Goal: Transaction & Acquisition: Purchase product/service

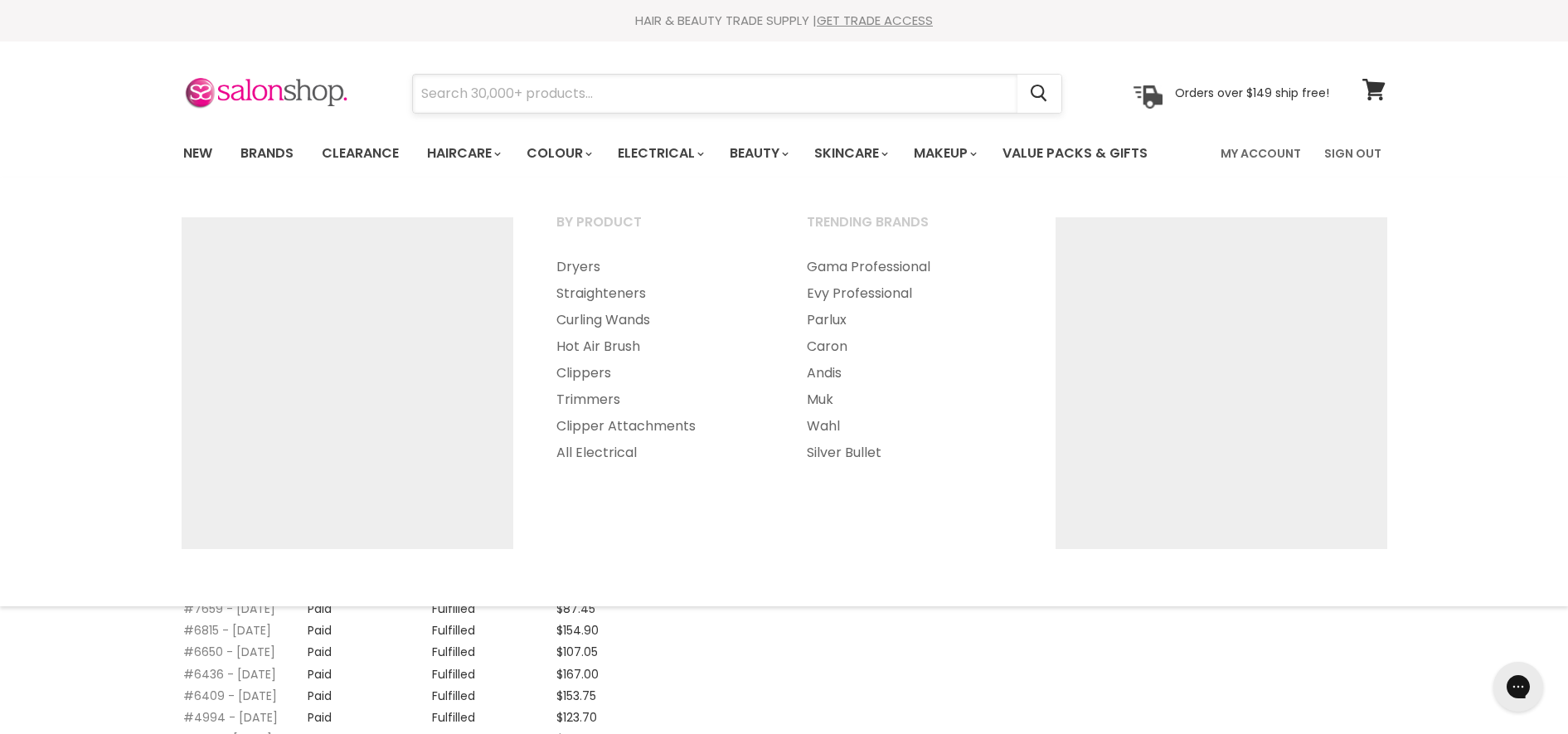
click at [676, 76] on input "Search" at bounding box center [715, 93] width 605 height 38
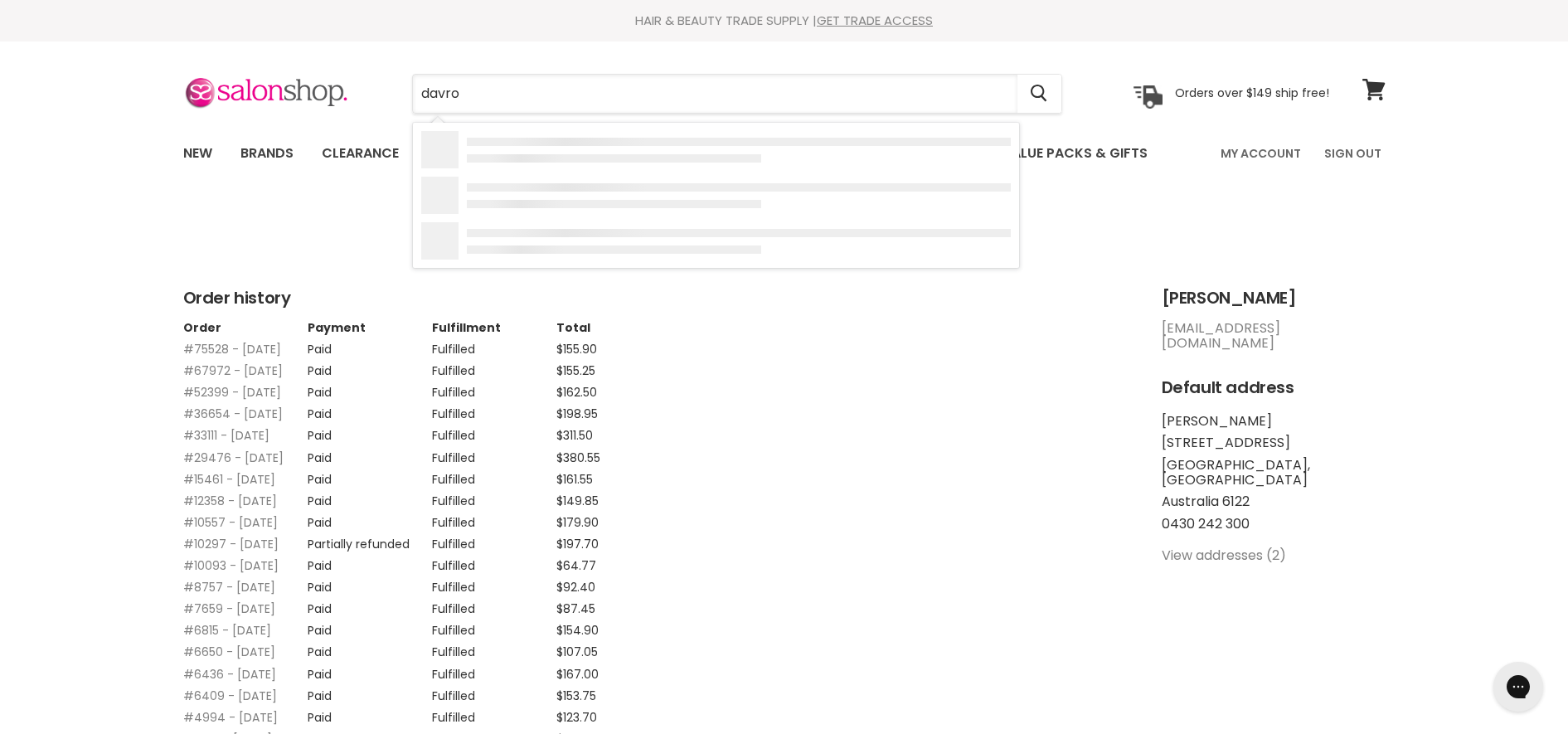
type input "davroe"
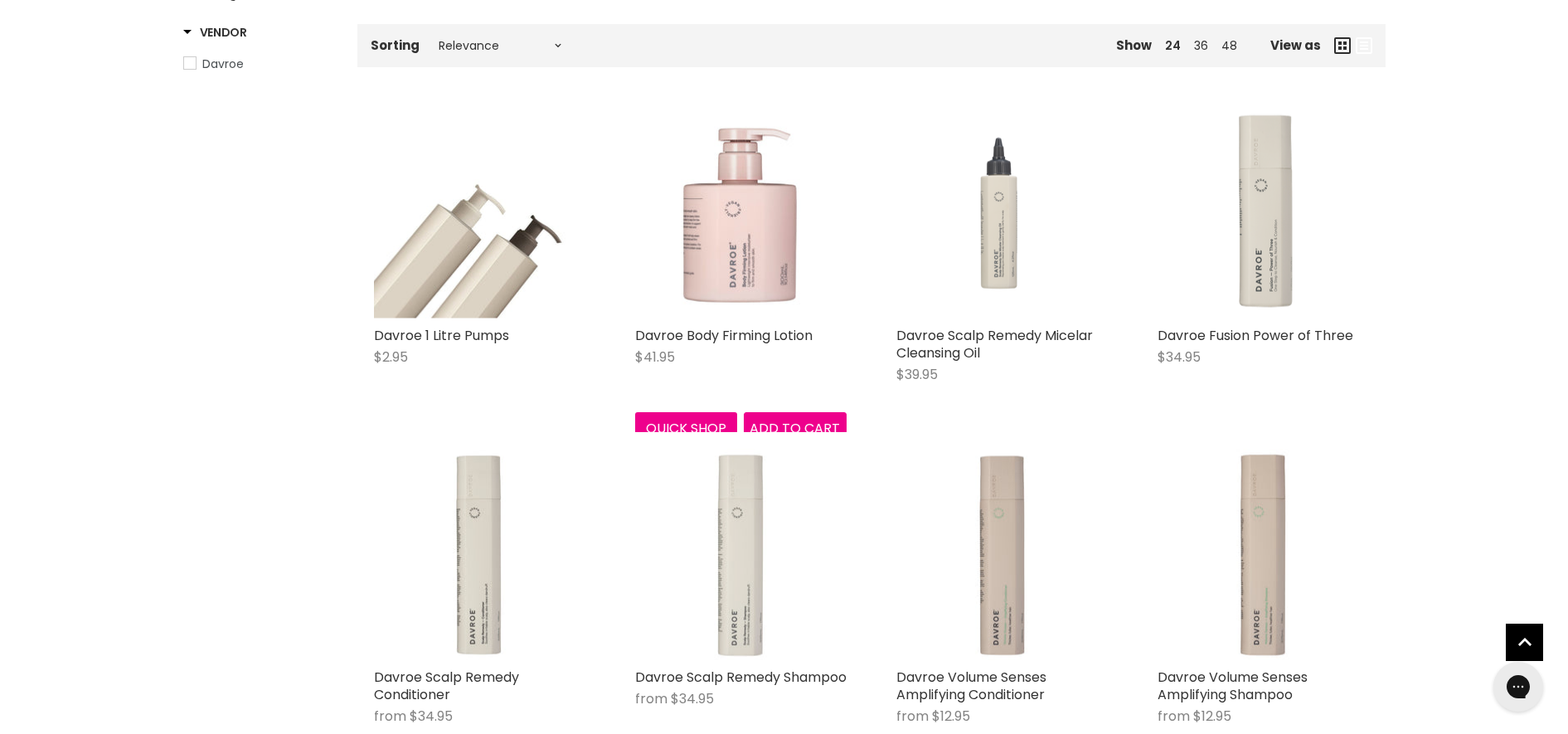
scroll to position [311, 0]
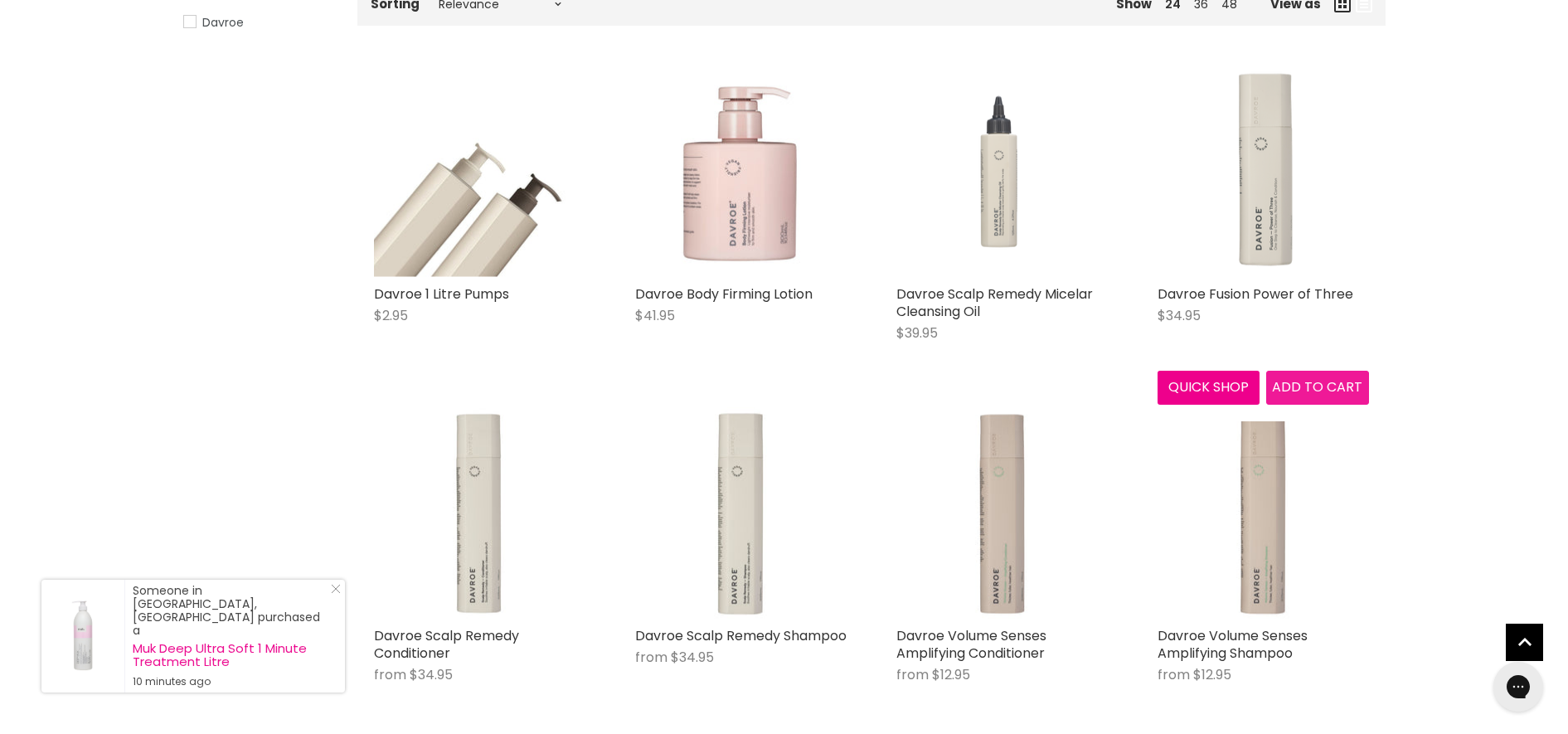
click at [1301, 386] on span "Add to cart" at bounding box center [1316, 387] width 90 height 19
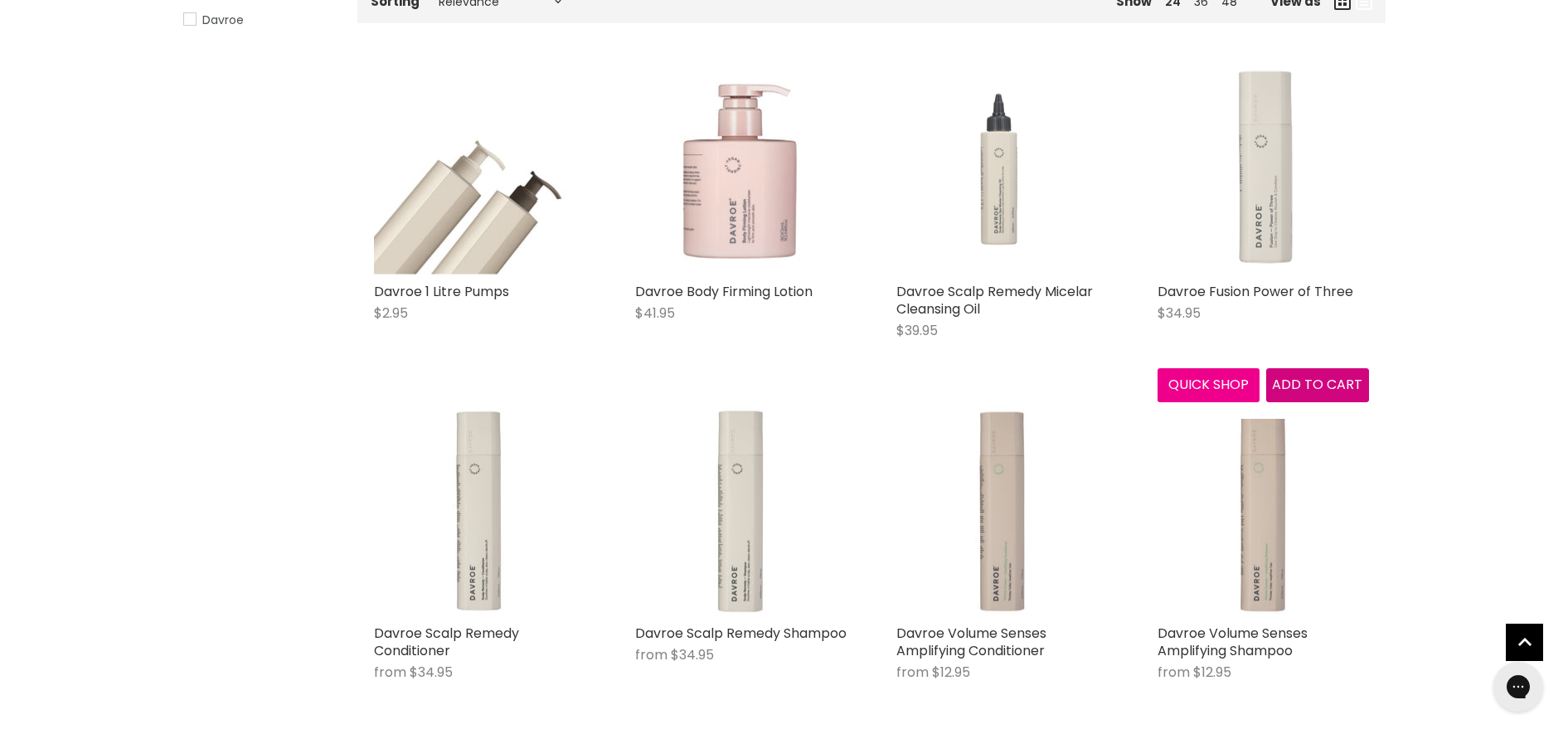
scroll to position [415, 0]
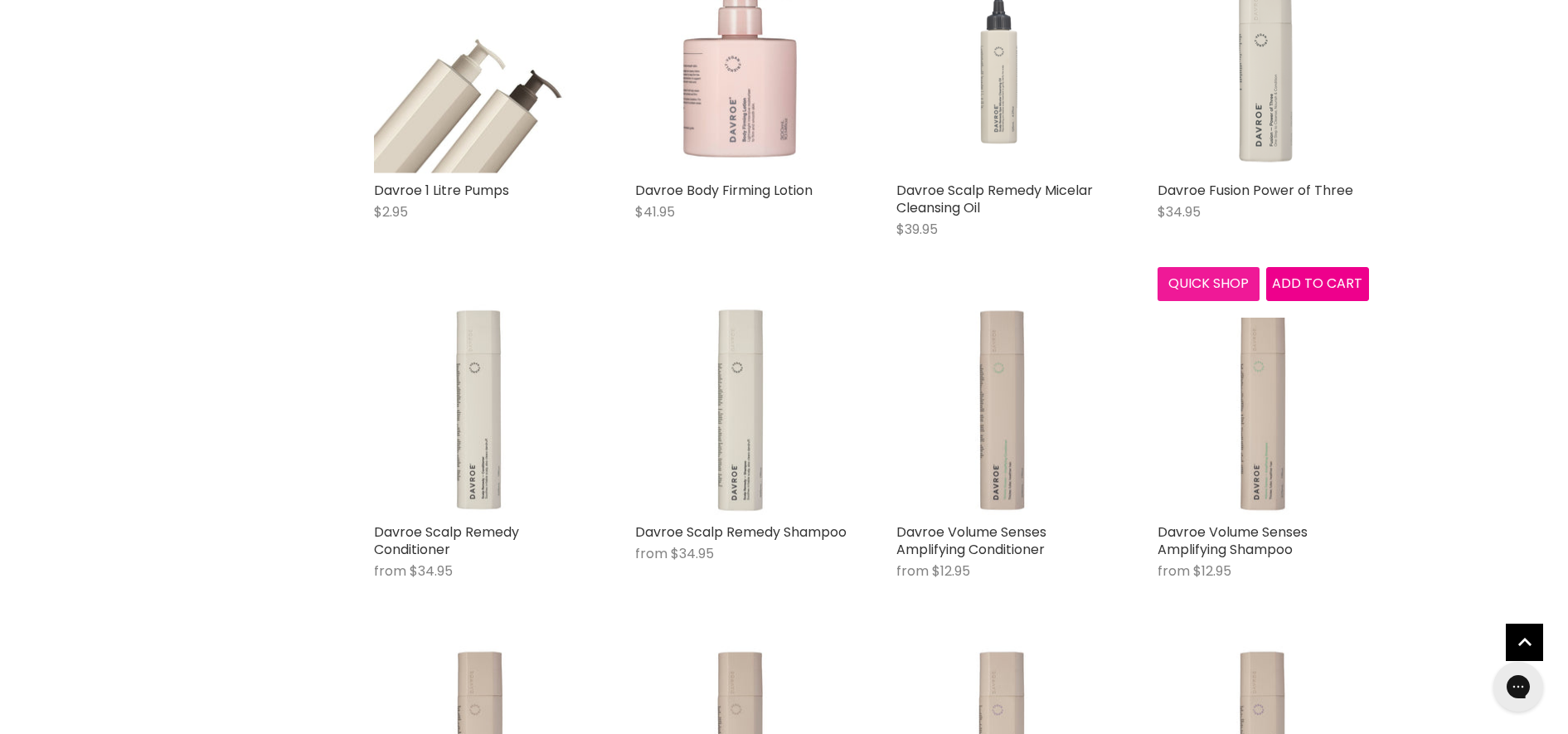
click at [1188, 285] on button "Quick shop" at bounding box center [1209, 284] width 102 height 34
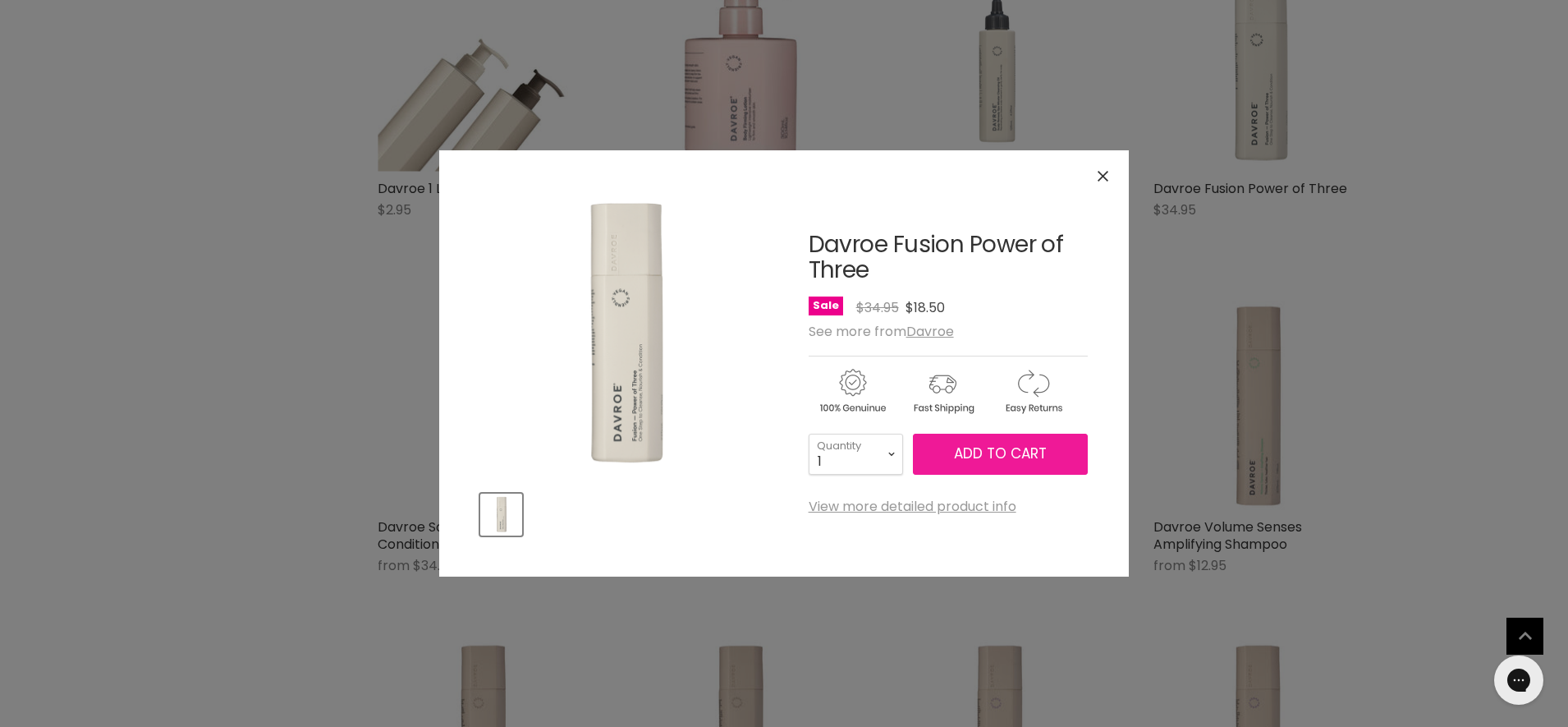
click at [1019, 457] on span "Add to cart" at bounding box center [1000, 453] width 93 height 19
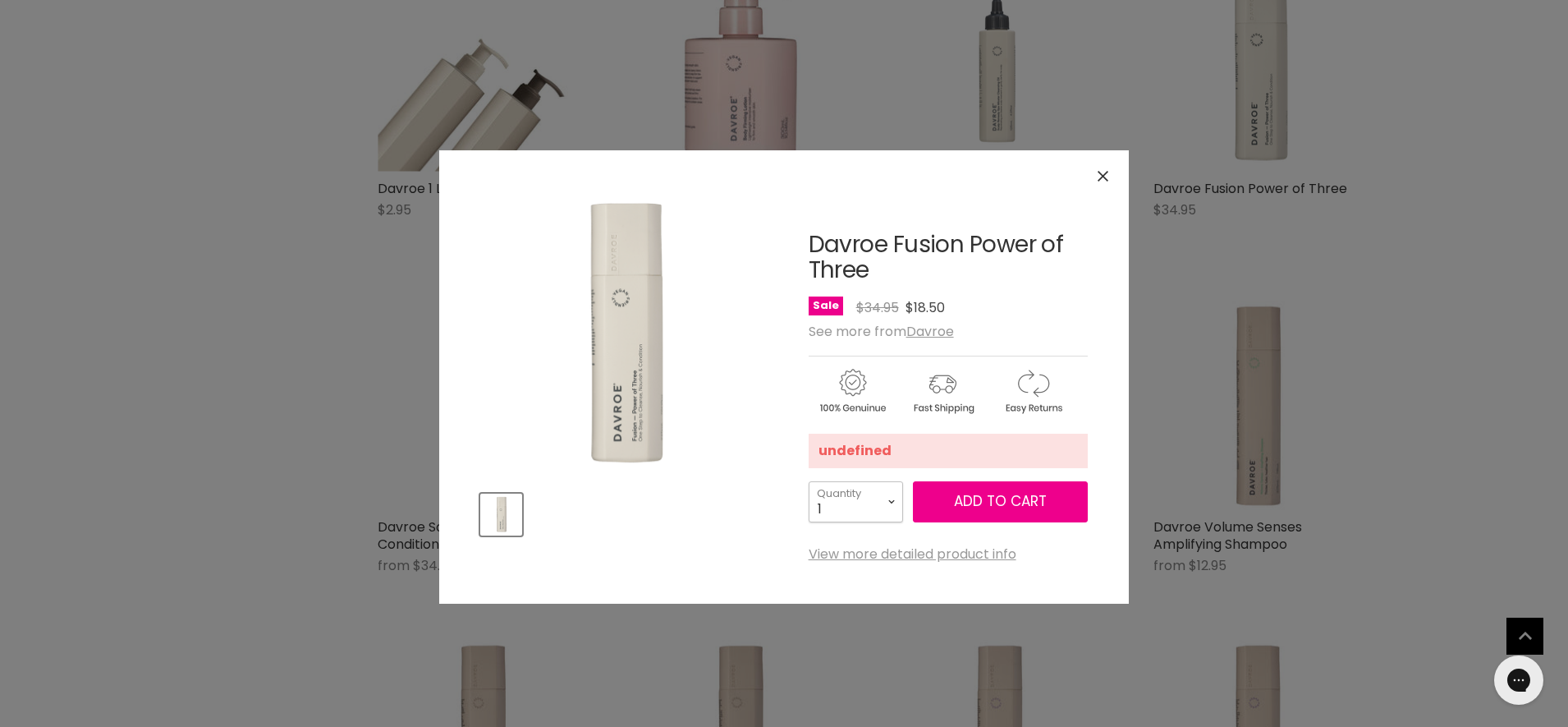
click at [875, 516] on select "1 2 3 4 5 6 7 8 9 10+" at bounding box center [856, 502] width 94 height 42
click at [809, 482] on select "1 2 3 4 5 6 7 8 9 10+" at bounding box center [856, 502] width 94 height 42
click at [982, 512] on button "Add to cart" at bounding box center [1001, 502] width 175 height 42
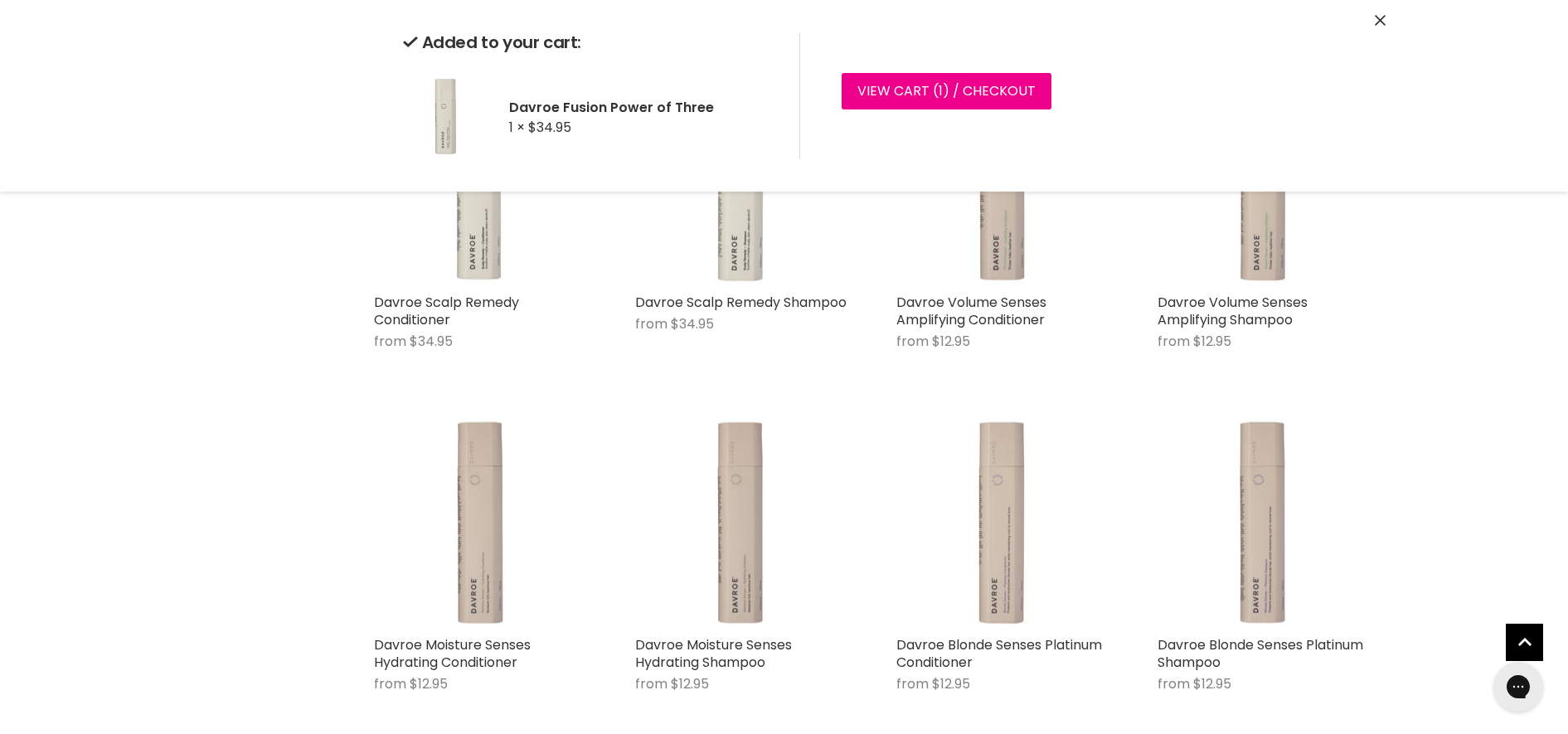
scroll to position [726, 0]
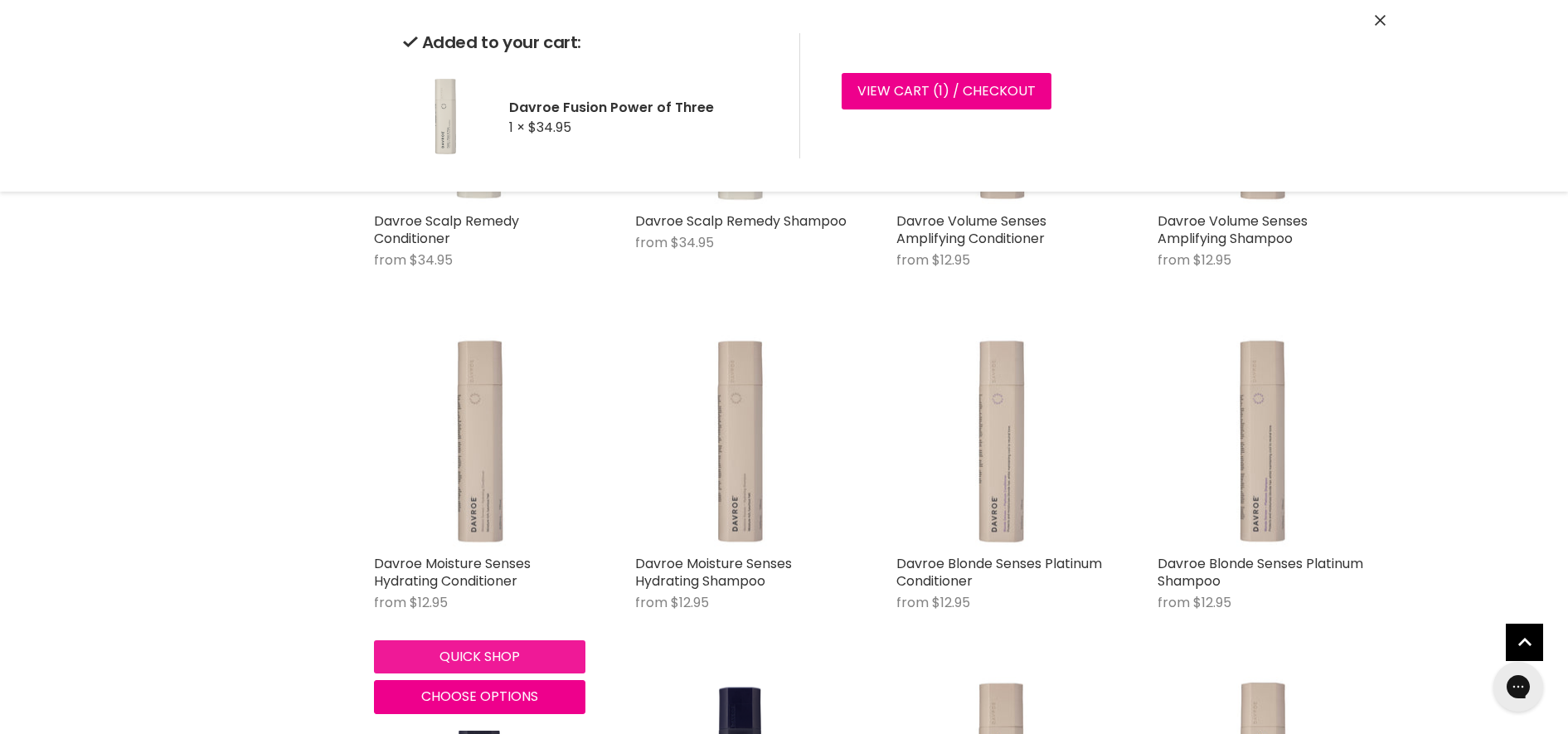
click at [488, 652] on button "Quick shop" at bounding box center [479, 657] width 211 height 34
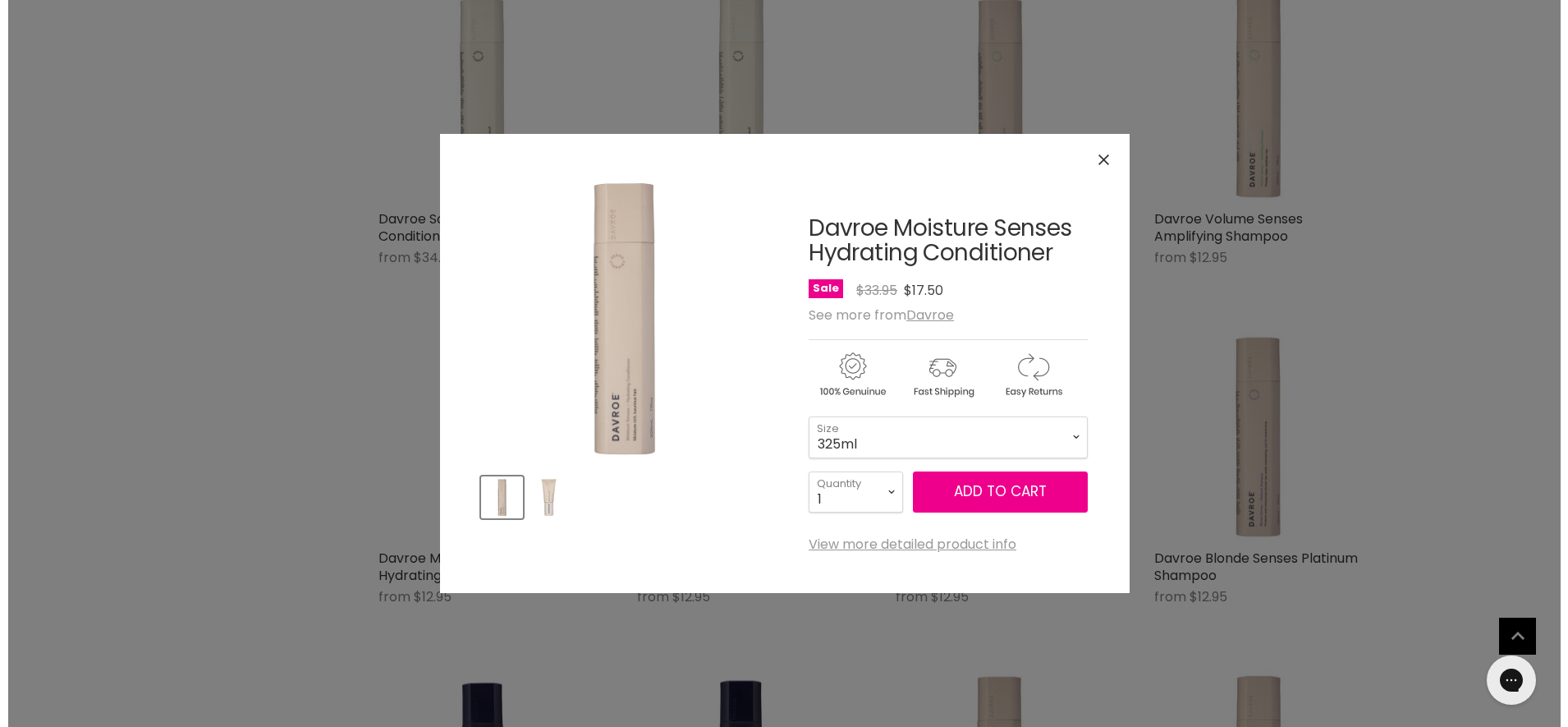
scroll to position [235, 0]
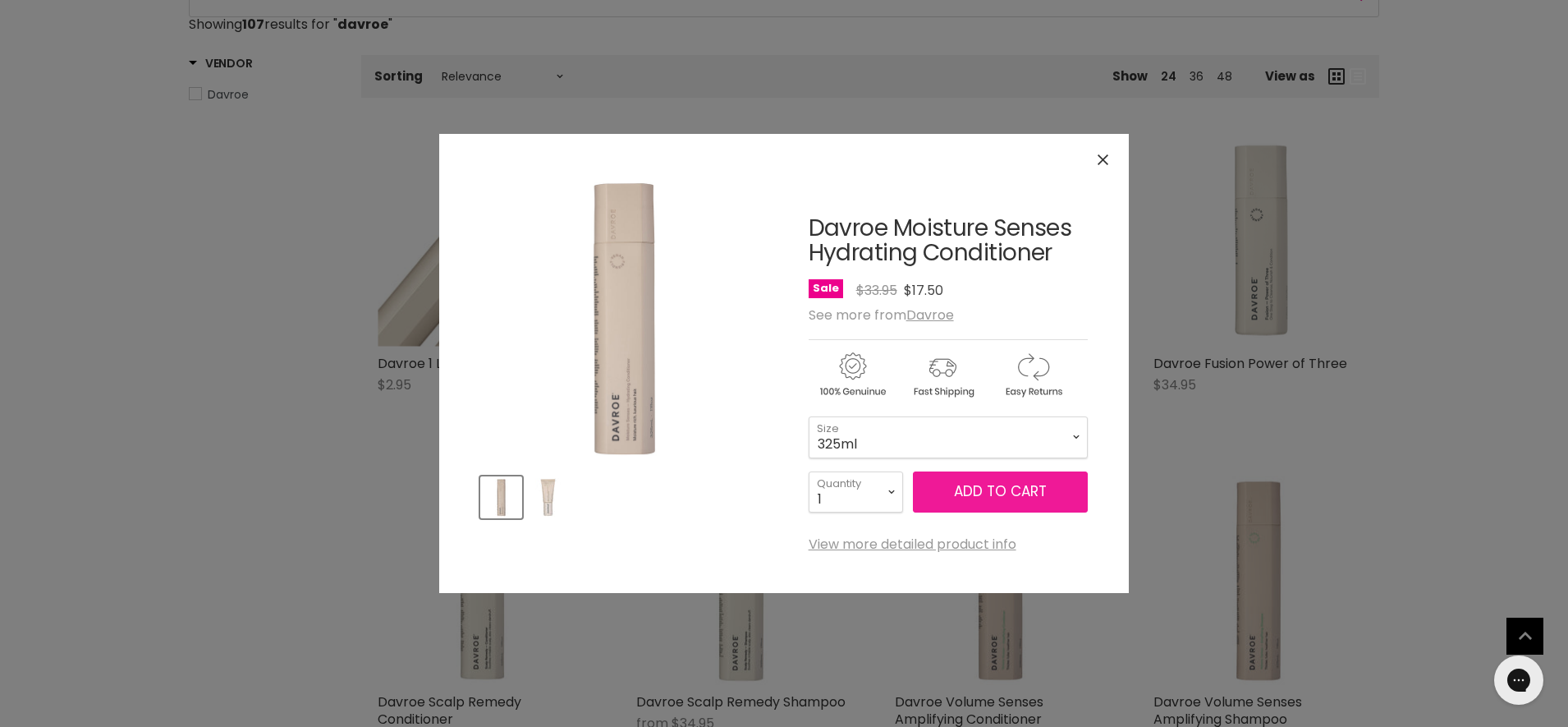
click at [1004, 496] on span "Add to cart" at bounding box center [1000, 491] width 93 height 19
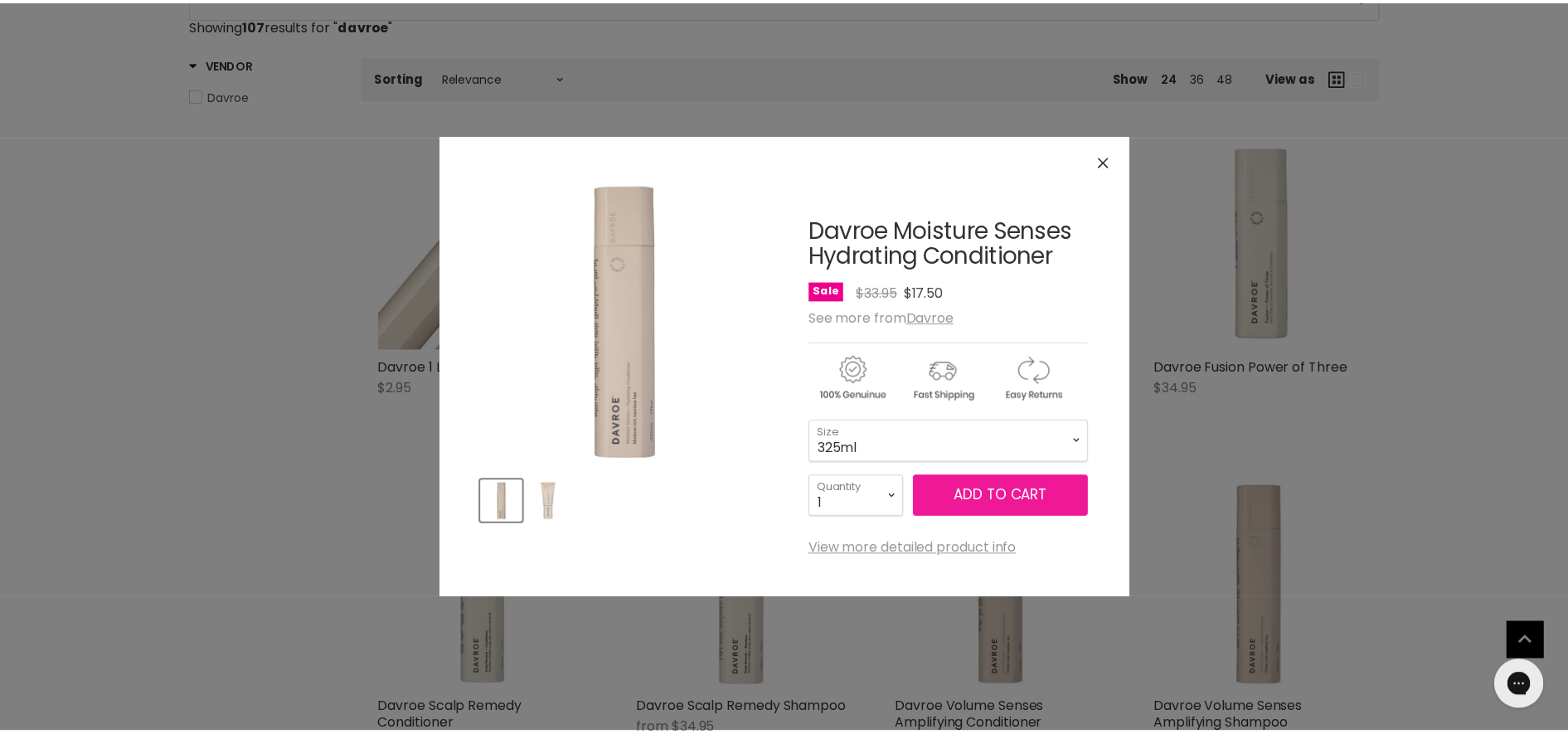
scroll to position [931, 0]
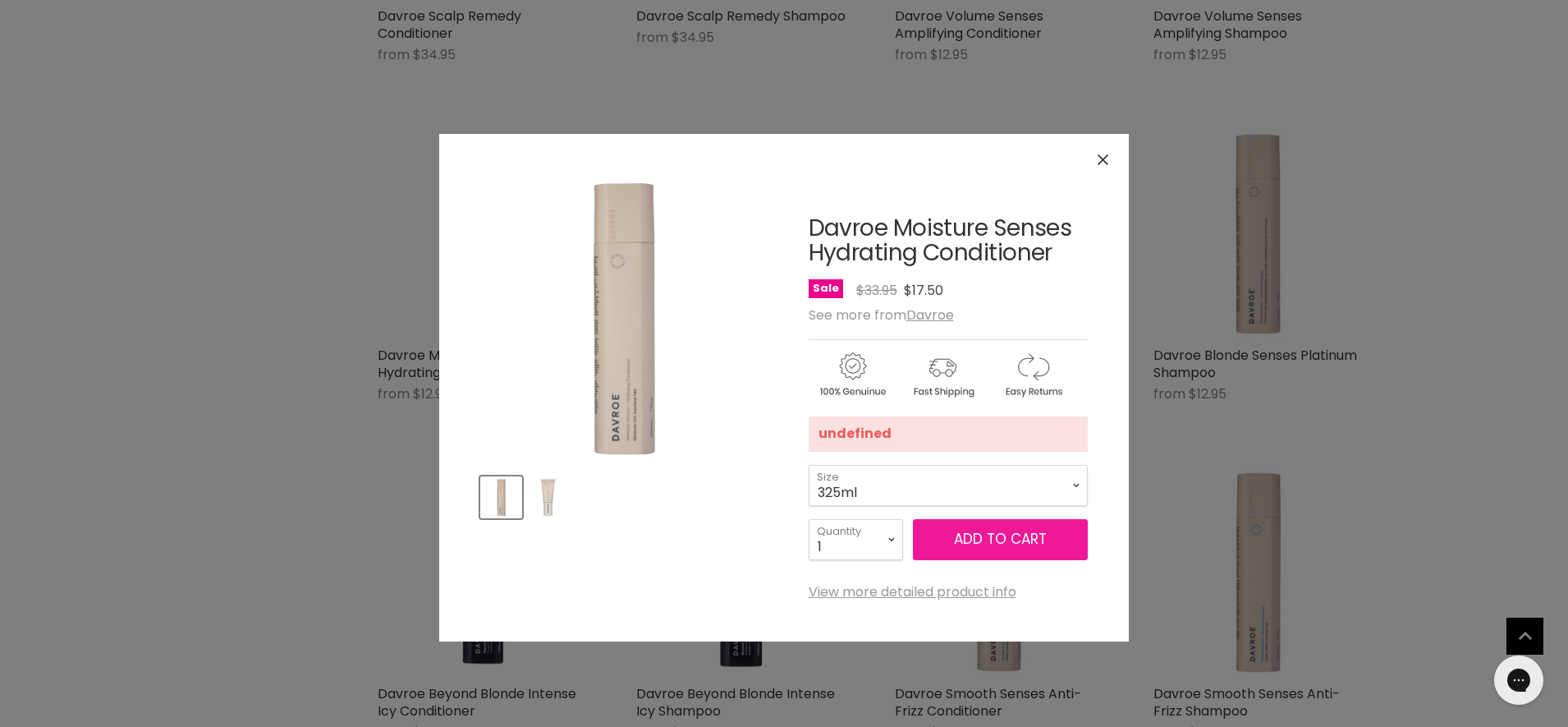
click at [997, 528] on button "Add to cart" at bounding box center [1001, 540] width 175 height 42
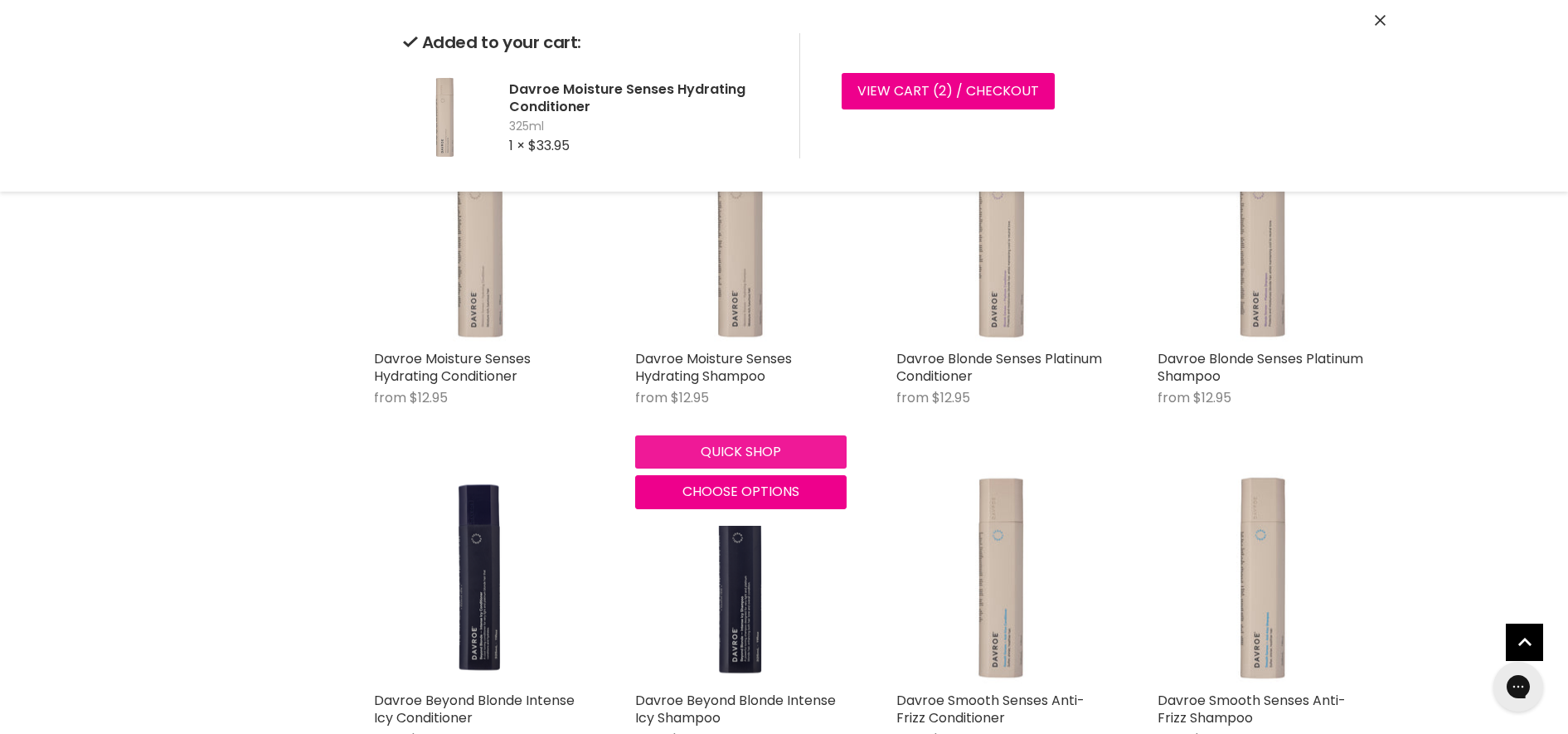
click at [696, 448] on button "Quick shop" at bounding box center [741, 452] width 211 height 34
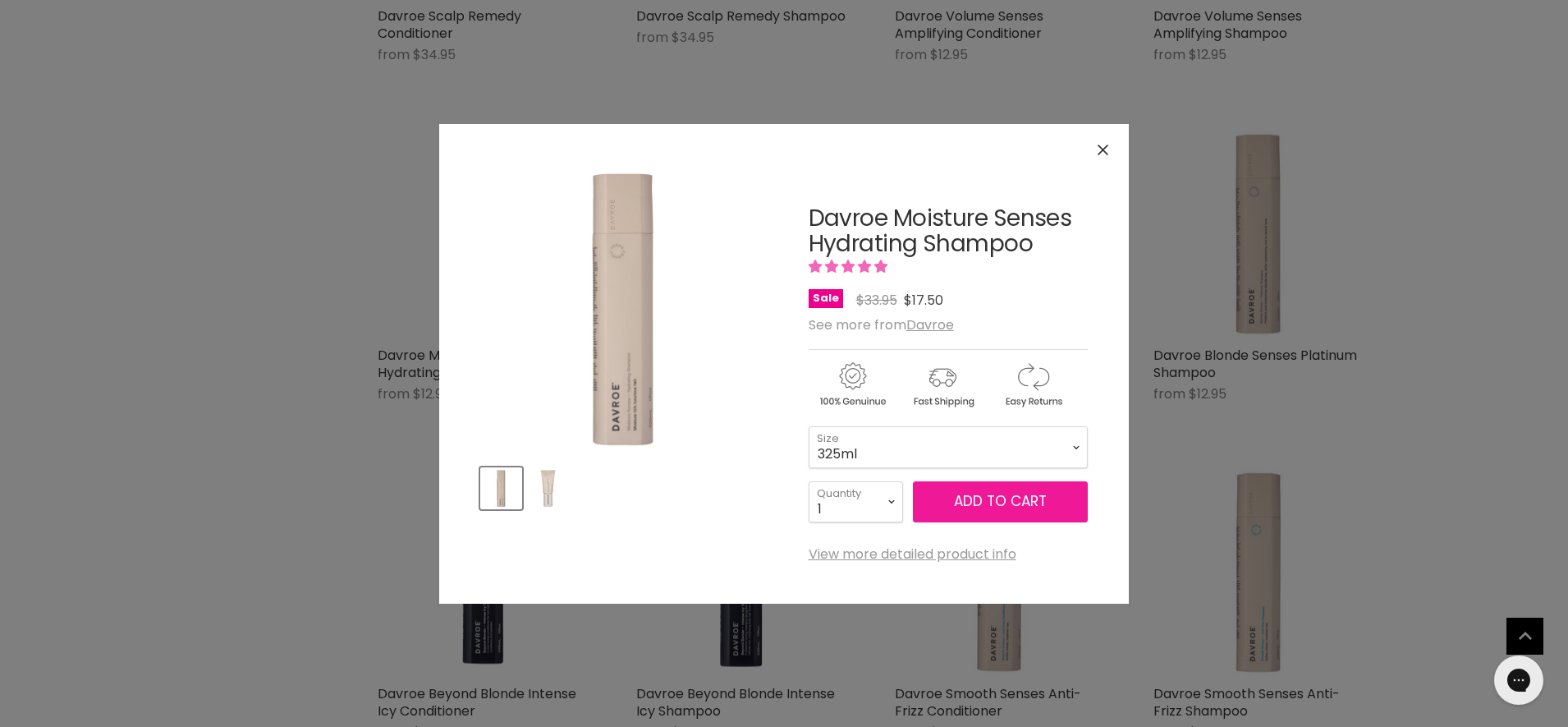
click at [1019, 512] on button "Add to cart" at bounding box center [1001, 502] width 175 height 42
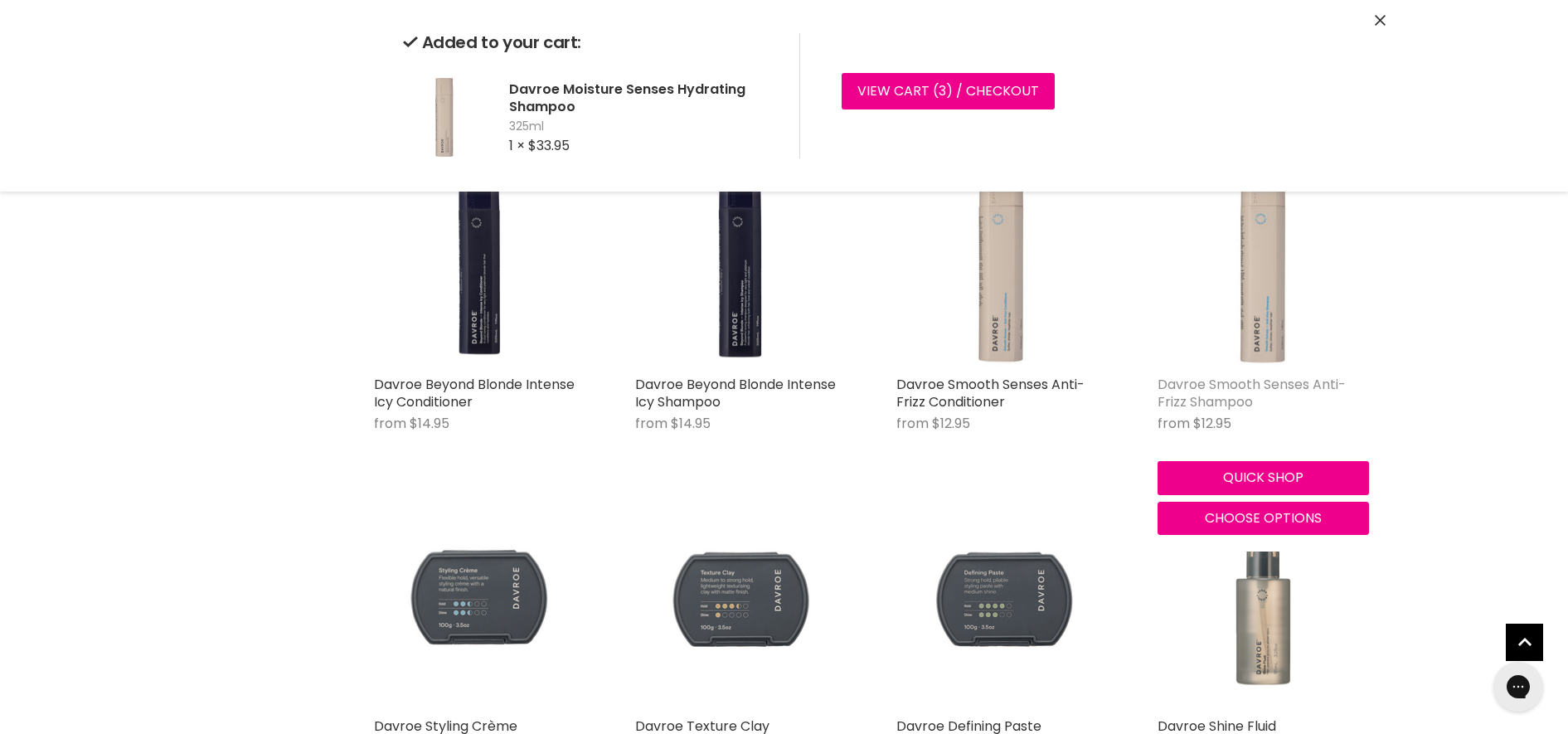
scroll to position [1241, 0]
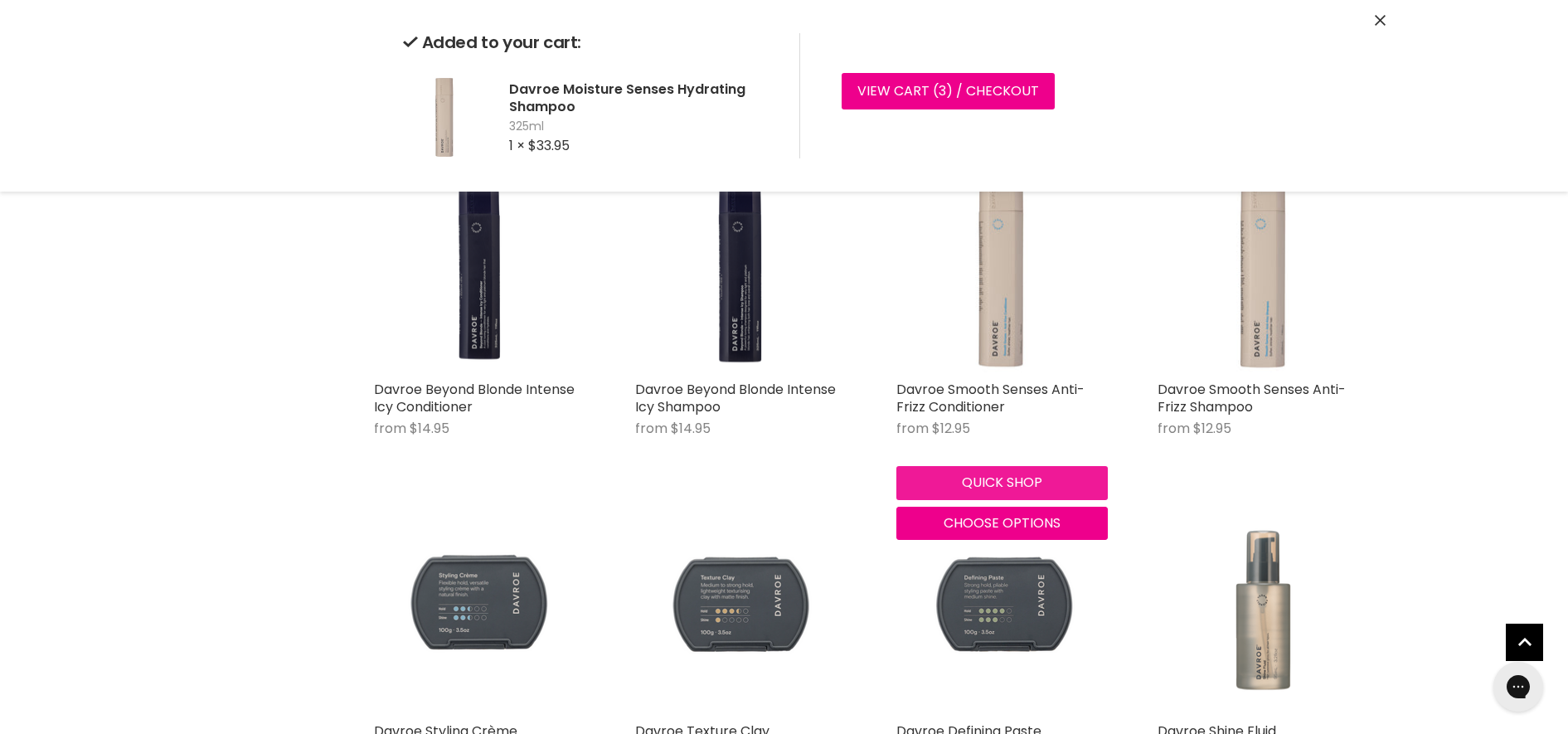
click at [1014, 475] on button "Quick shop" at bounding box center [1002, 483] width 211 height 34
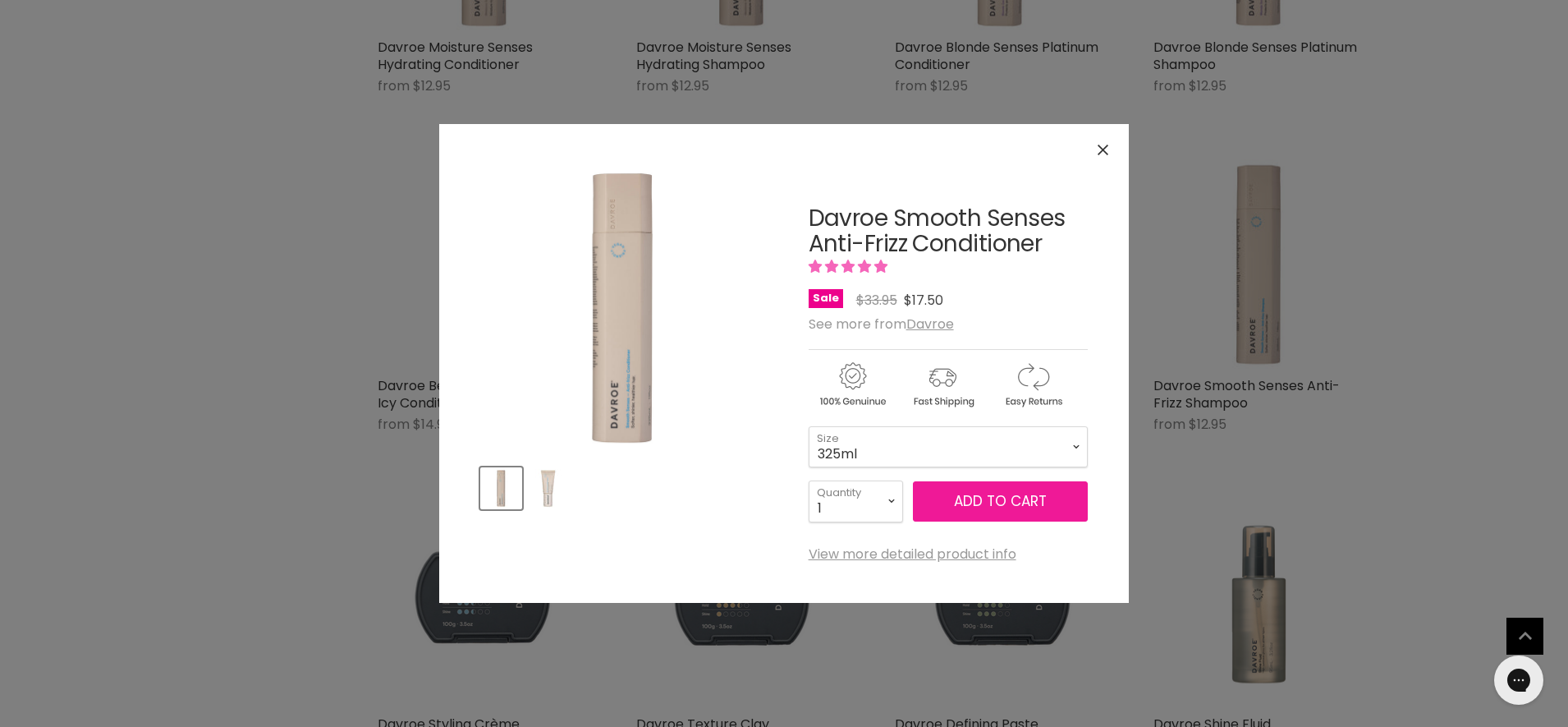
click at [1004, 507] on span "Add to cart" at bounding box center [1000, 500] width 93 height 19
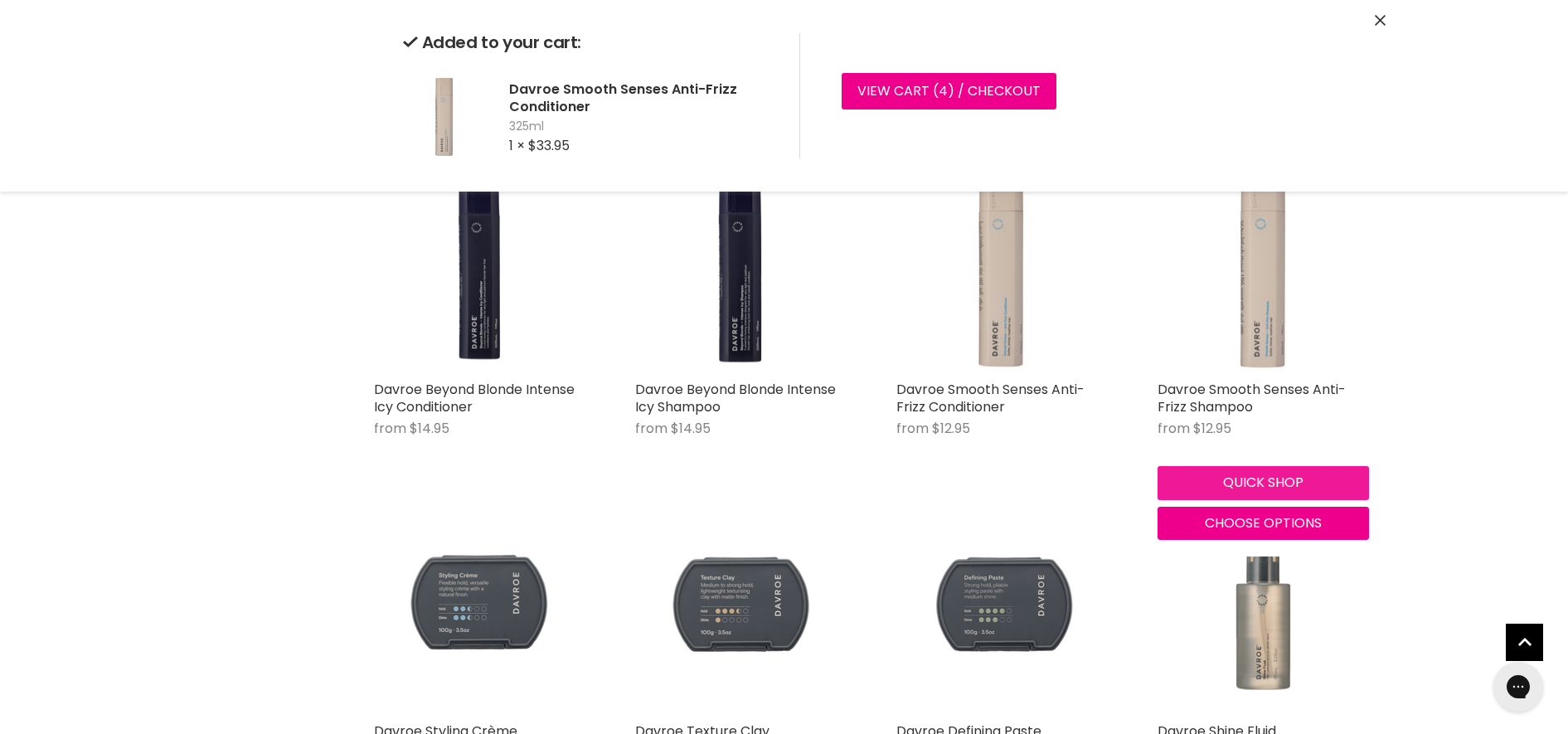
click at [1236, 485] on button "Quick shop" at bounding box center [1263, 483] width 211 height 34
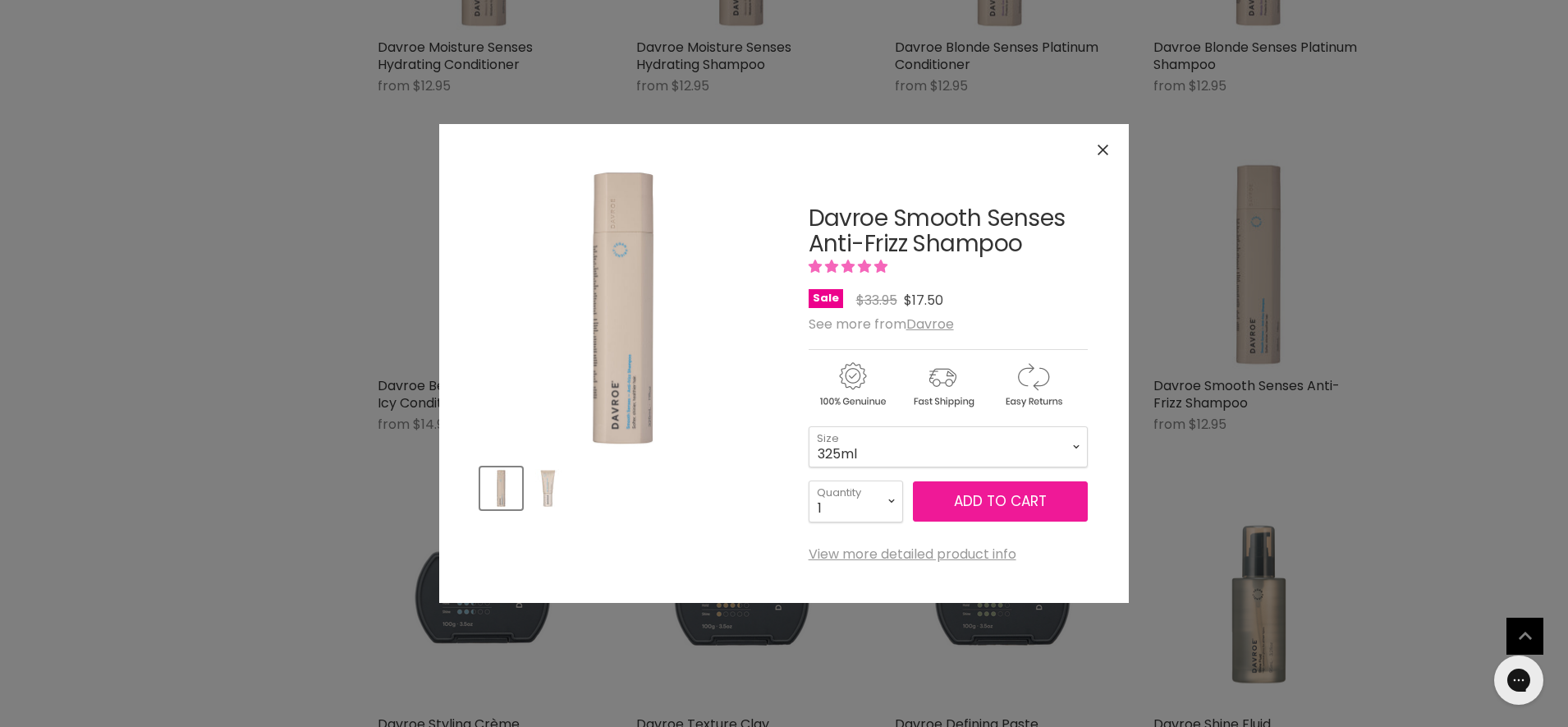
click at [975, 505] on span "Add to cart" at bounding box center [1000, 500] width 93 height 19
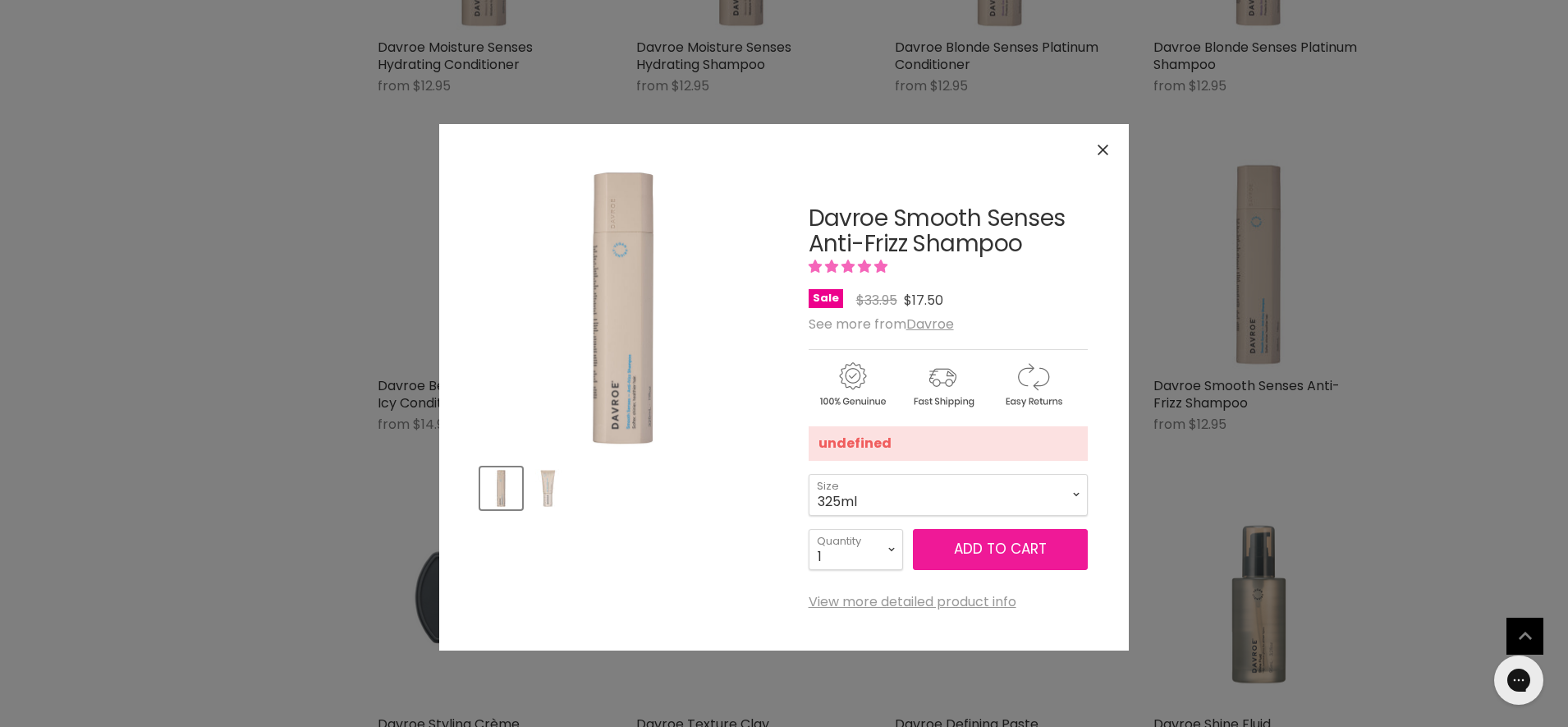
click at [995, 549] on span "Add to cart" at bounding box center [1000, 548] width 93 height 19
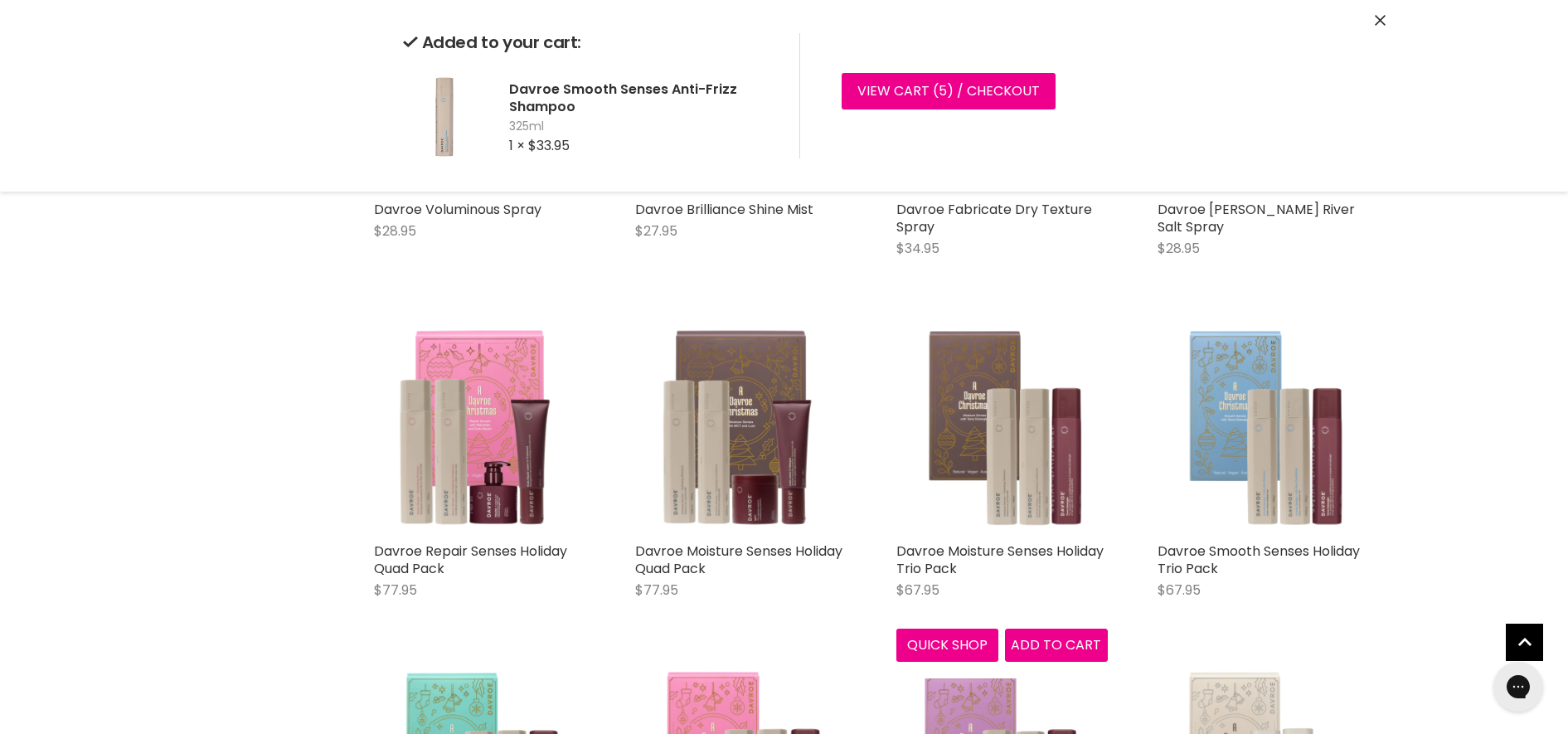
scroll to position [2174, 0]
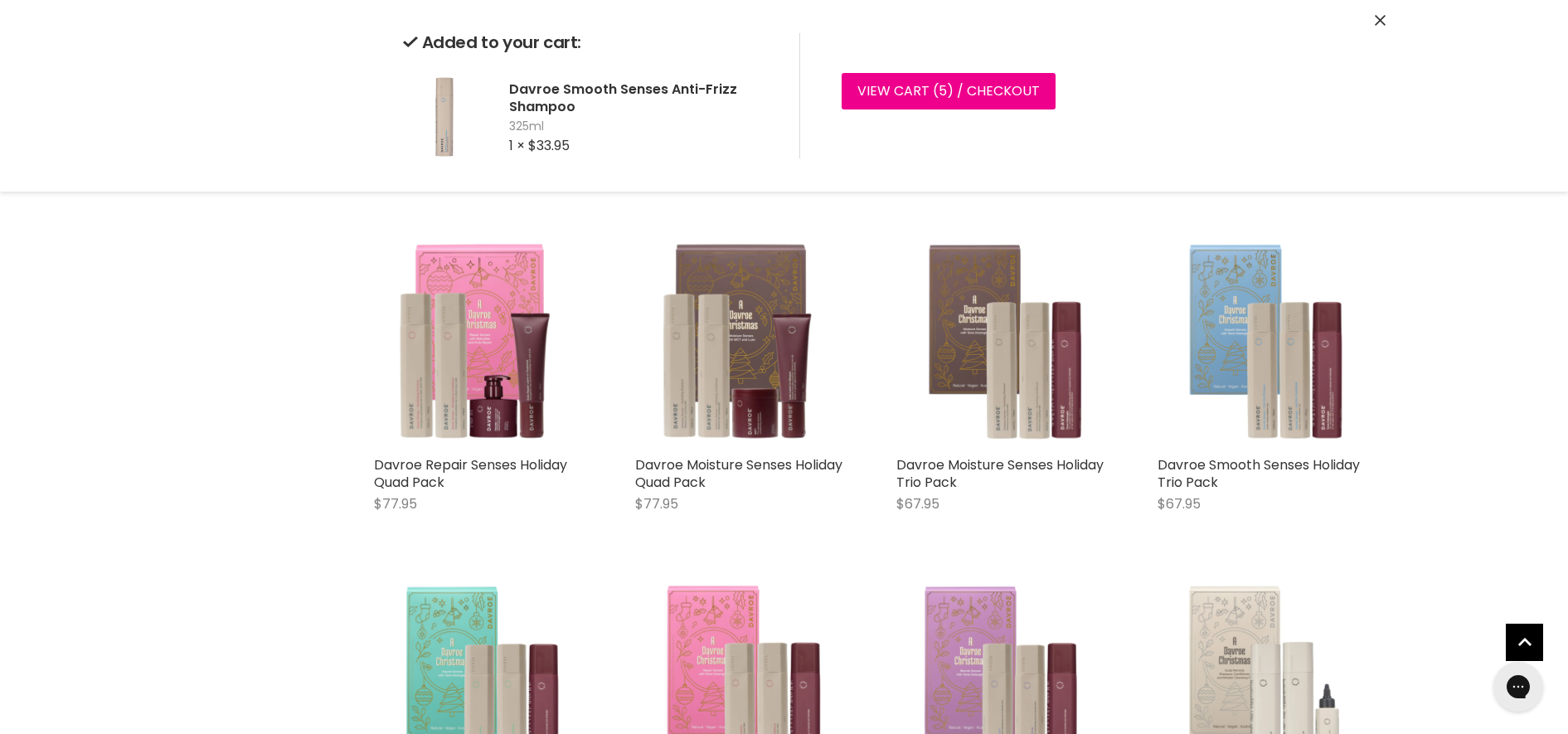
click at [419, 545] on div "Davroe Repair Senses Holiday Quad Pack $77.95 Davroe Quick shop Add to cart" at bounding box center [480, 382] width 245 height 325
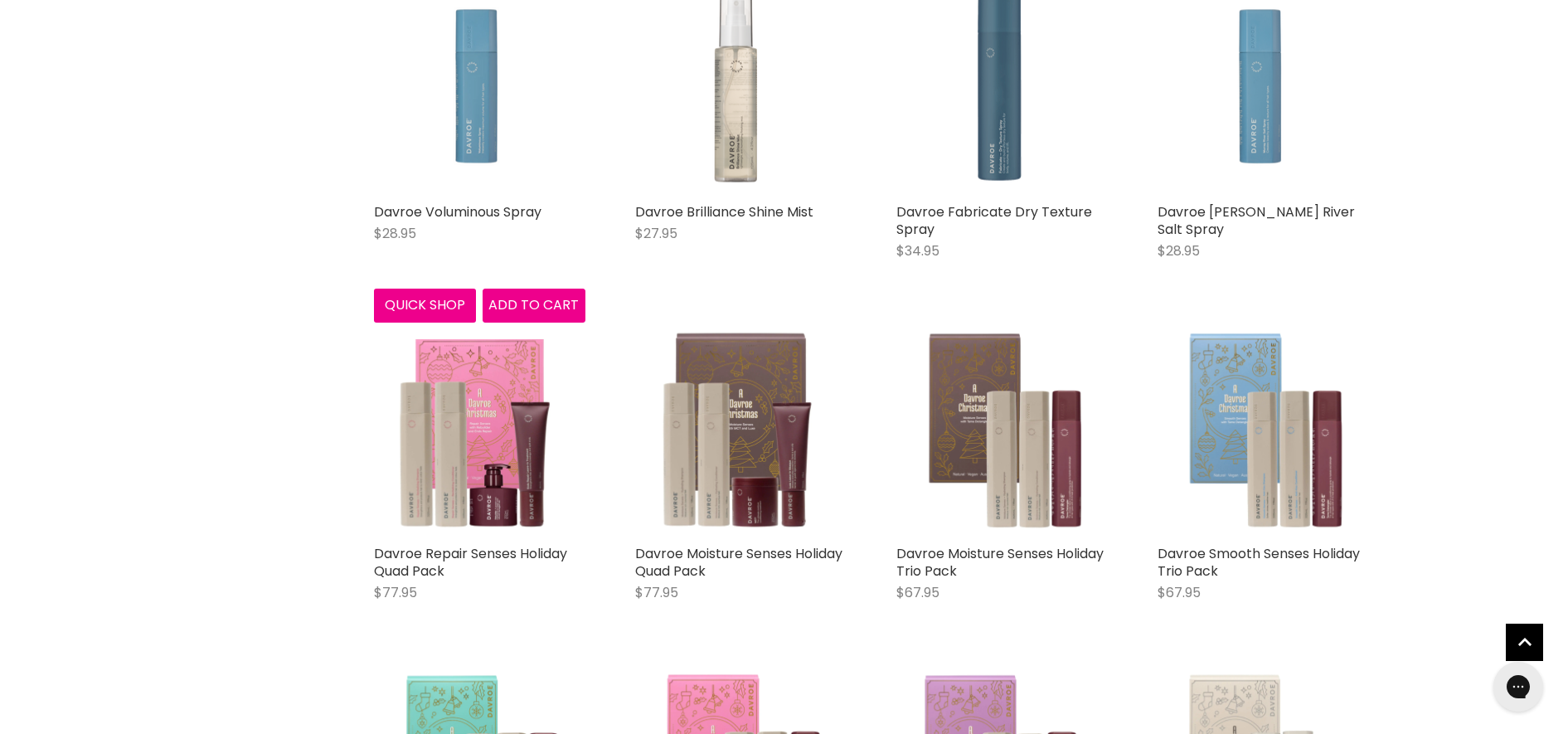
scroll to position [2101, 0]
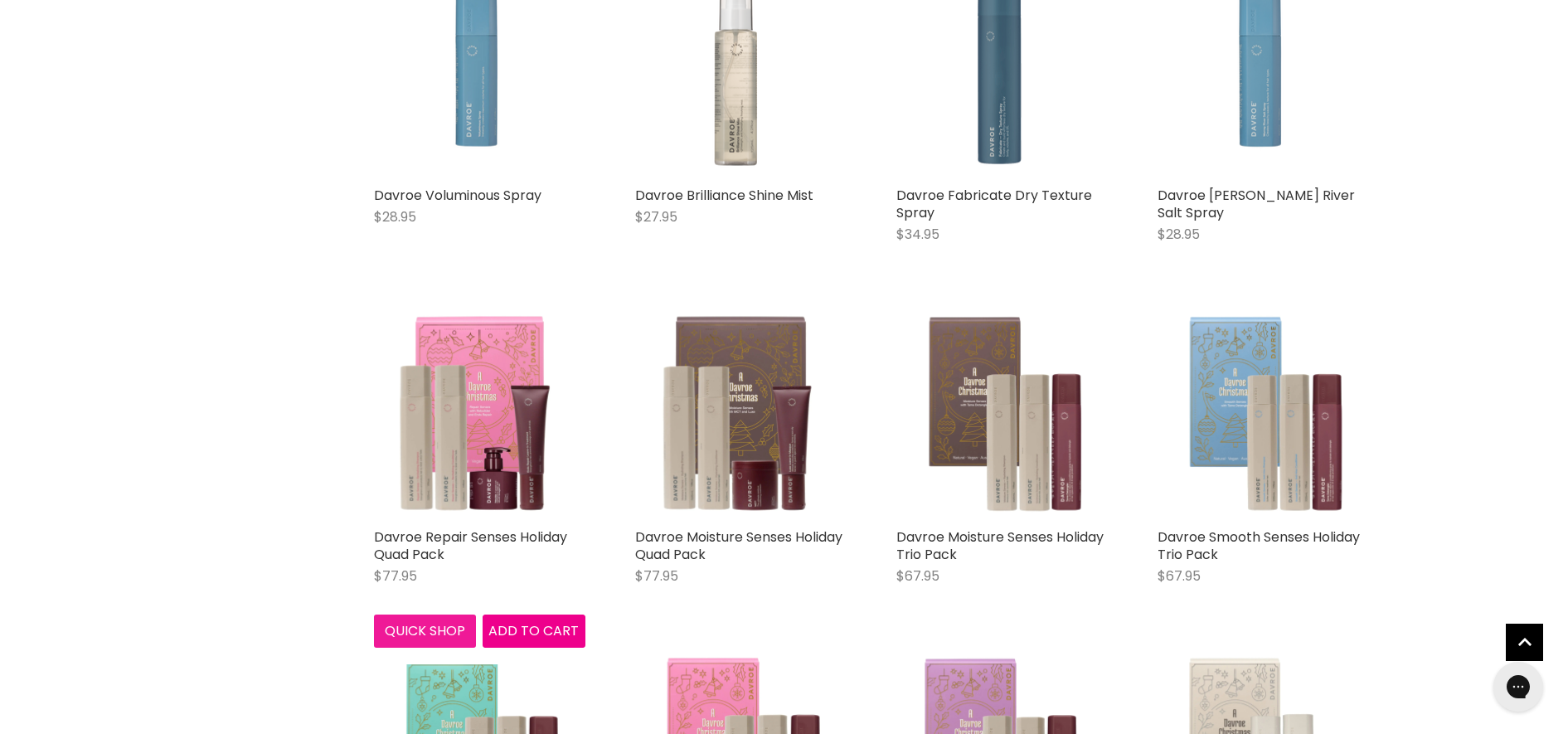
click at [431, 622] on button "Quick shop" at bounding box center [425, 632] width 102 height 34
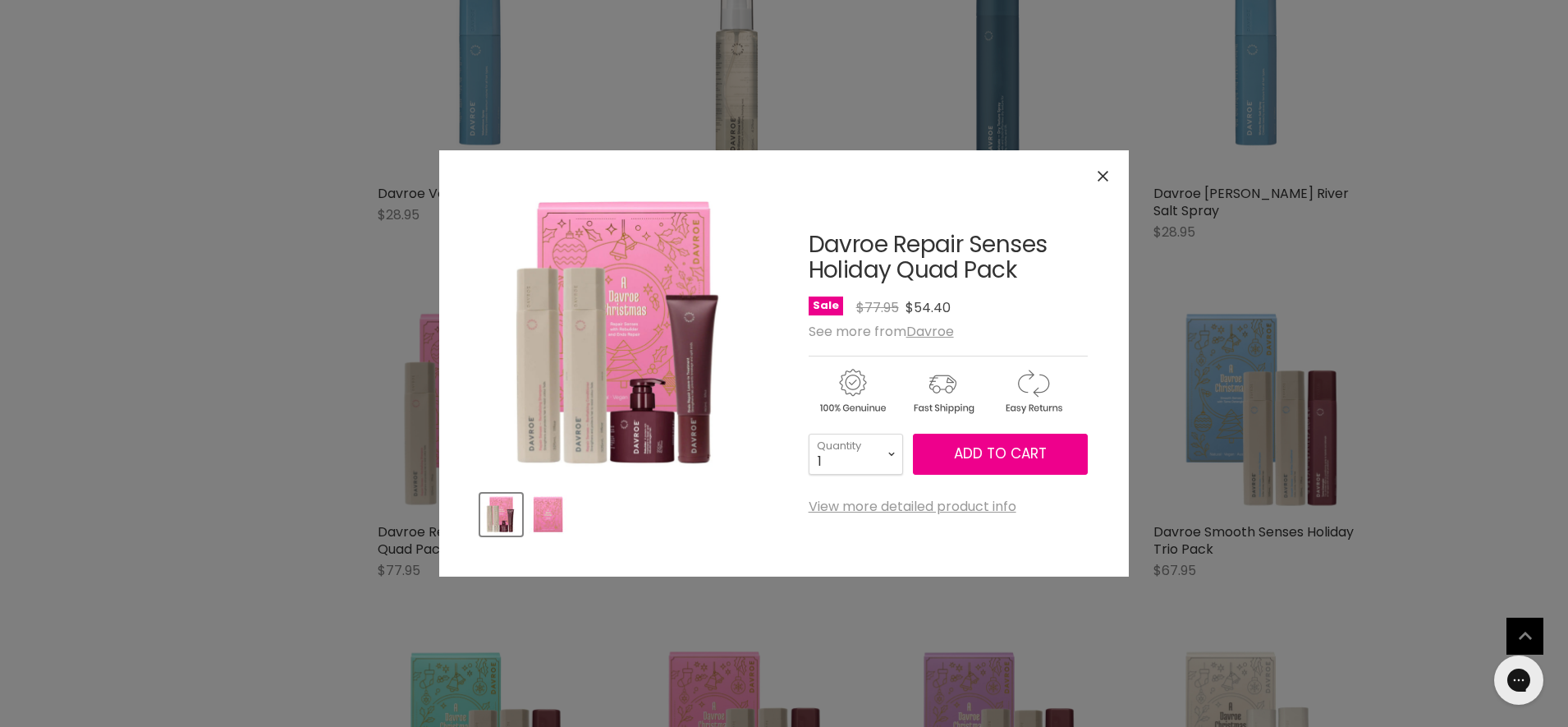
click at [1102, 177] on icon "Close" at bounding box center [1103, 176] width 11 height 11
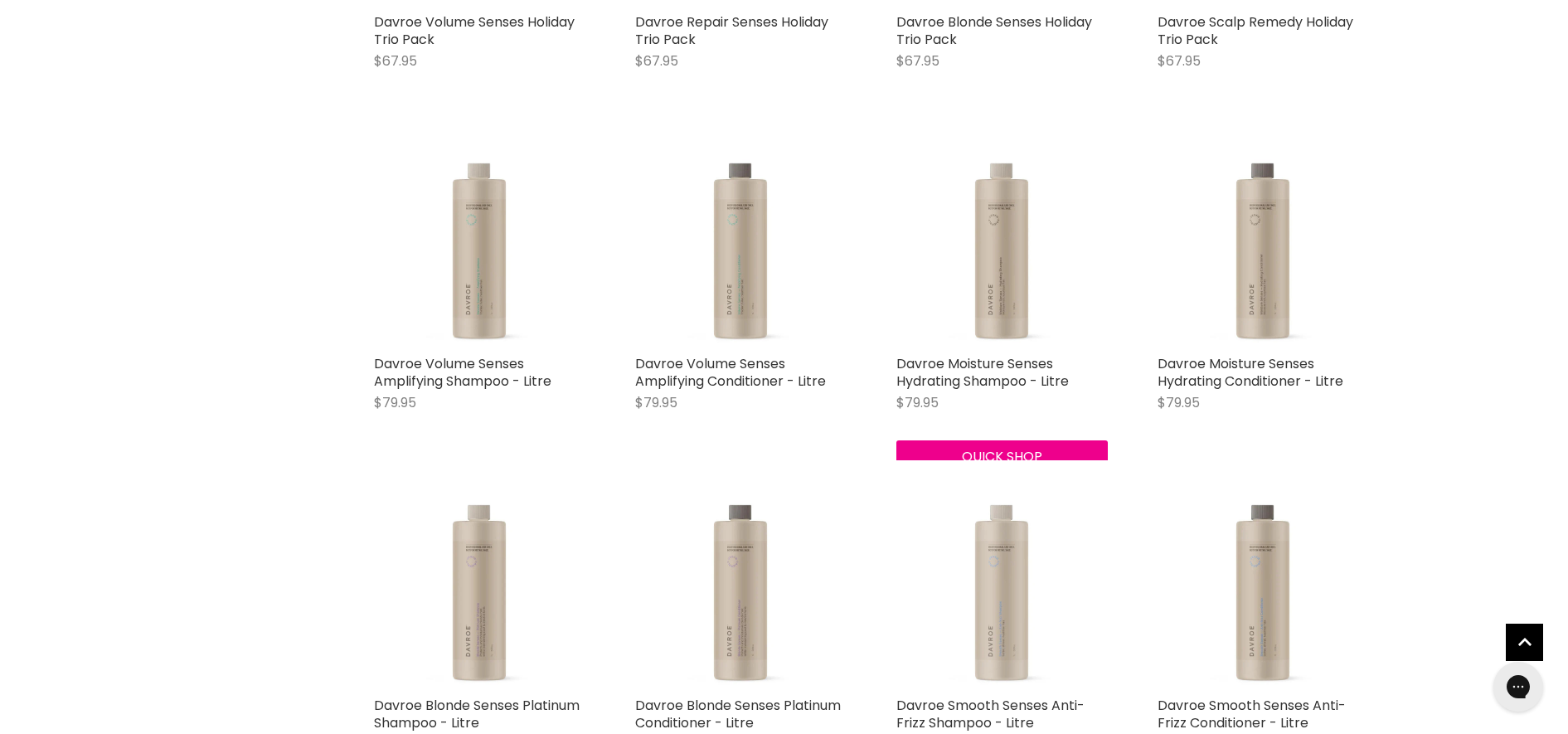
scroll to position [3035, 0]
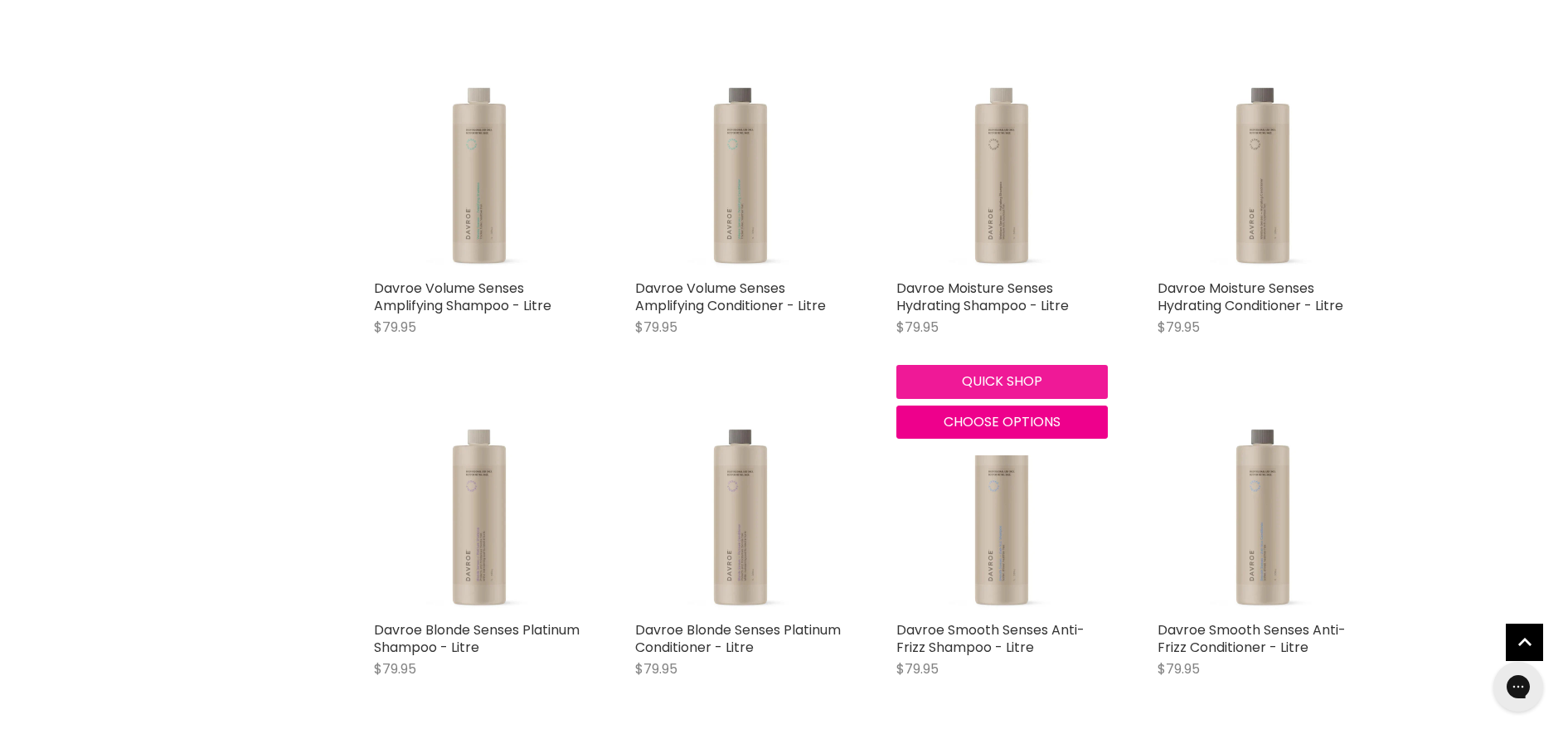
click at [1001, 384] on button "Quick shop" at bounding box center [1002, 382] width 211 height 34
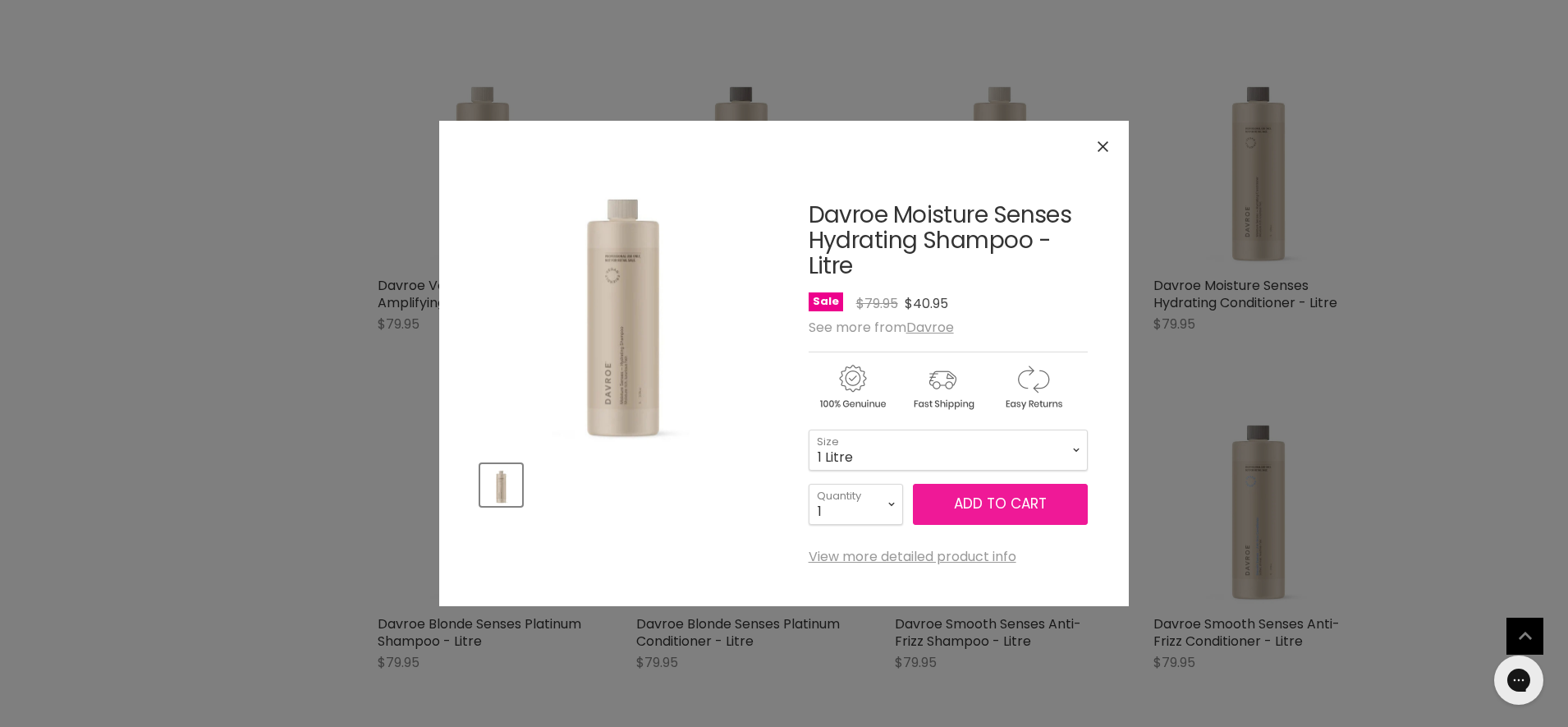
click at [975, 505] on span "Add to cart" at bounding box center [1000, 503] width 93 height 19
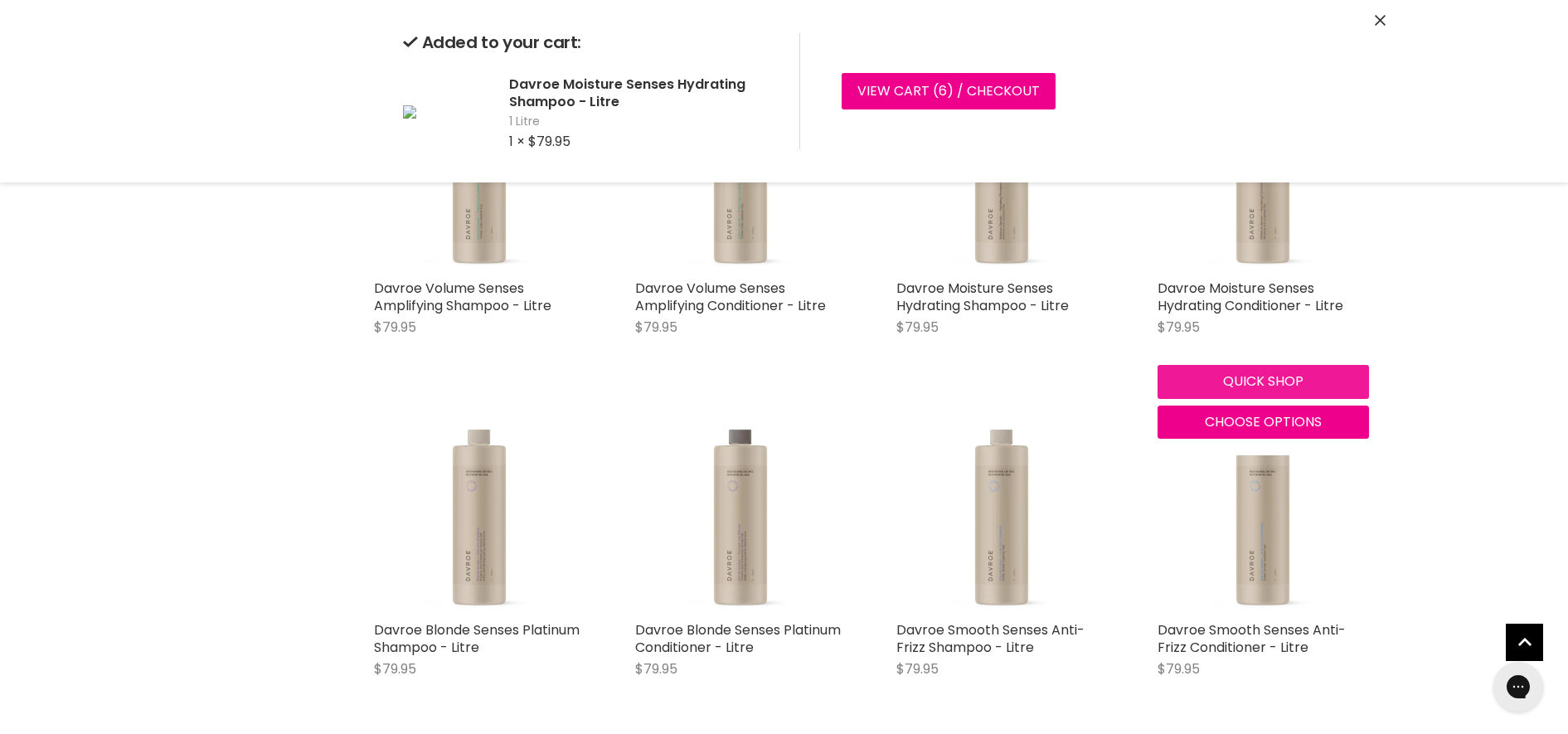
click at [1241, 378] on div "Quick shop Choose options" at bounding box center [1263, 399] width 218 height 80
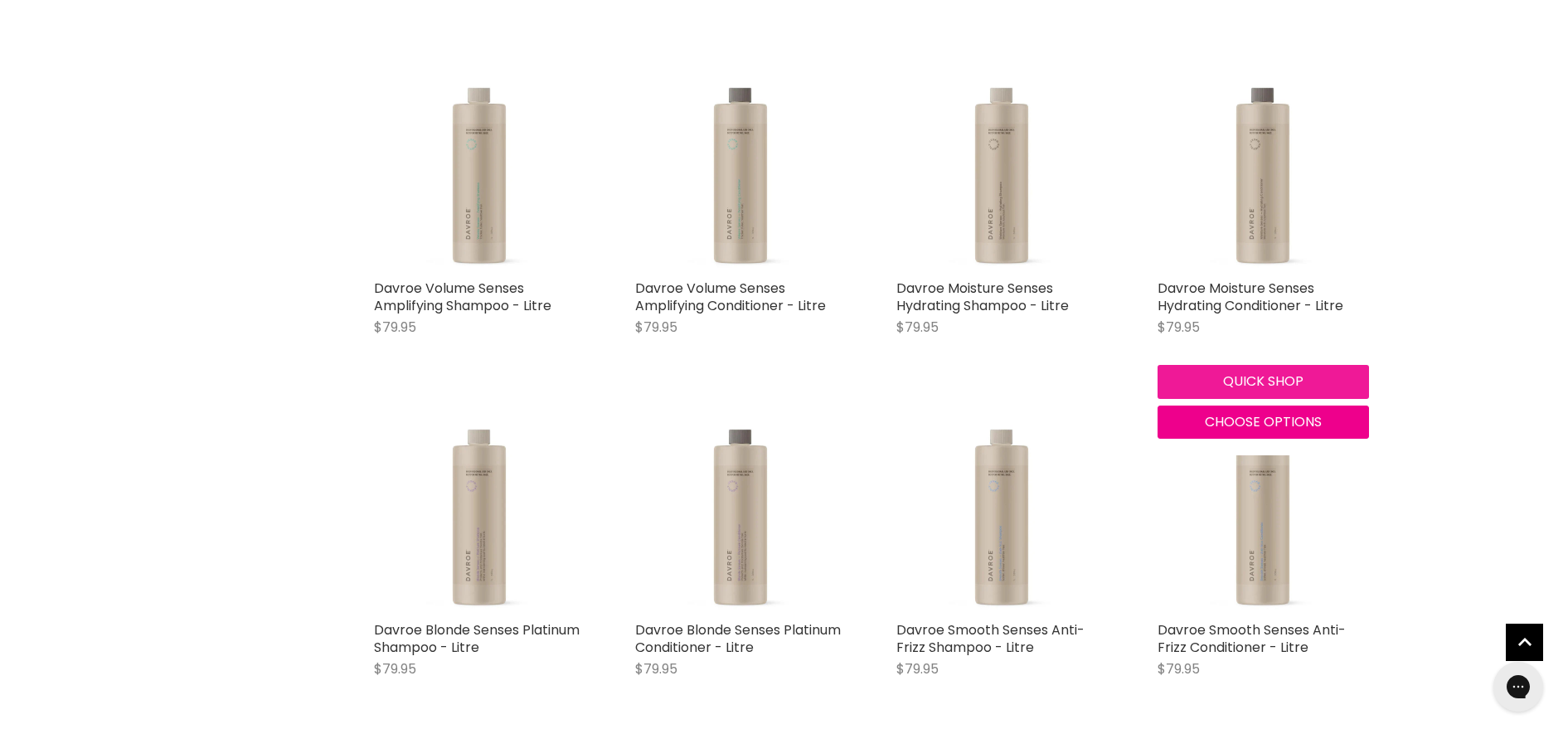
click at [1267, 381] on button "Quick shop" at bounding box center [1263, 382] width 211 height 34
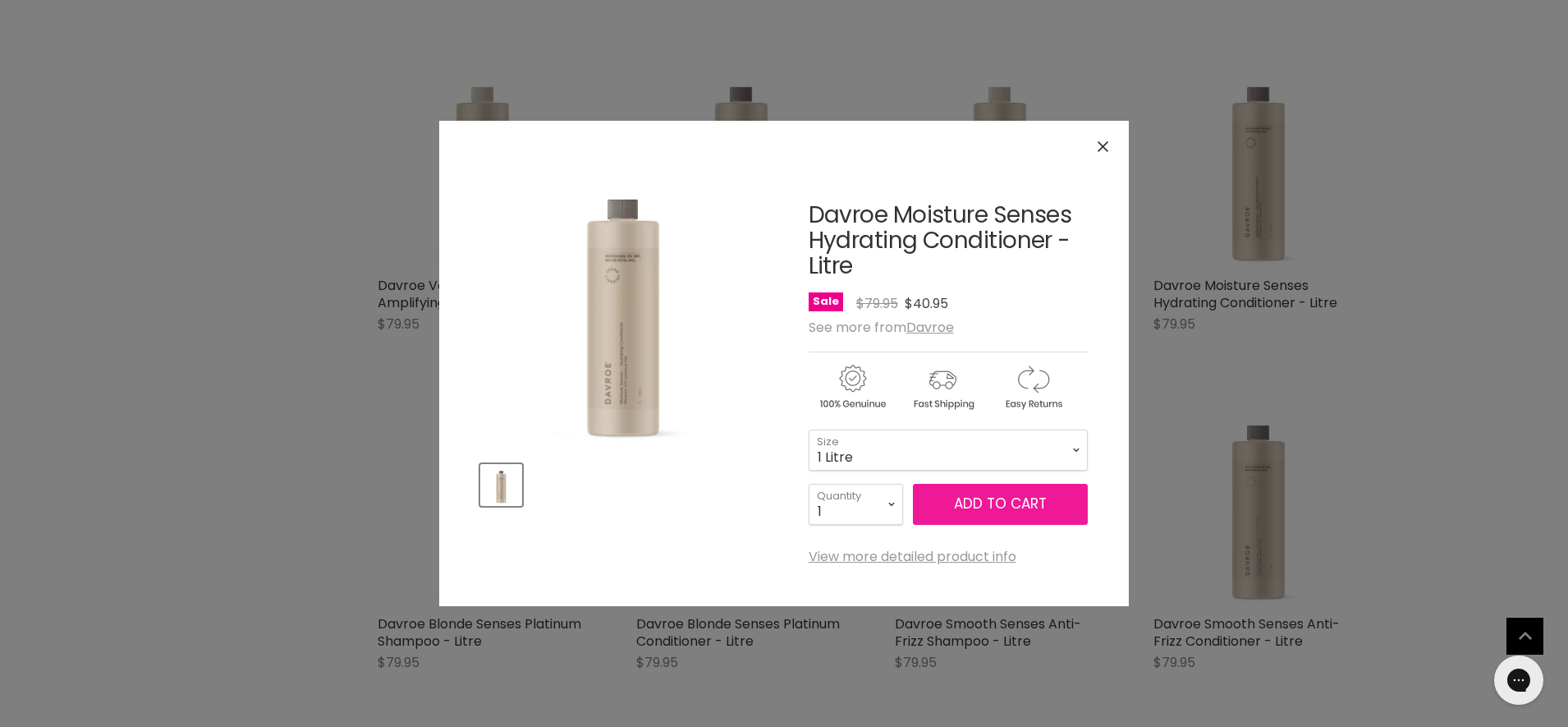
click at [986, 505] on span "Add to cart" at bounding box center [1000, 503] width 93 height 19
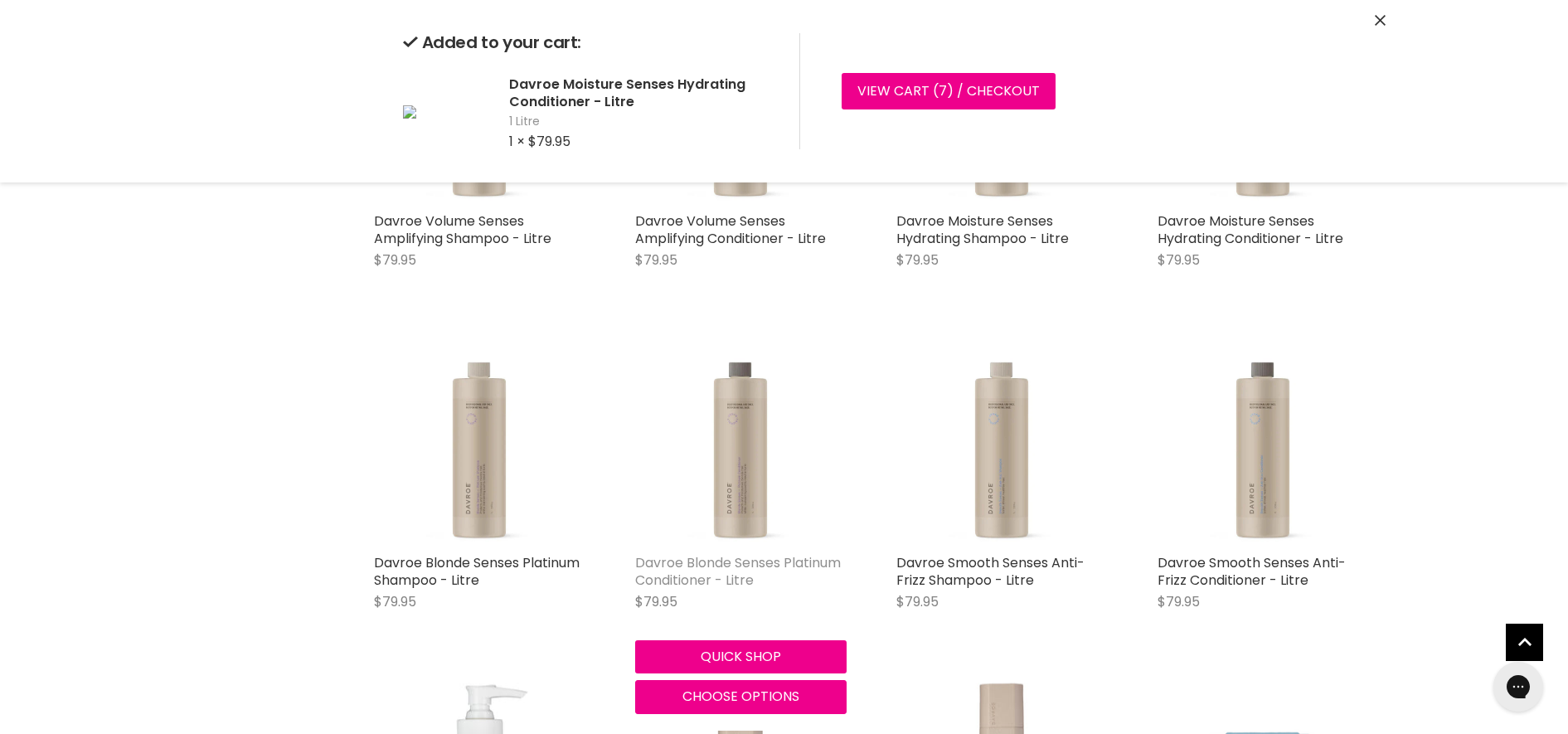
scroll to position [3138, 0]
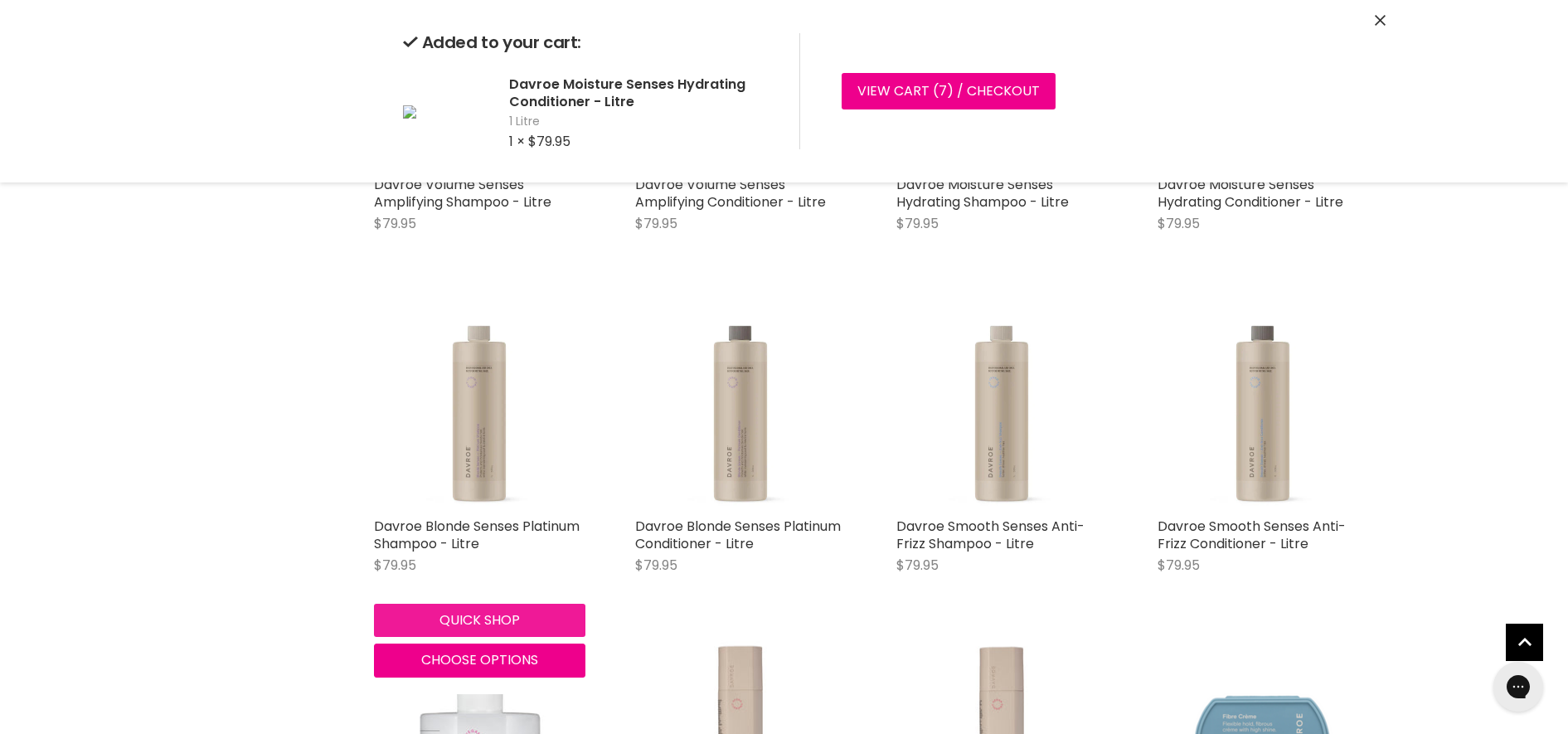
click at [442, 617] on div "Quick shop Choose options" at bounding box center [480, 637] width 218 height 80
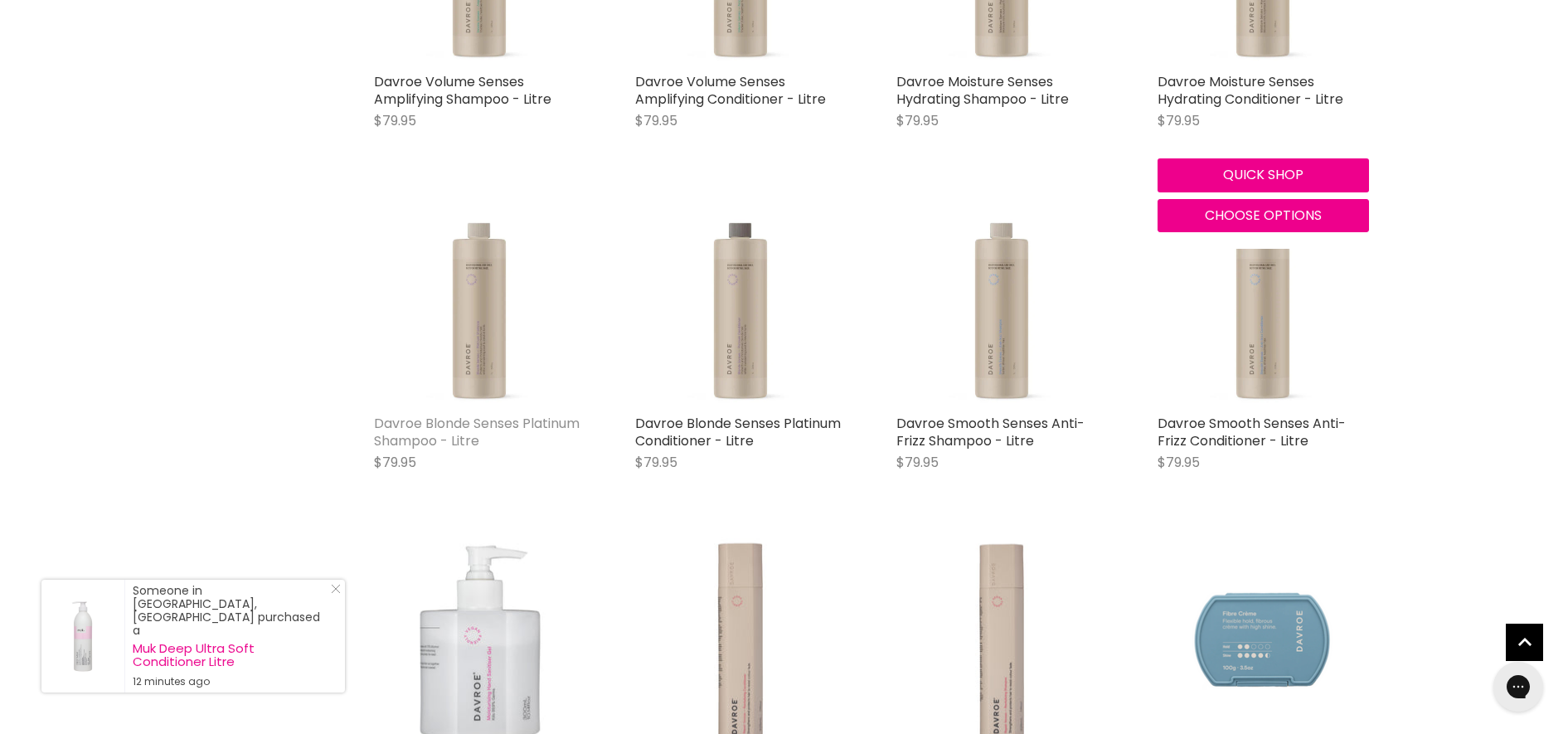
scroll to position [3242, 0]
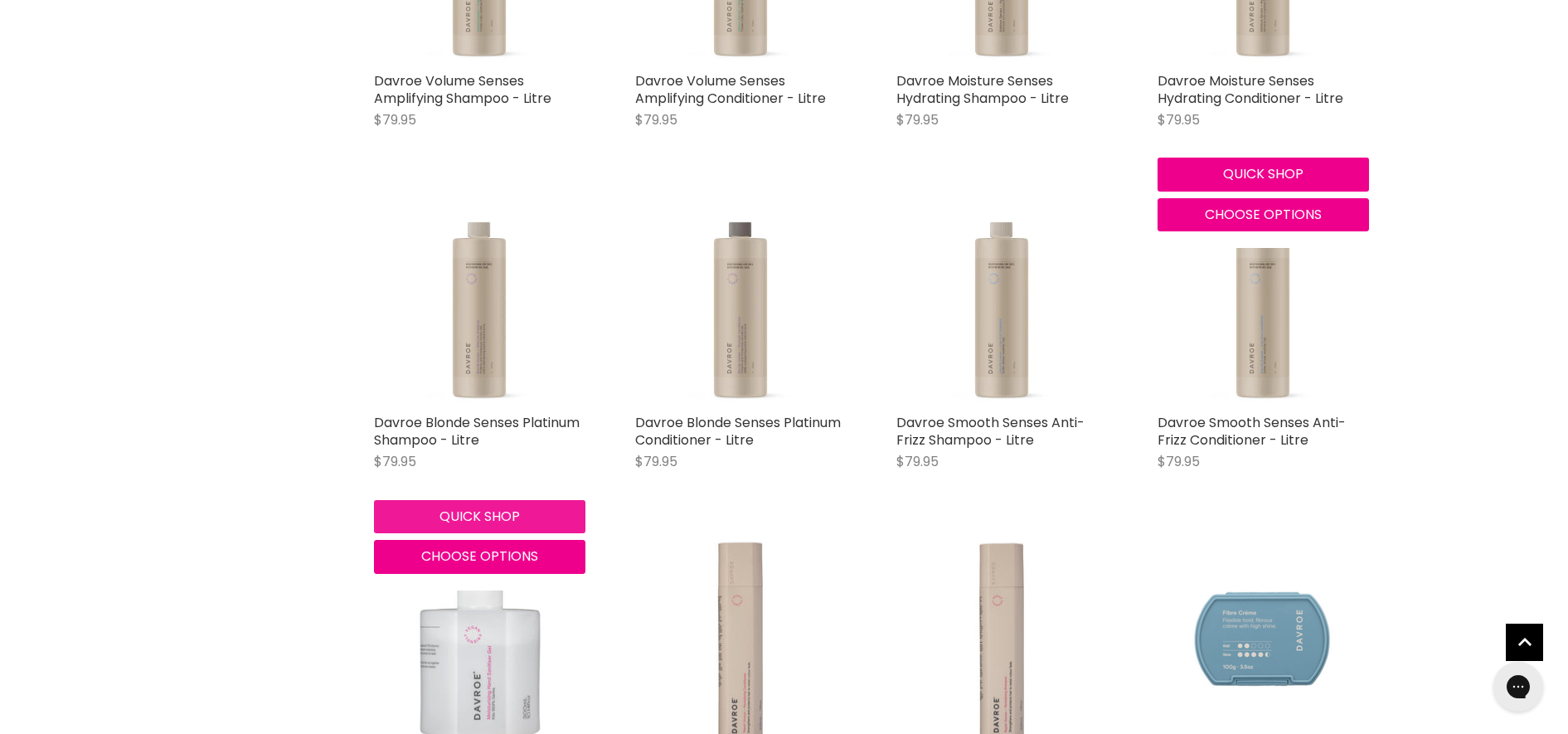
click at [481, 510] on button "Quick shop" at bounding box center [479, 517] width 211 height 34
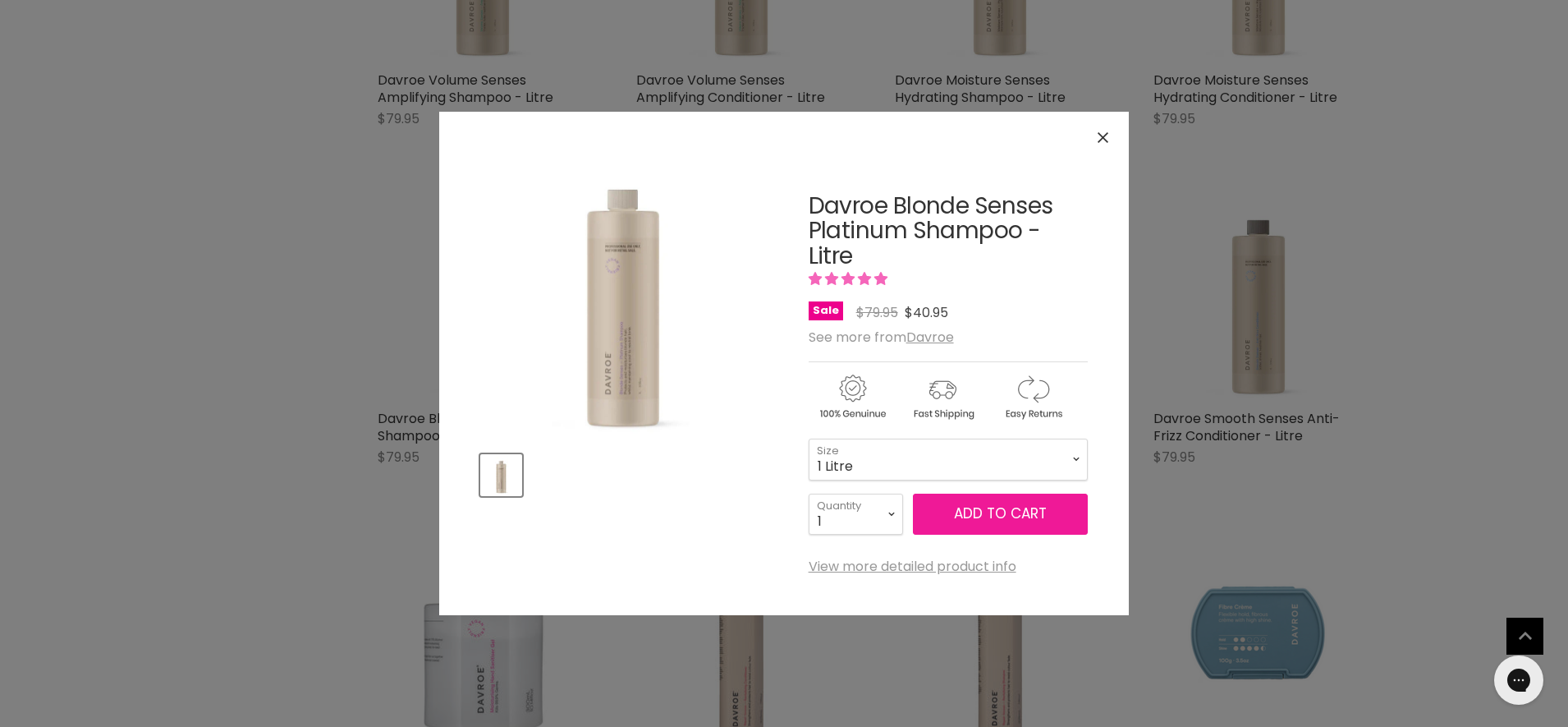
click at [1027, 512] on span "Add to cart" at bounding box center [1000, 513] width 93 height 19
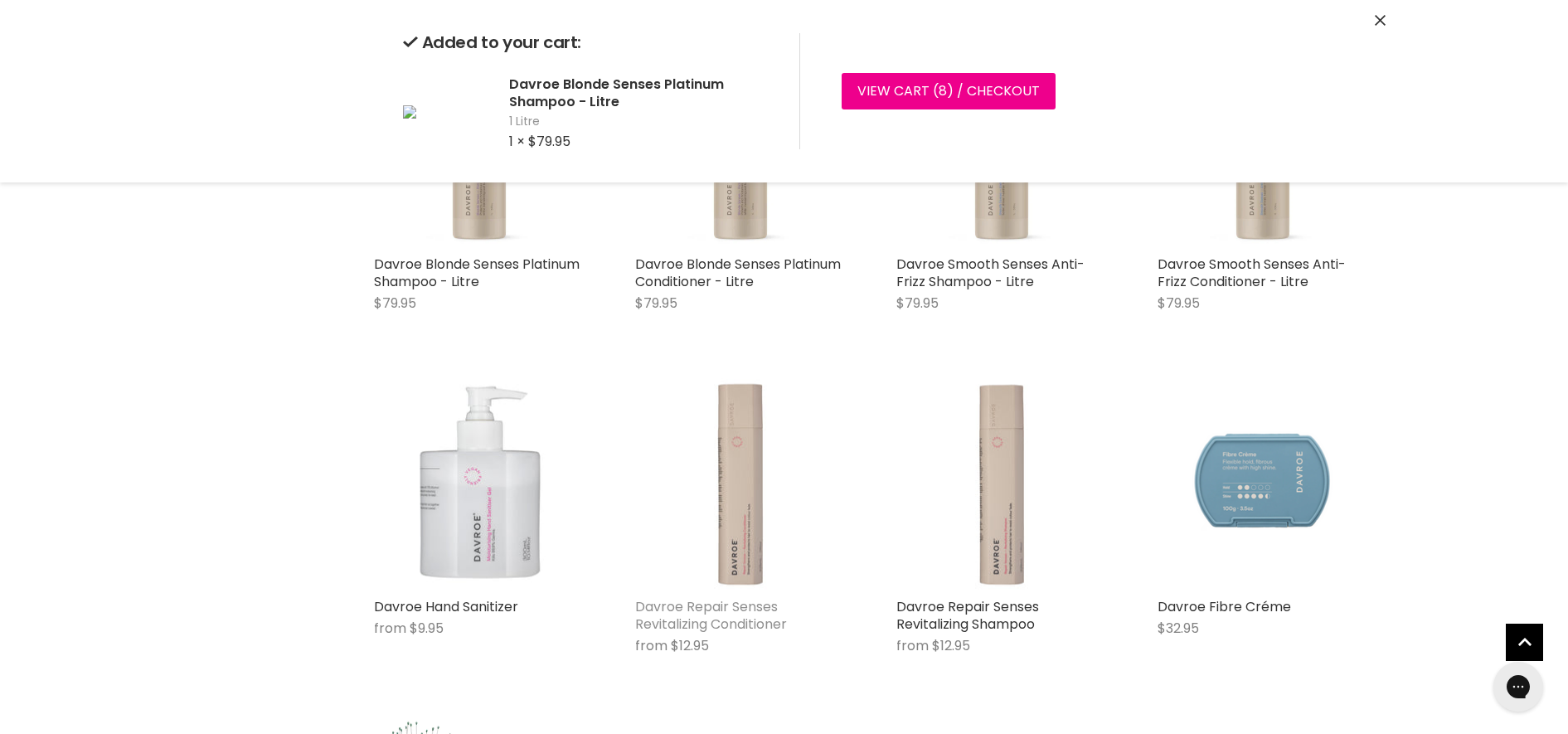
scroll to position [3449, 0]
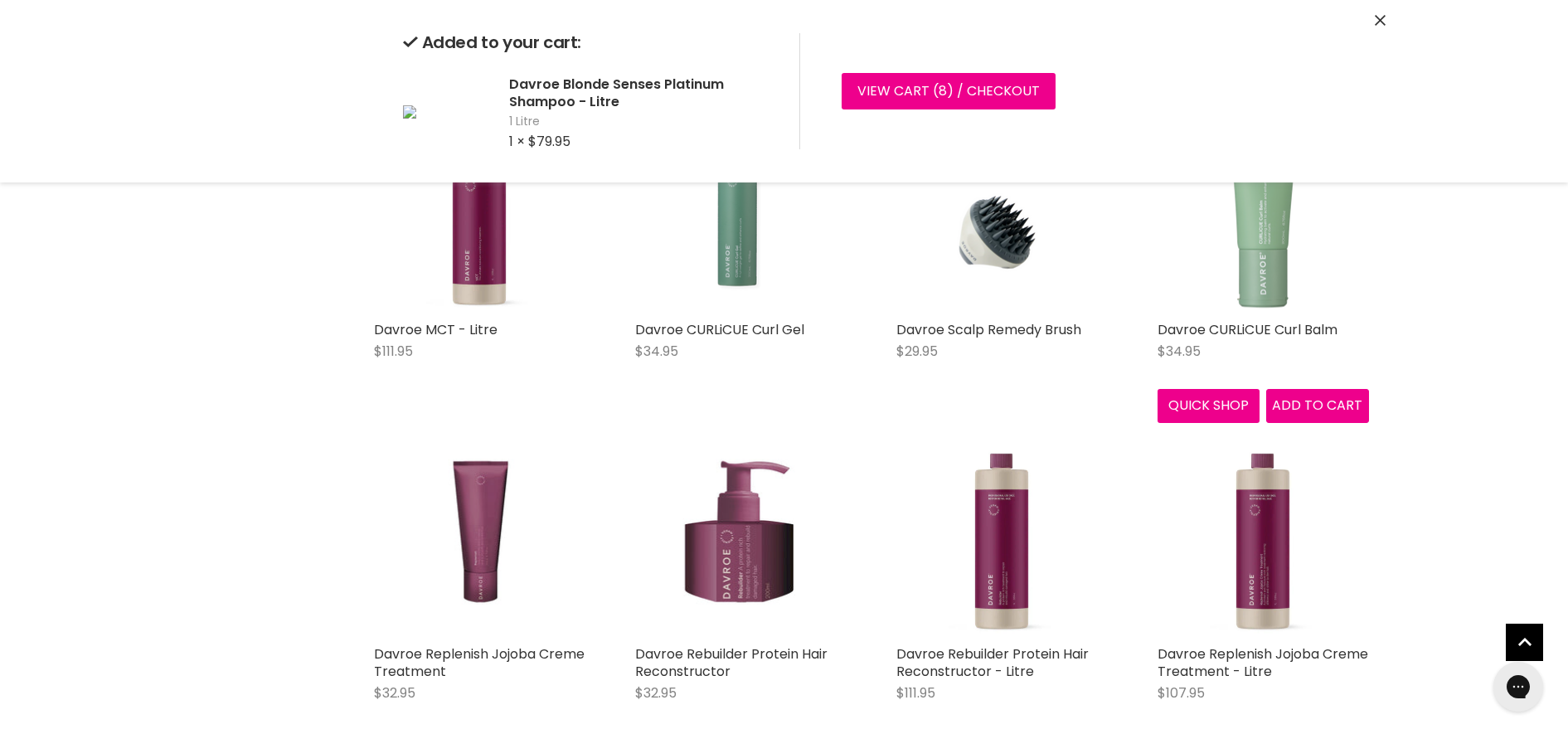
scroll to position [5729, 0]
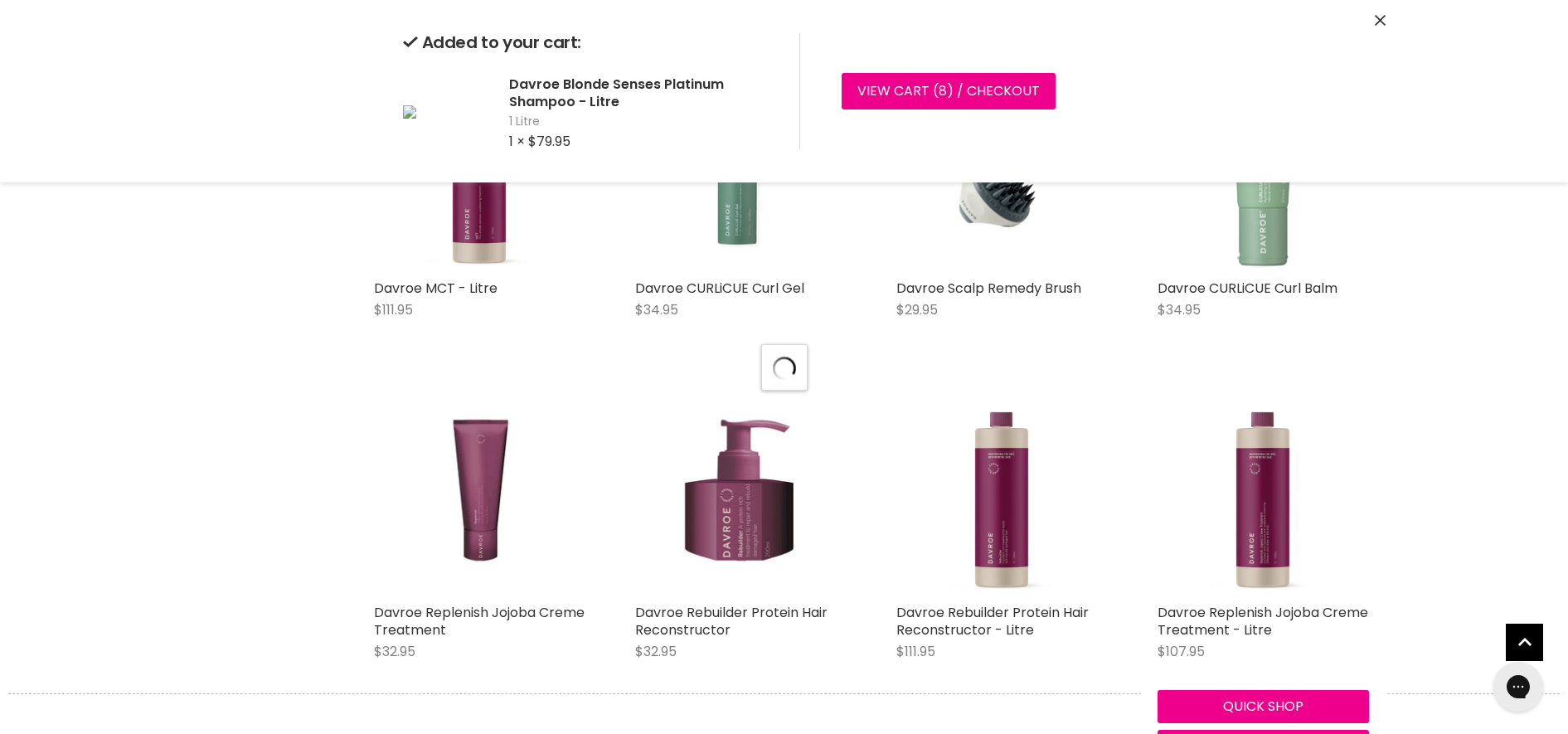
scroll to position [5936, 0]
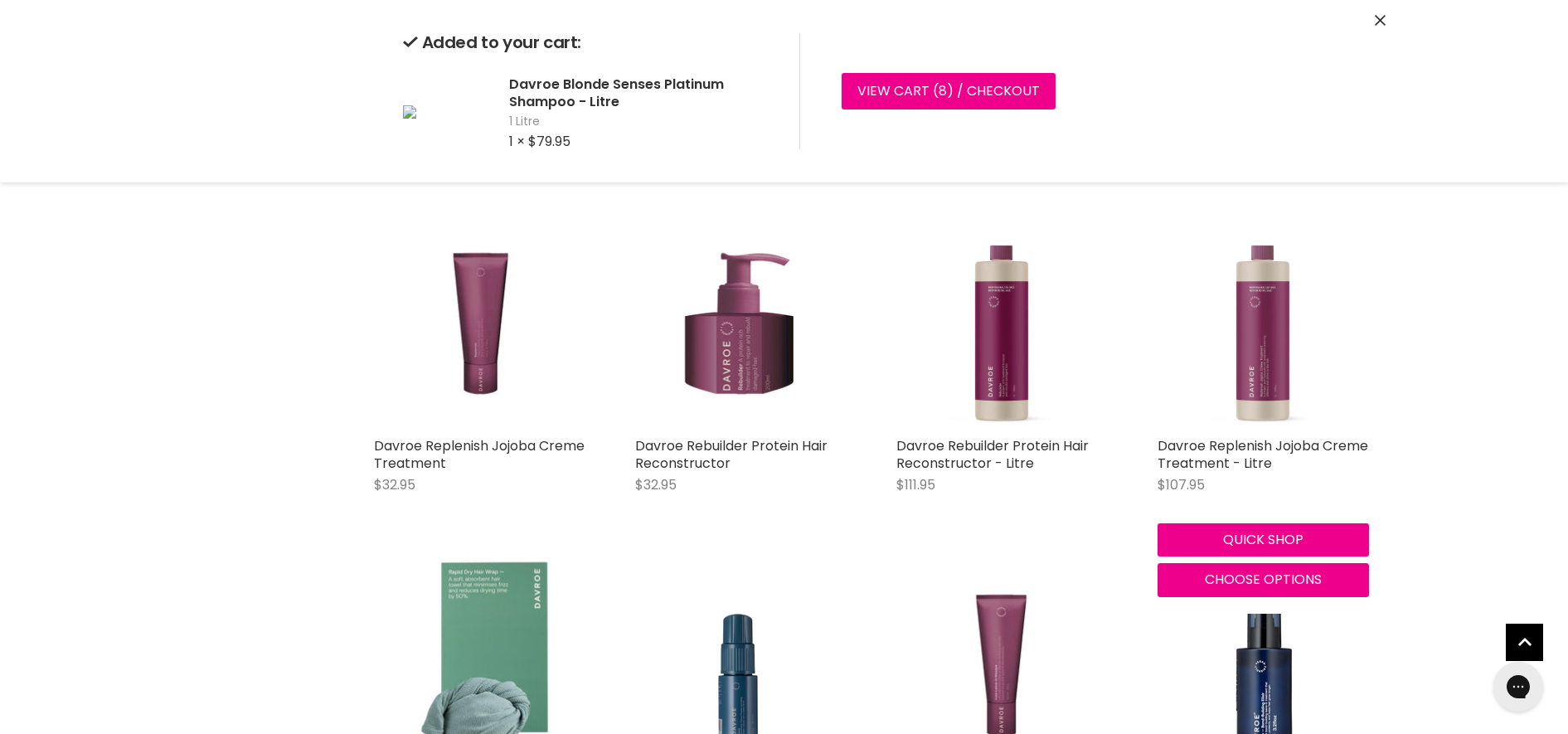
click at [1254, 397] on img "Main content" at bounding box center [1263, 322] width 211 height 211
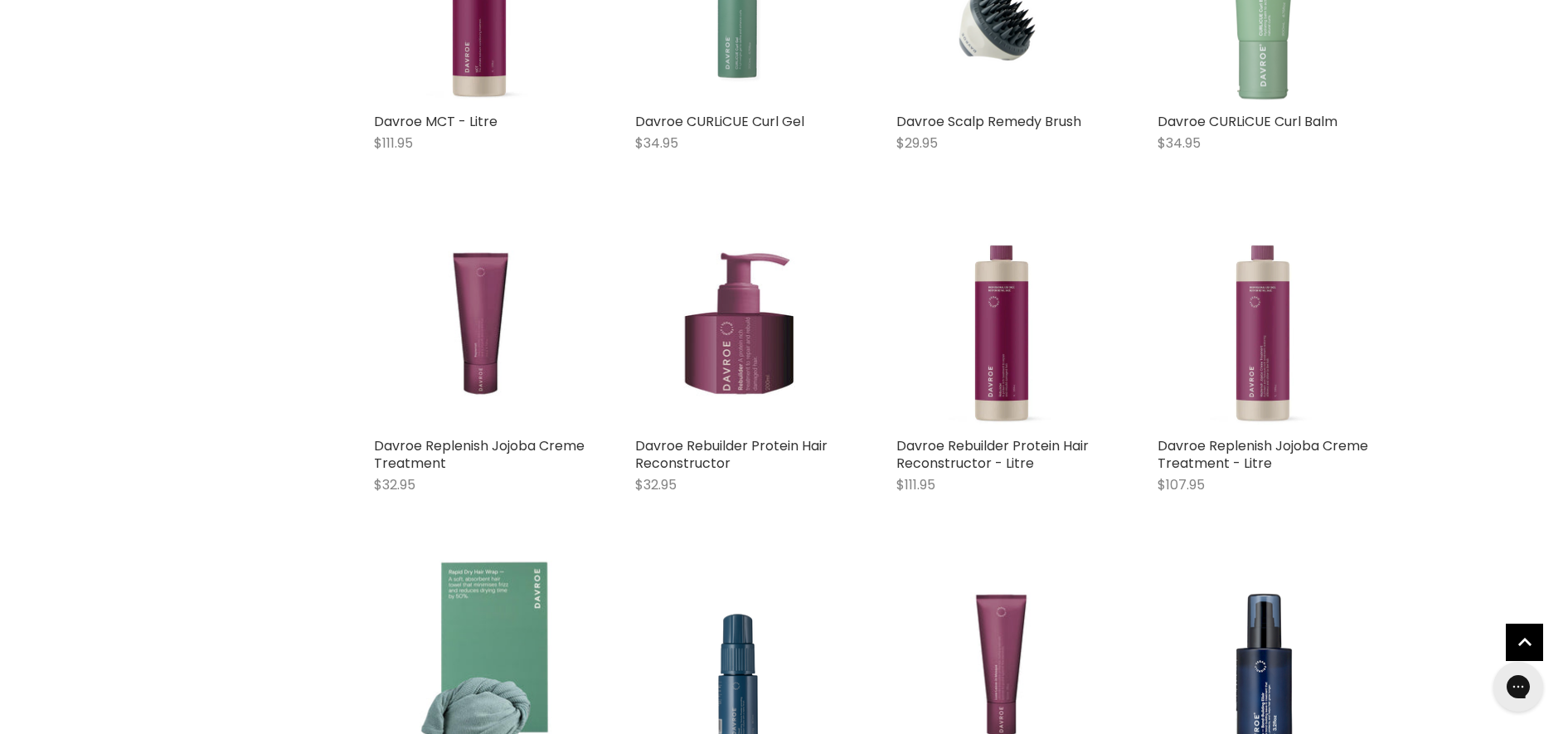
scroll to position [3307, 0]
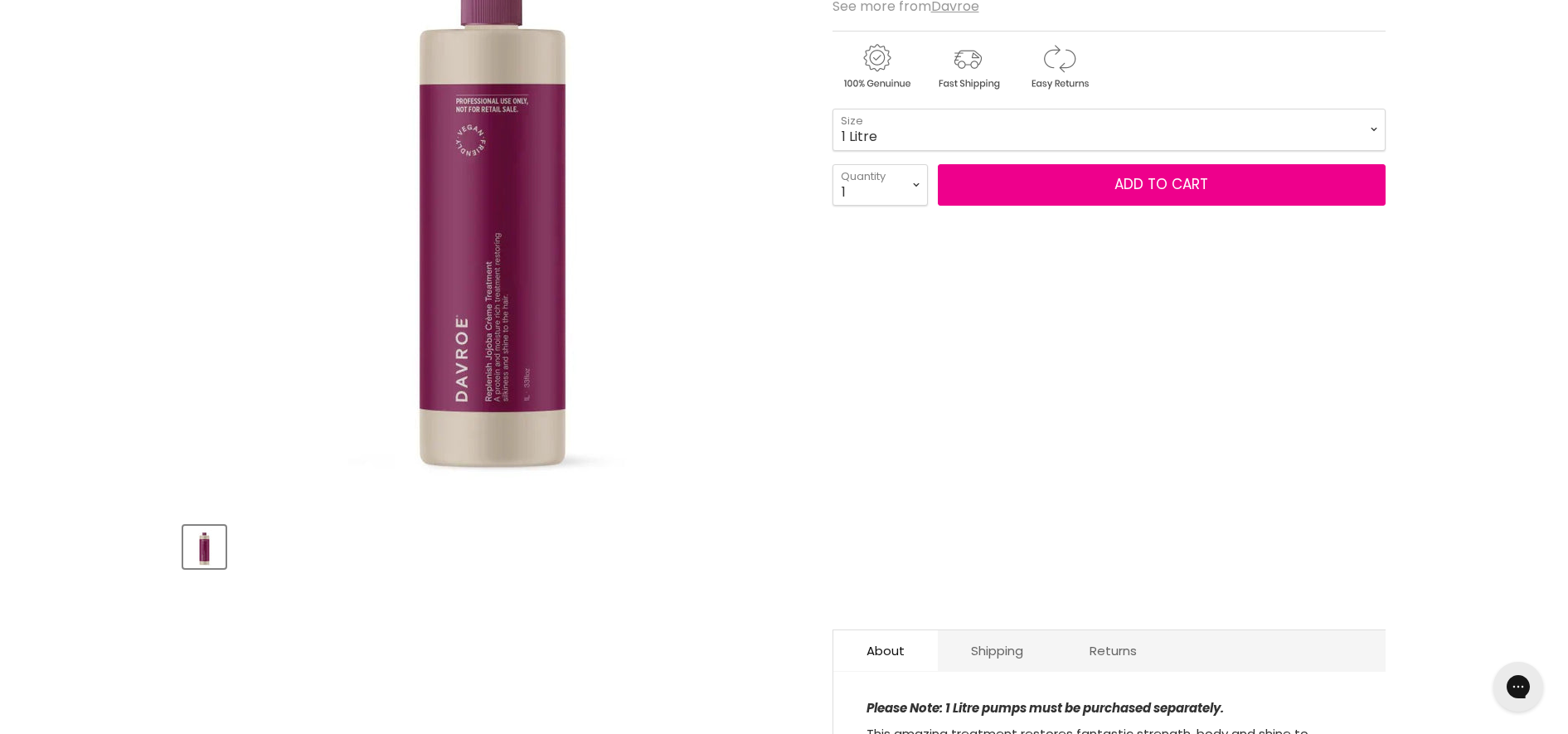
scroll to position [311, 0]
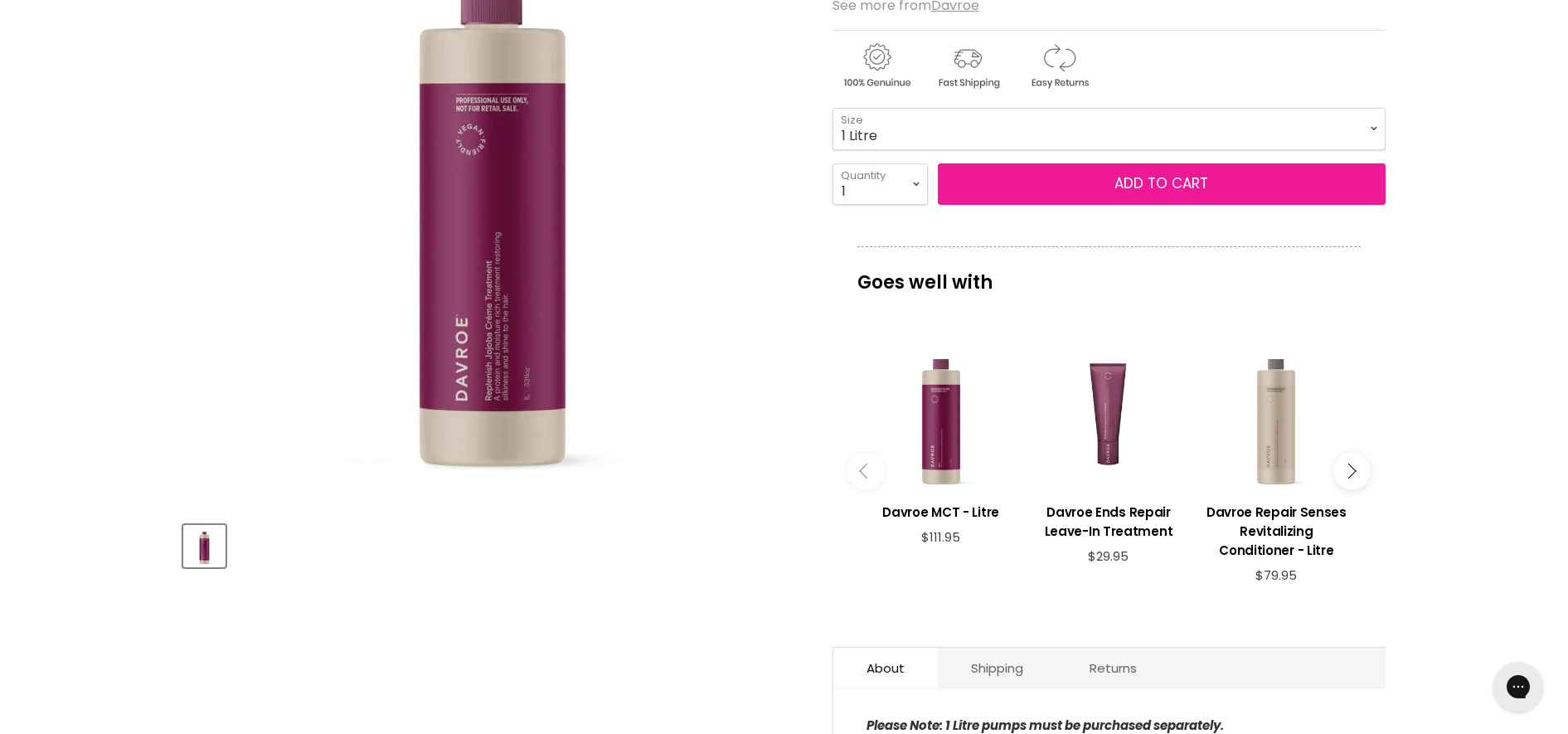
click at [1143, 180] on span "Add to cart" at bounding box center [1161, 183] width 94 height 20
click at [1121, 189] on span "Add to cart" at bounding box center [1161, 183] width 94 height 20
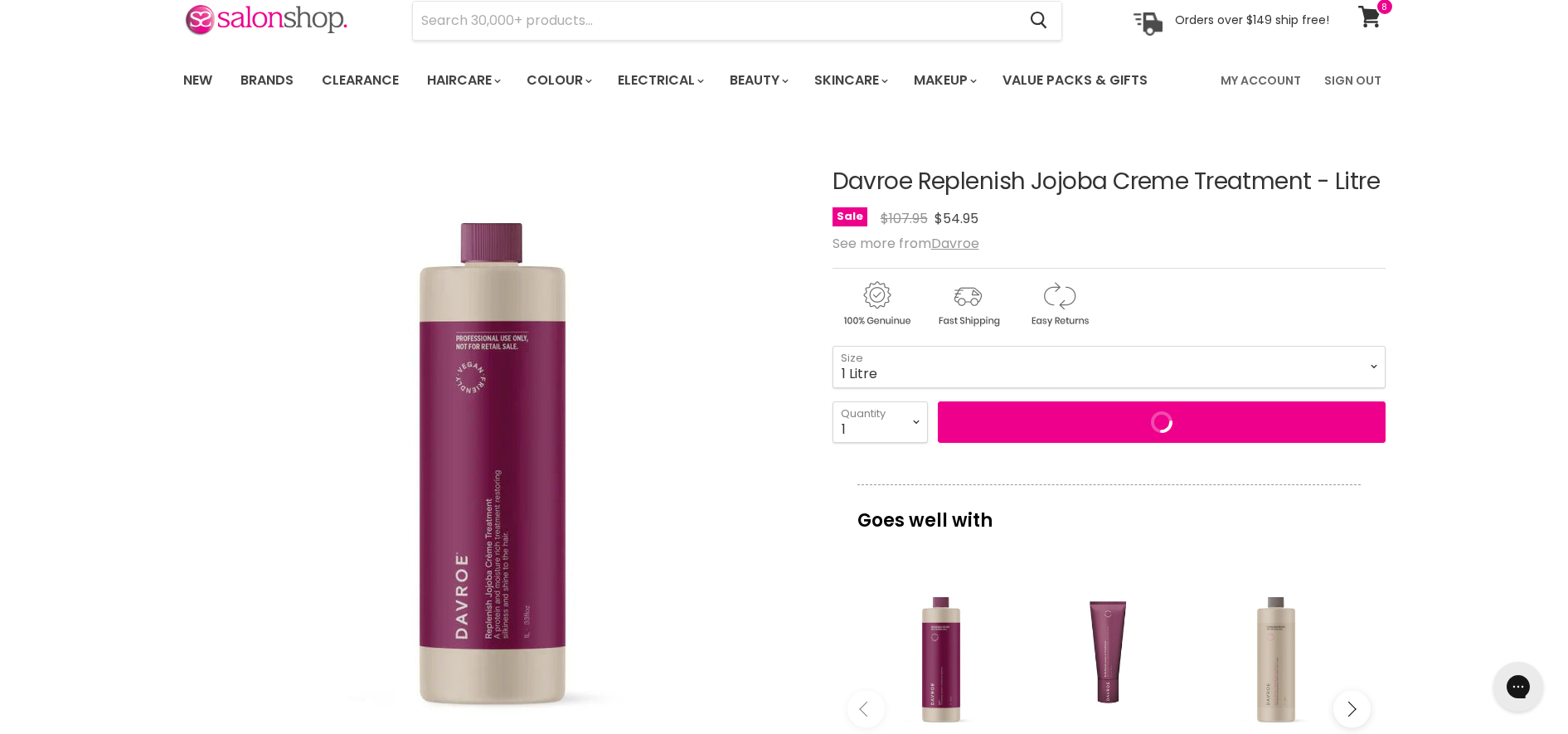
scroll to position [0, 0]
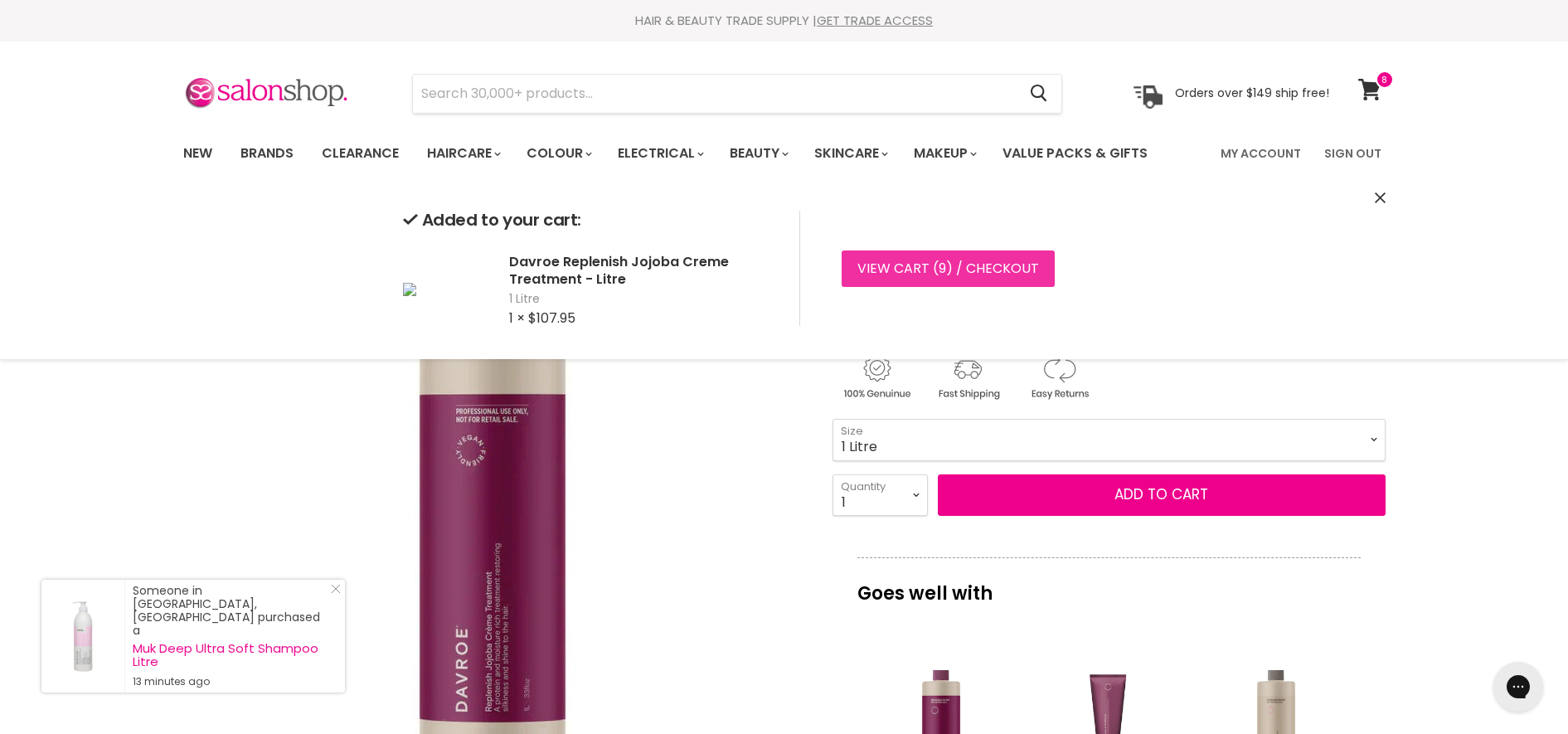
click at [868, 260] on link "View cart ( 9 ) / Checkout" at bounding box center [948, 268] width 213 height 36
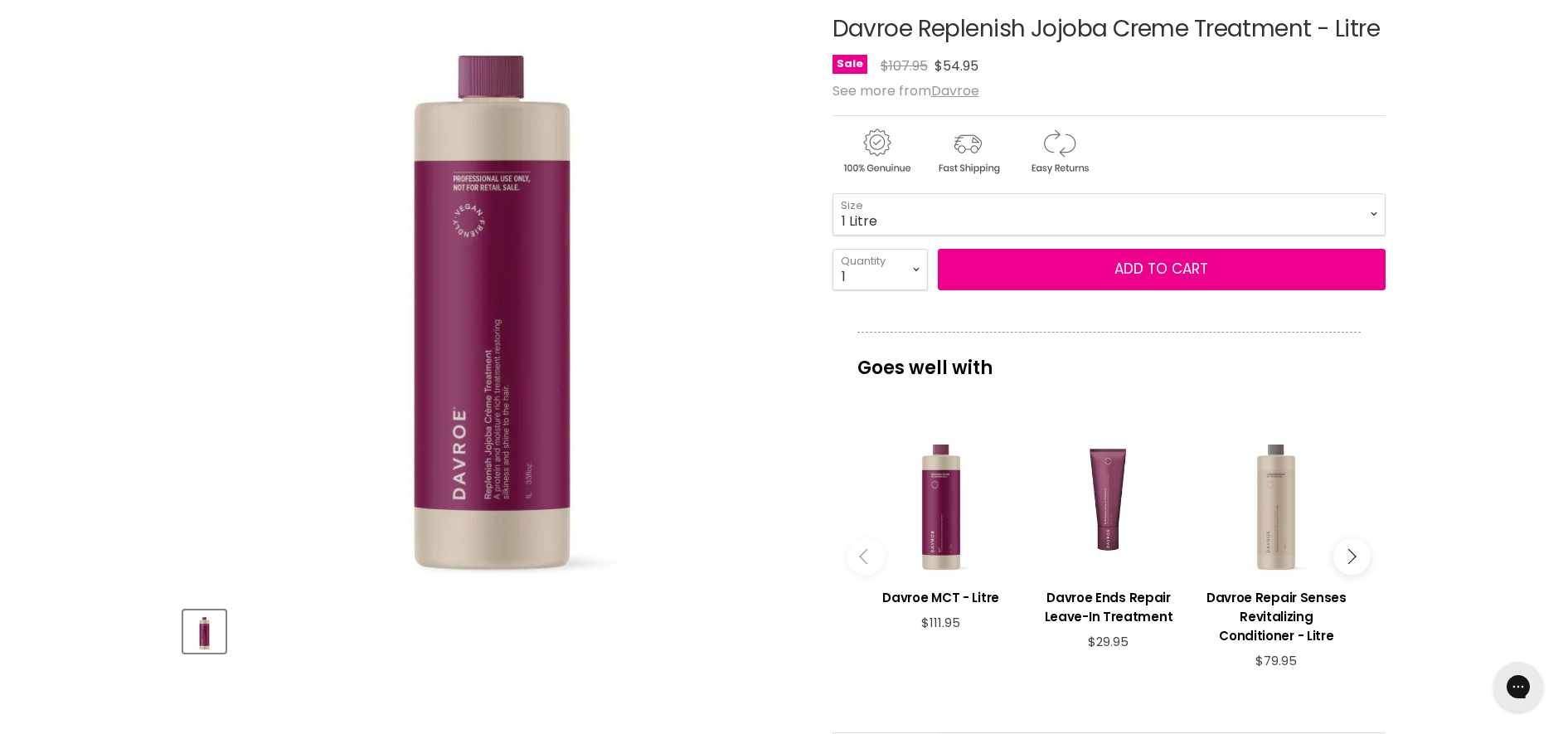
scroll to position [19, 0]
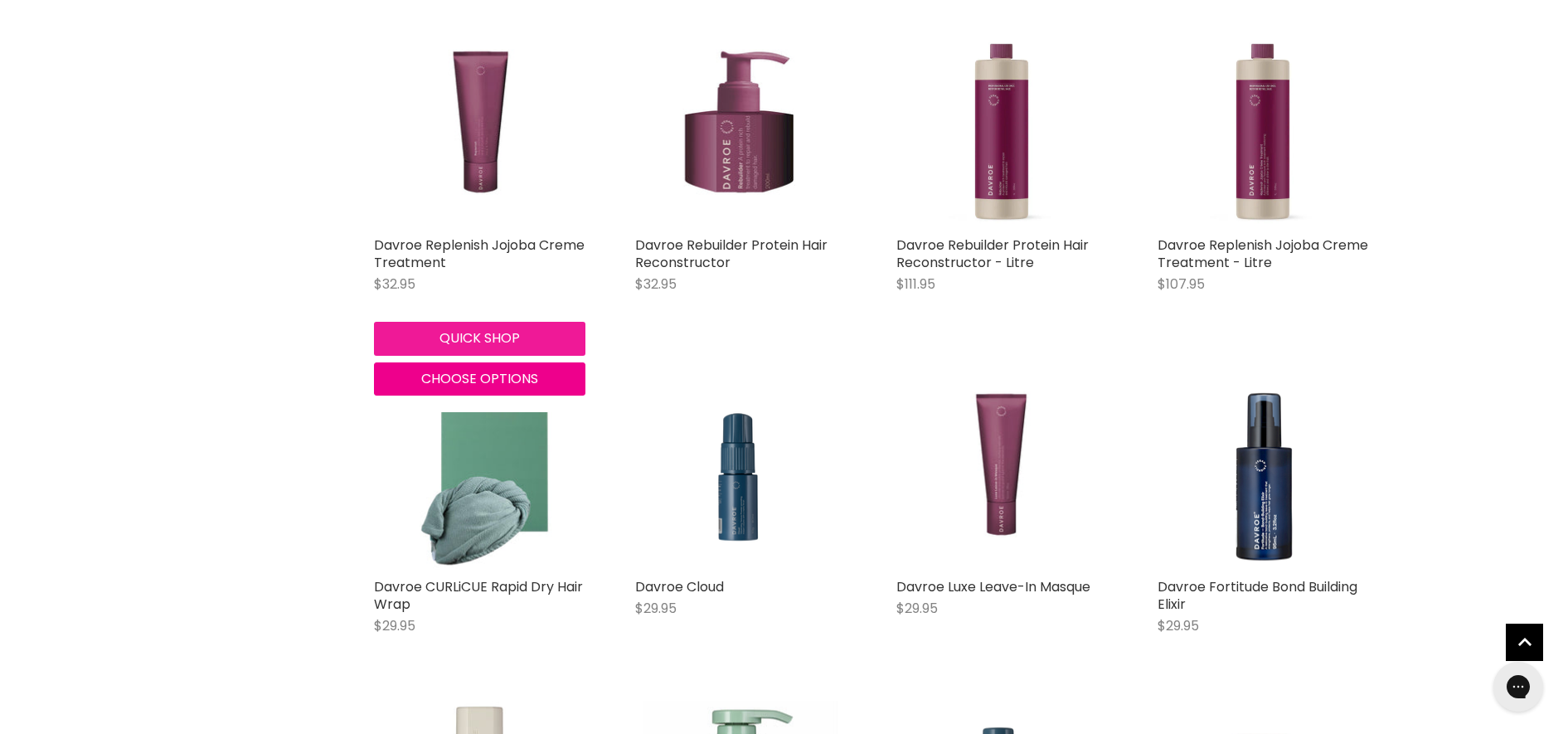
click at [471, 333] on button "Quick shop" at bounding box center [479, 338] width 211 height 34
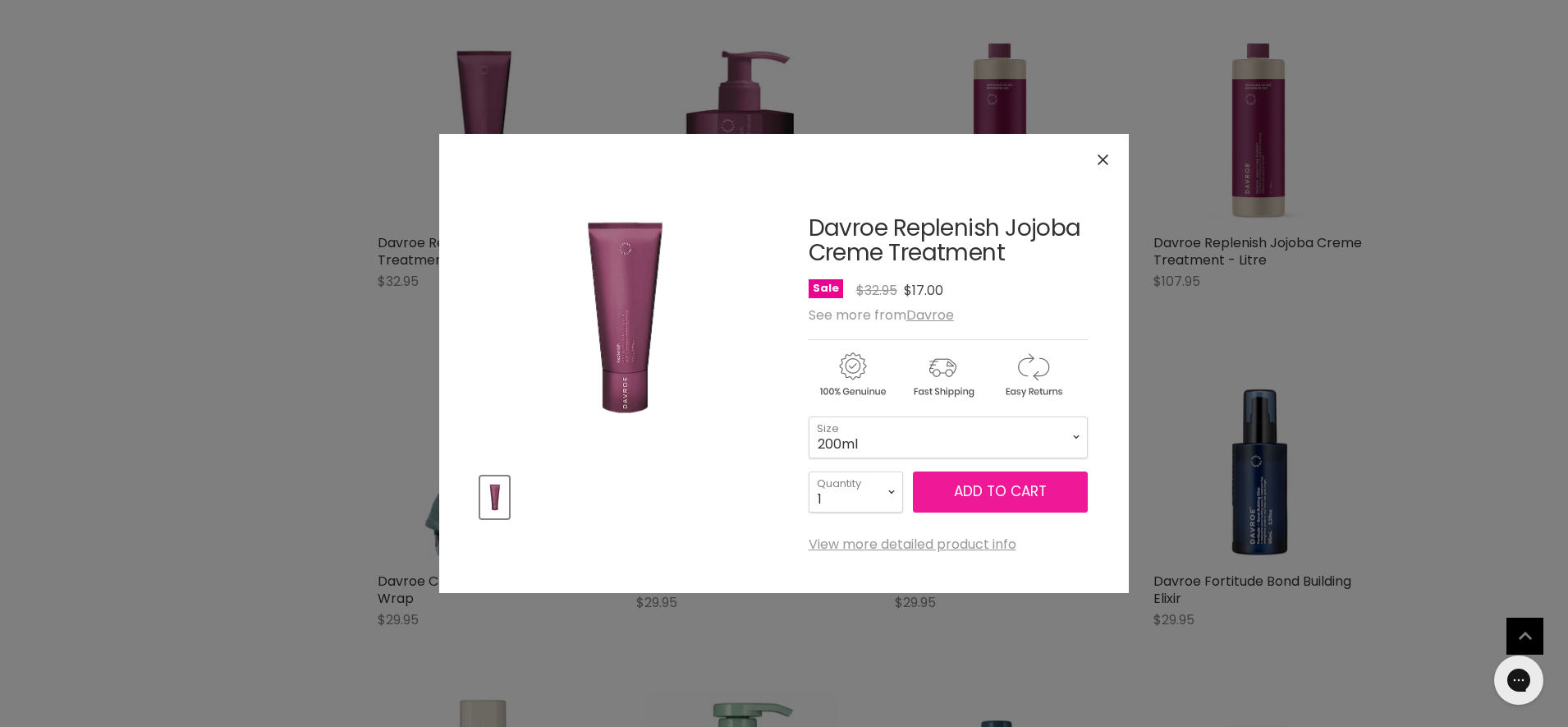
click at [967, 492] on span "Add to cart" at bounding box center [1000, 491] width 93 height 19
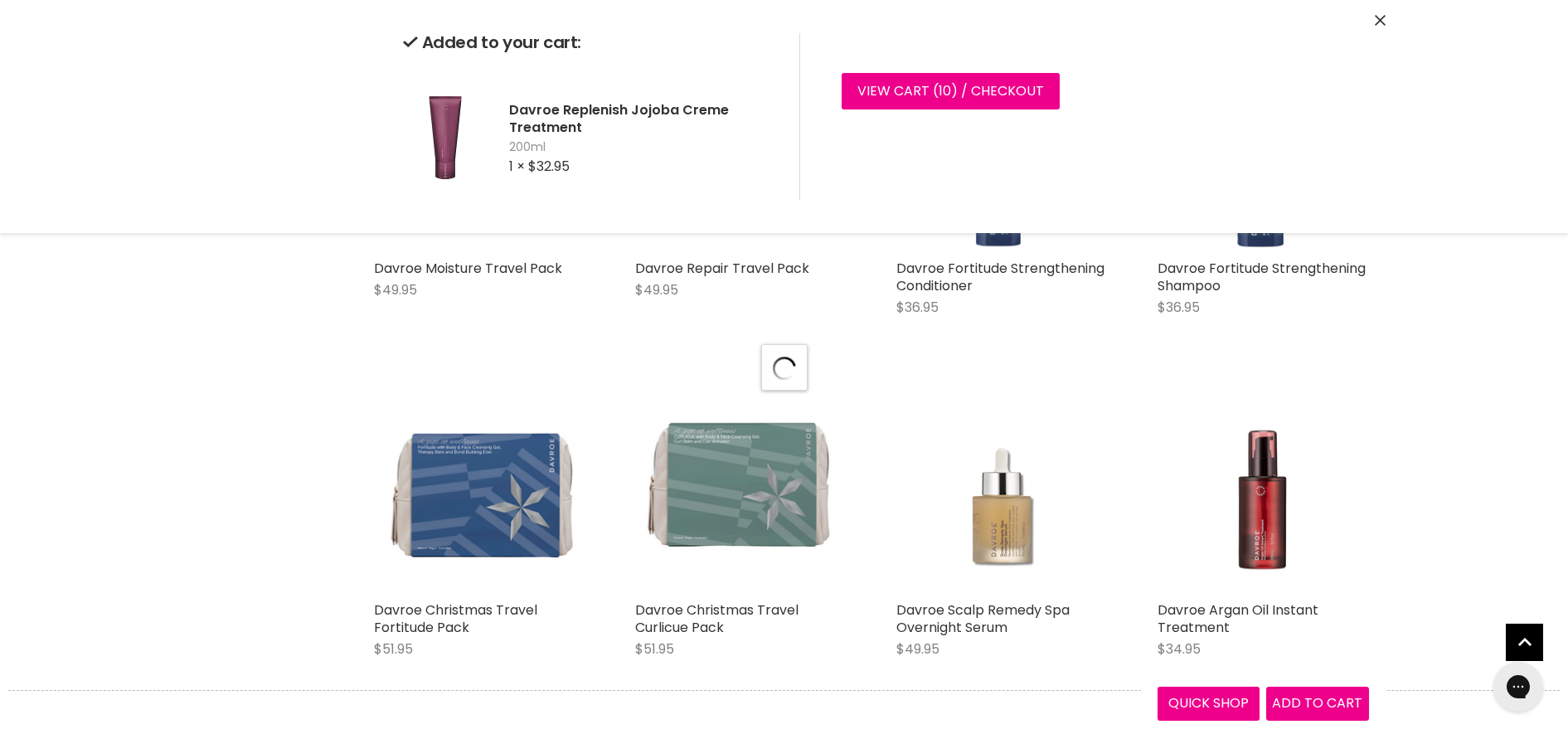
scroll to position [3831, 0]
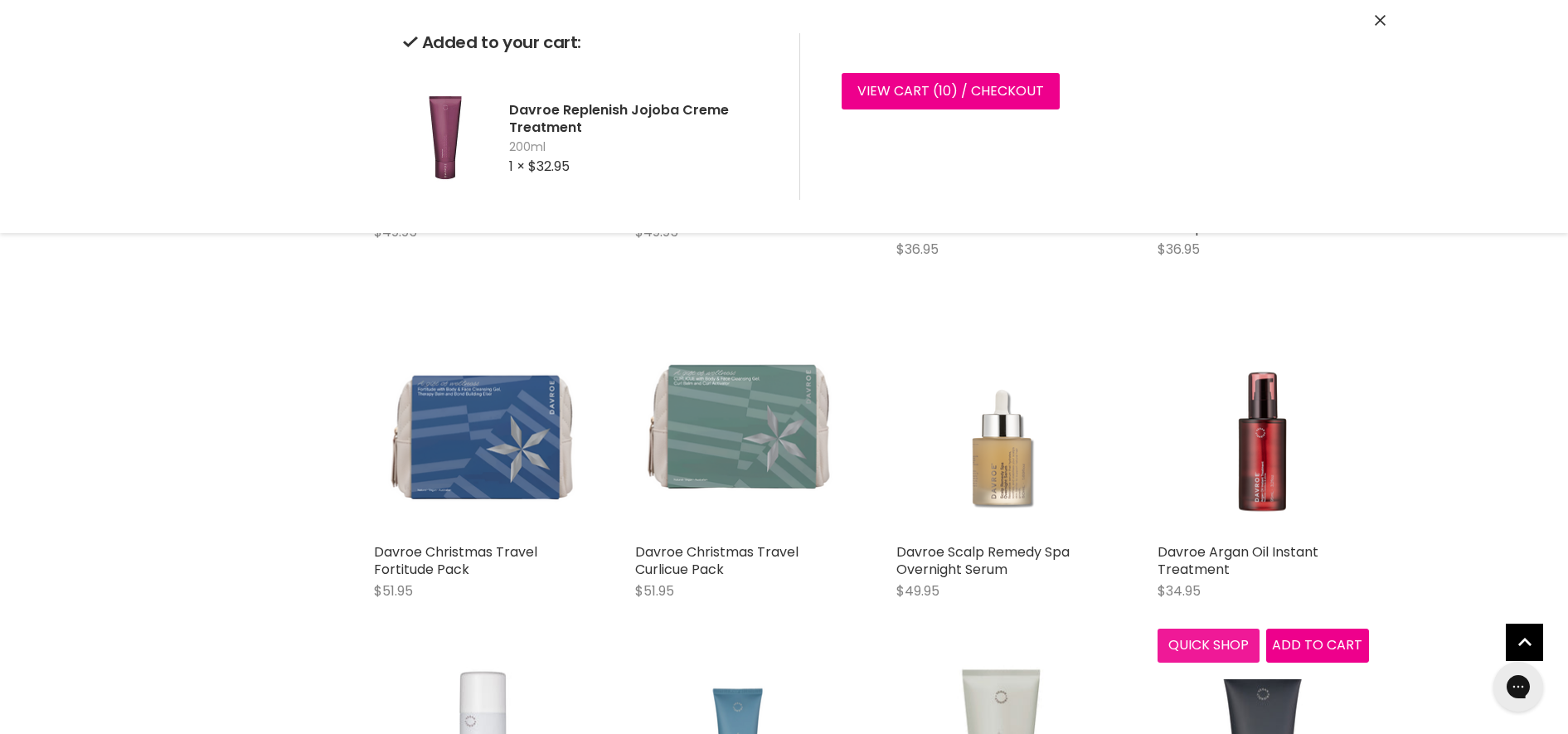
click at [1232, 635] on button "Quick shop" at bounding box center [1209, 646] width 102 height 34
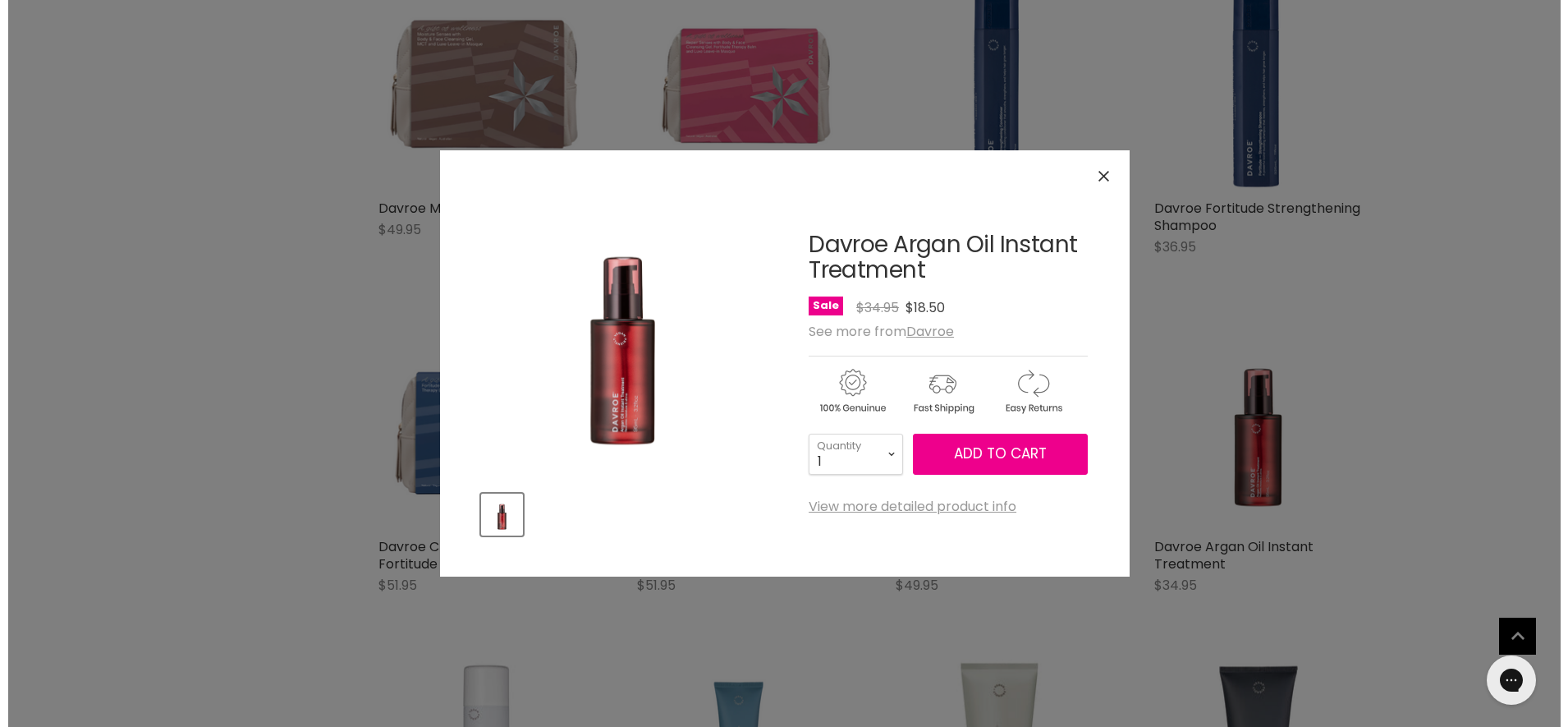
scroll to position [1937, 0]
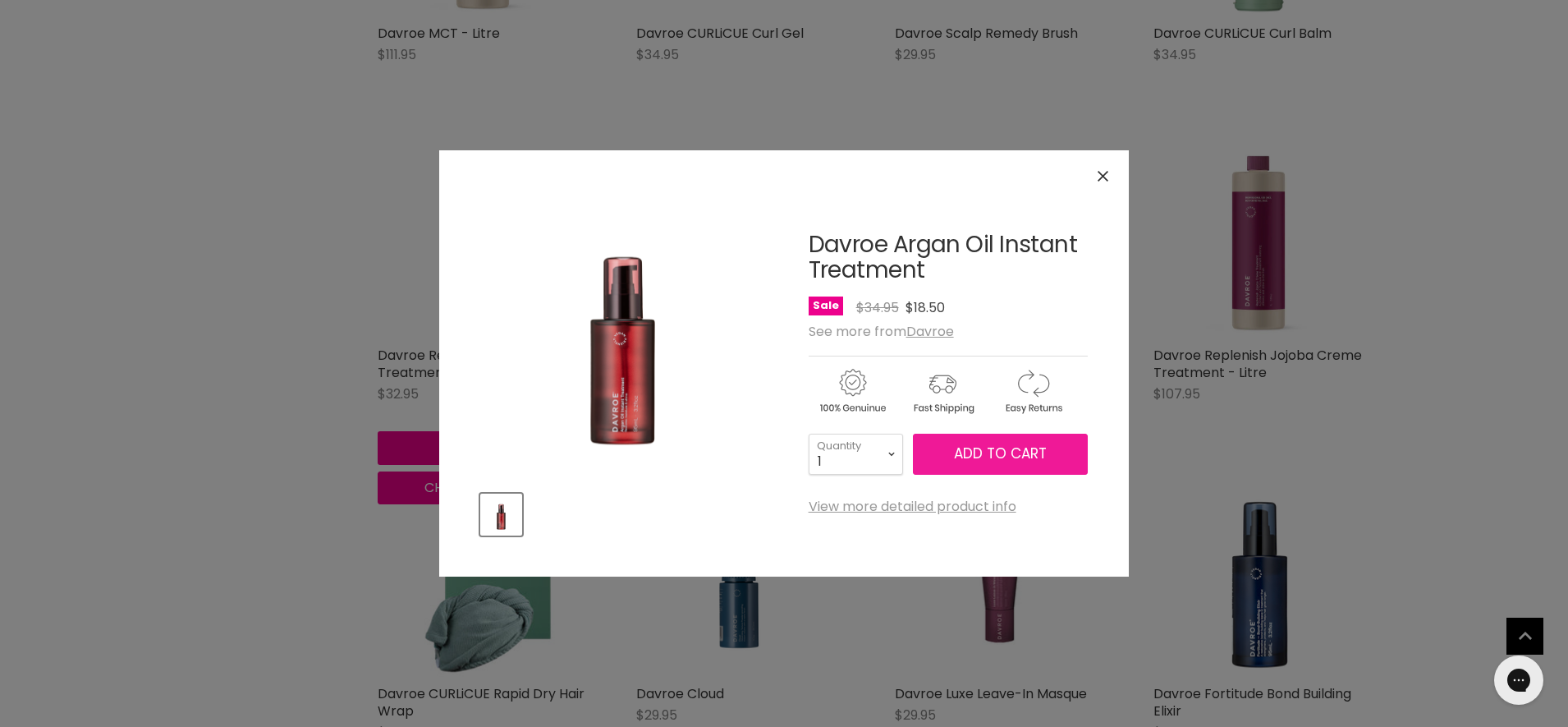
click at [941, 457] on button "Add to cart" at bounding box center [1001, 454] width 175 height 42
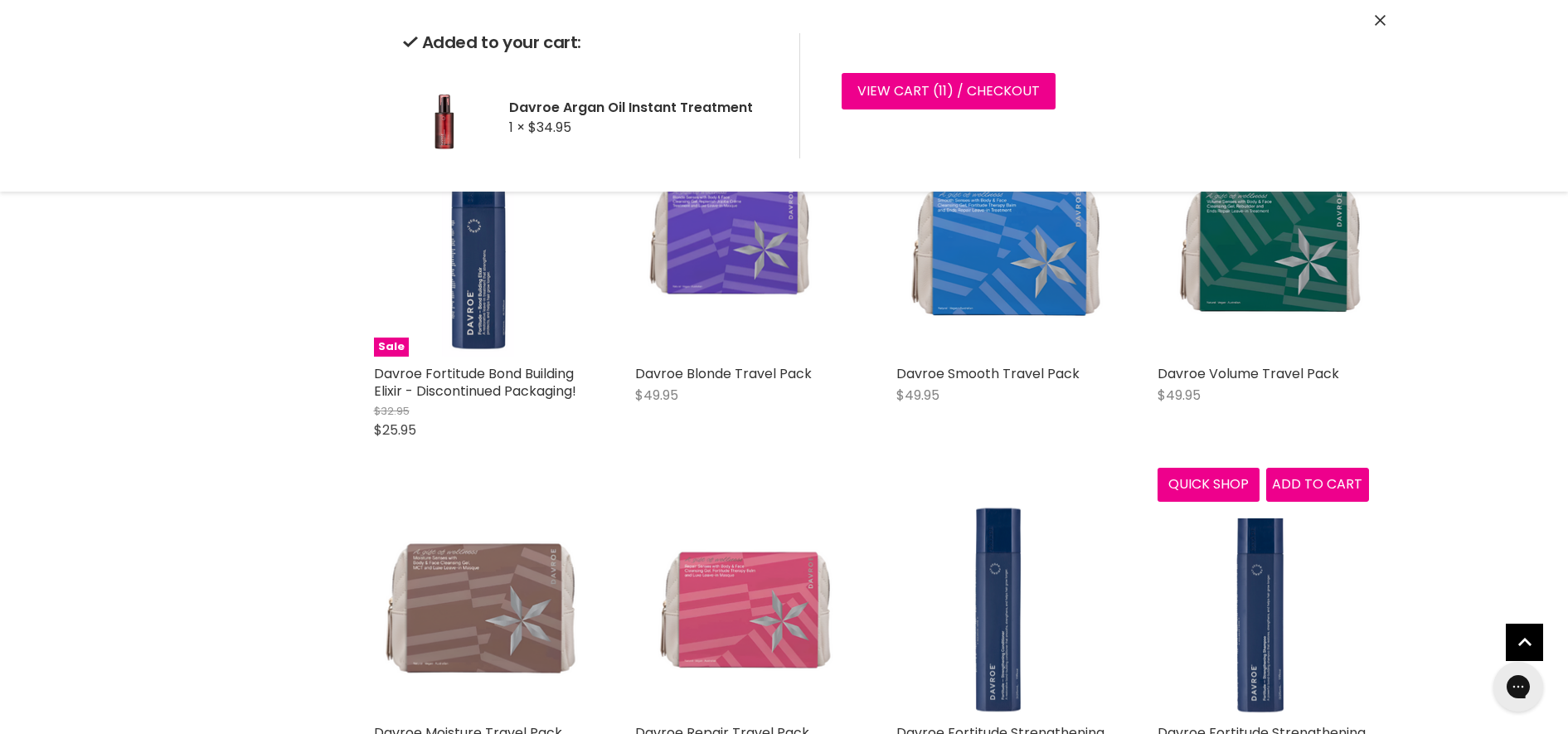
scroll to position [7445, 0]
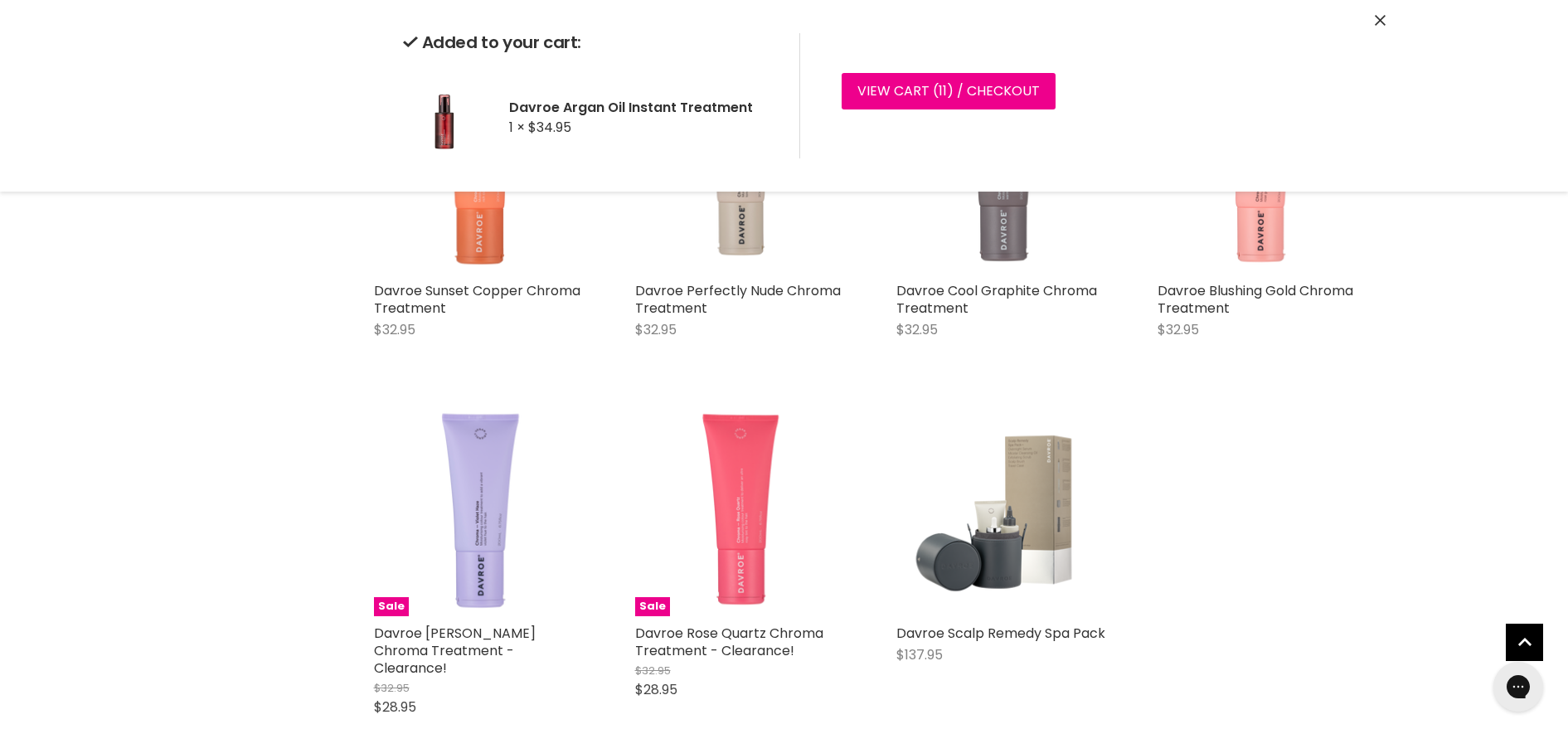
scroll to position [8585, 0]
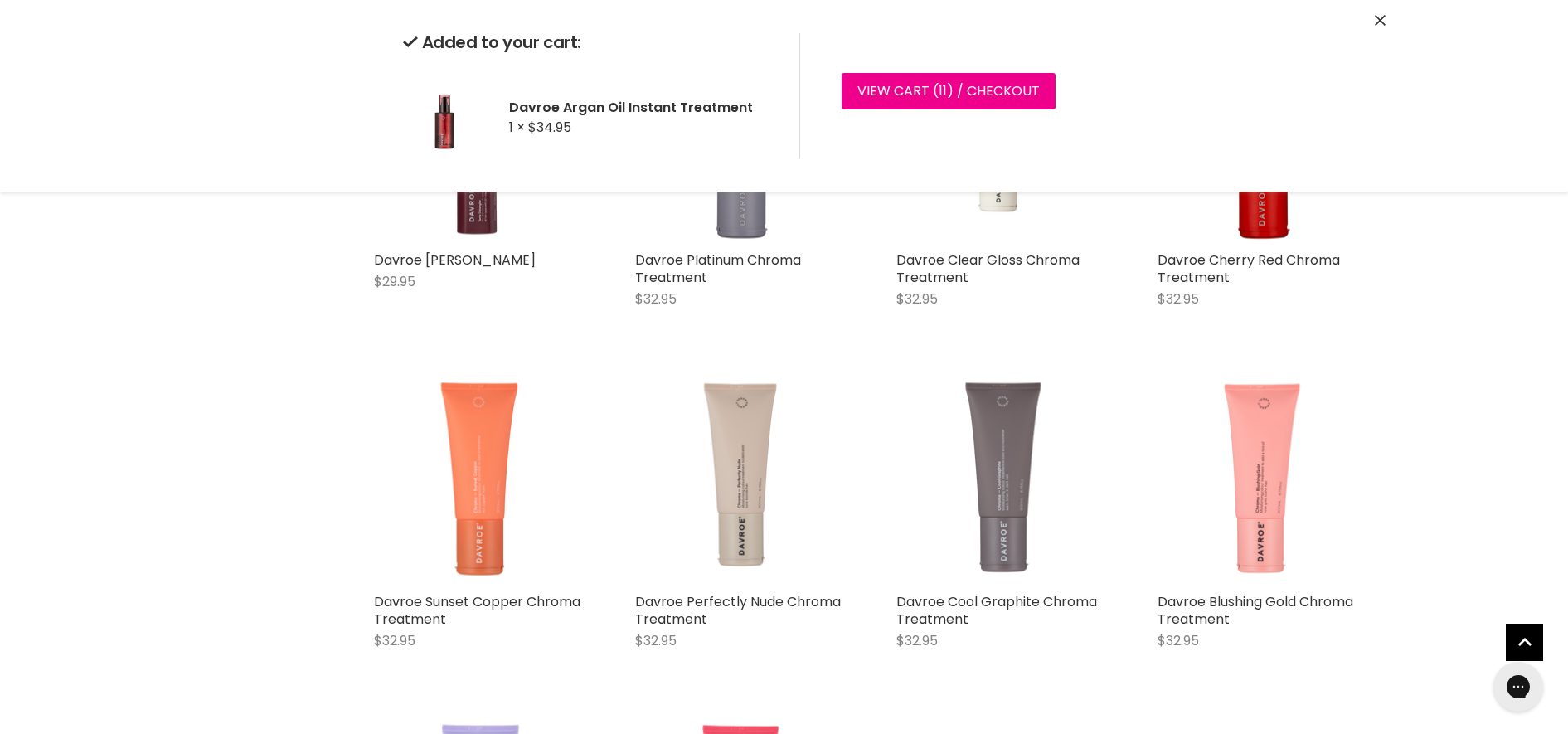
click at [1376, 26] on button "Close" at bounding box center [1381, 20] width 11 height 18
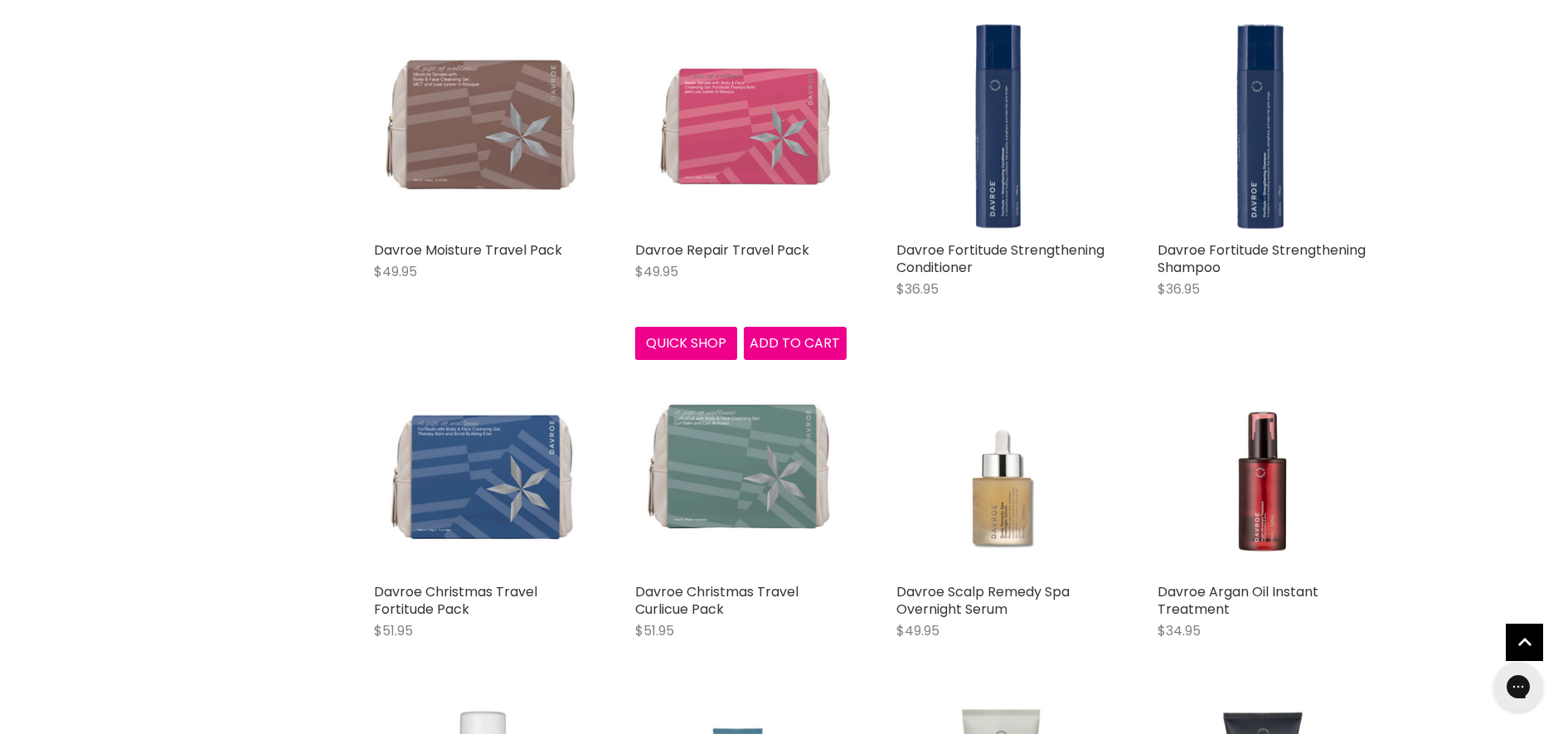
scroll to position [3818, 0]
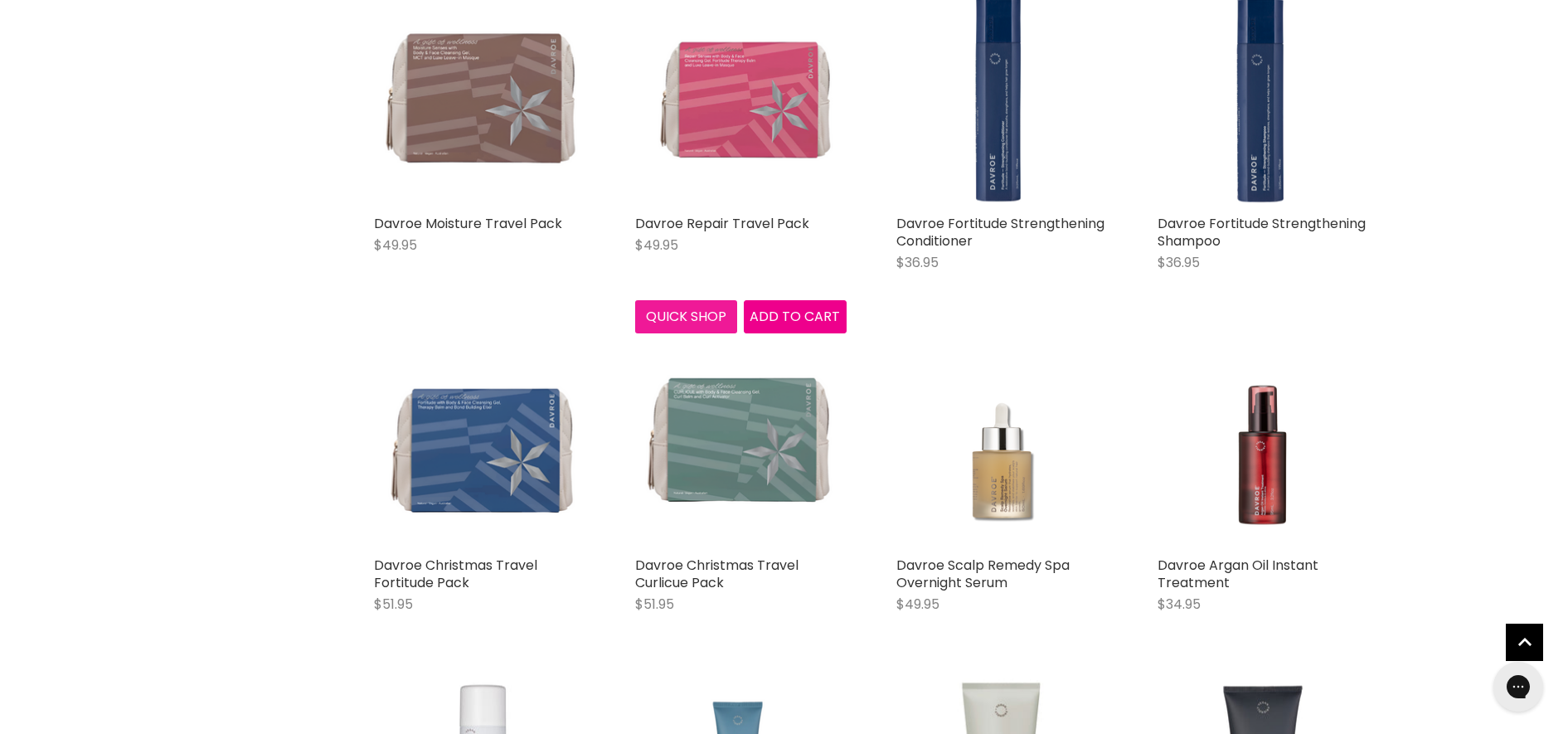
click at [689, 315] on button "Quick shop" at bounding box center [687, 317] width 102 height 34
click at [681, 317] on button "Quick shop" at bounding box center [687, 317] width 102 height 34
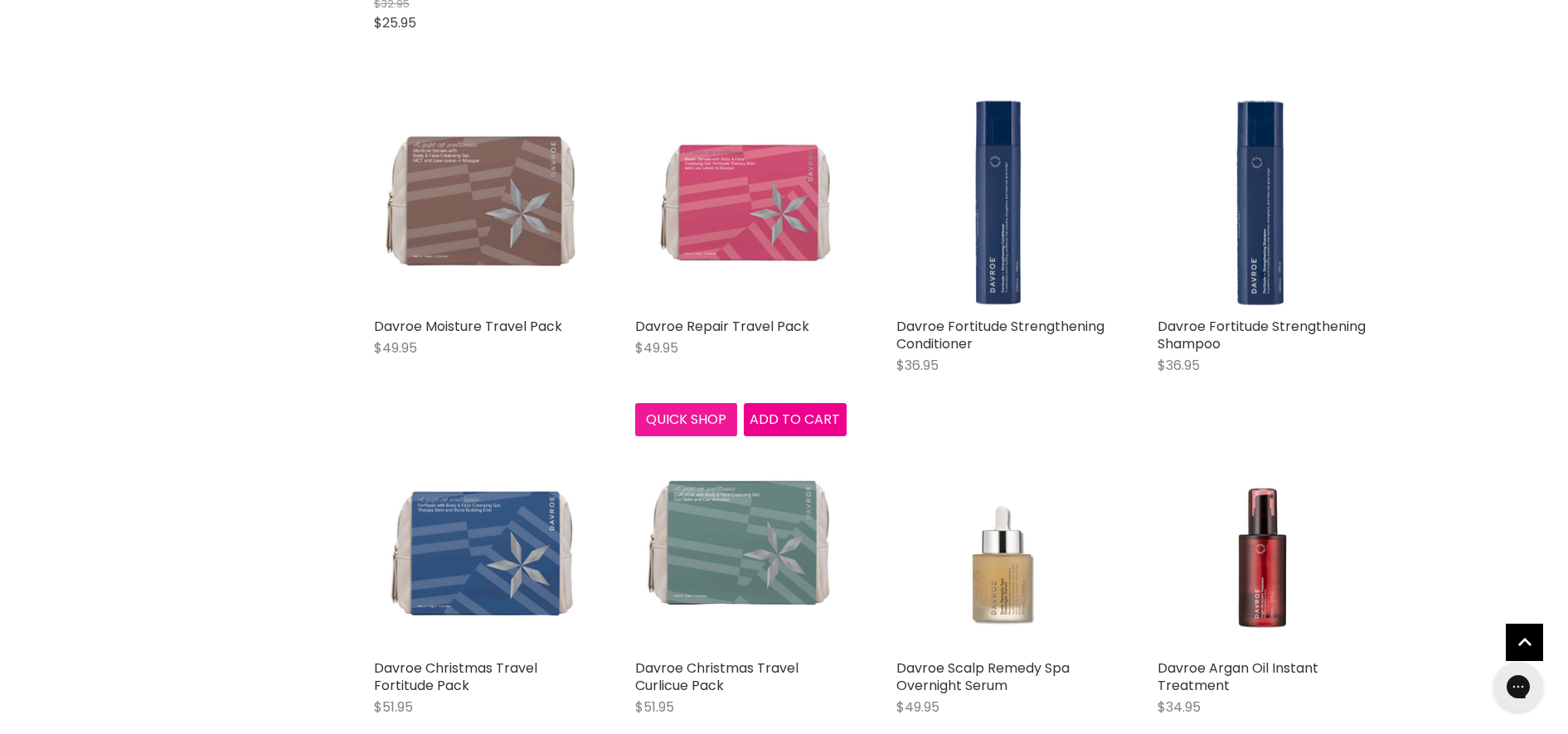
scroll to position [3715, 0]
click at [698, 426] on button "Quick shop" at bounding box center [687, 420] width 102 height 34
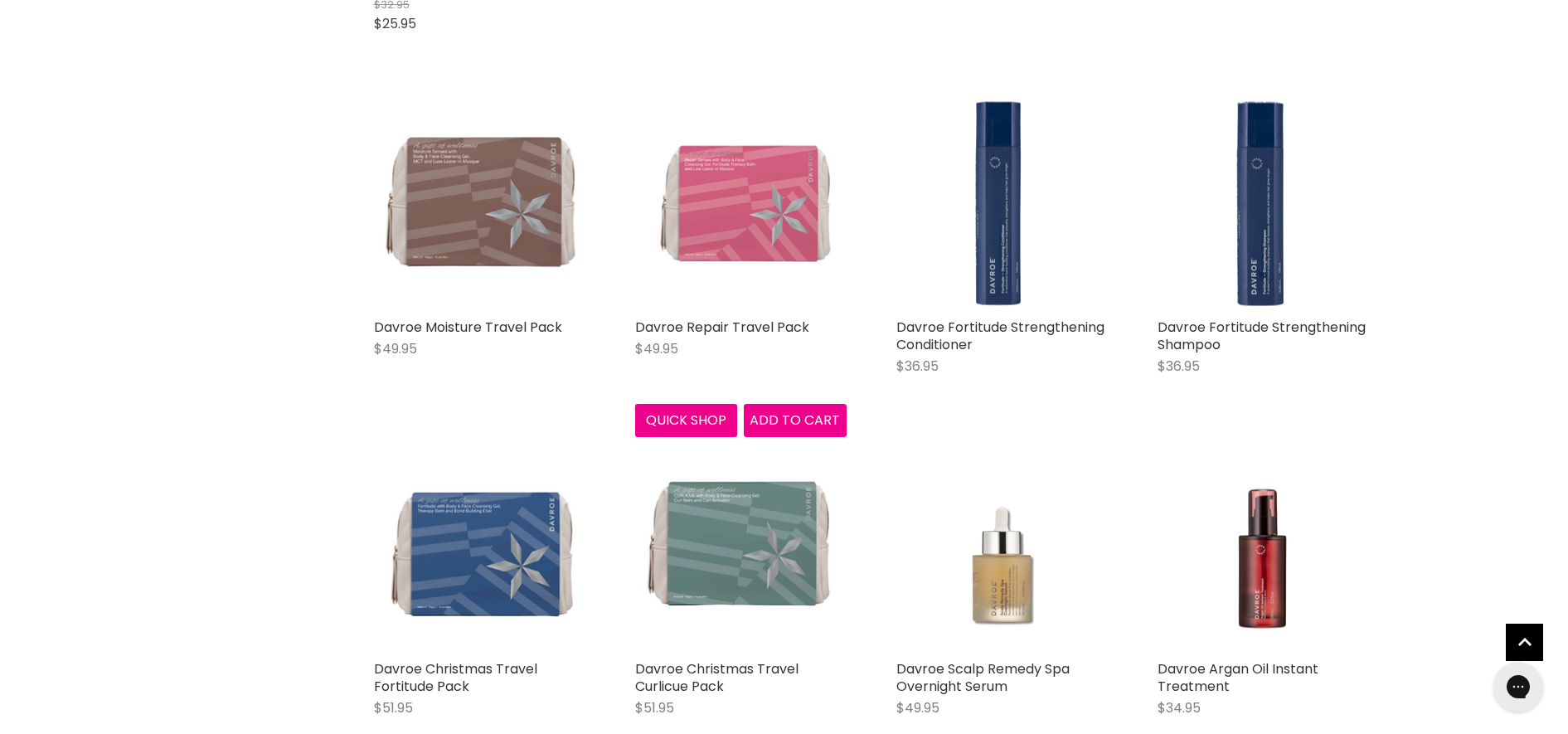
click at [773, 222] on img "Main content" at bounding box center [741, 204] width 211 height 193
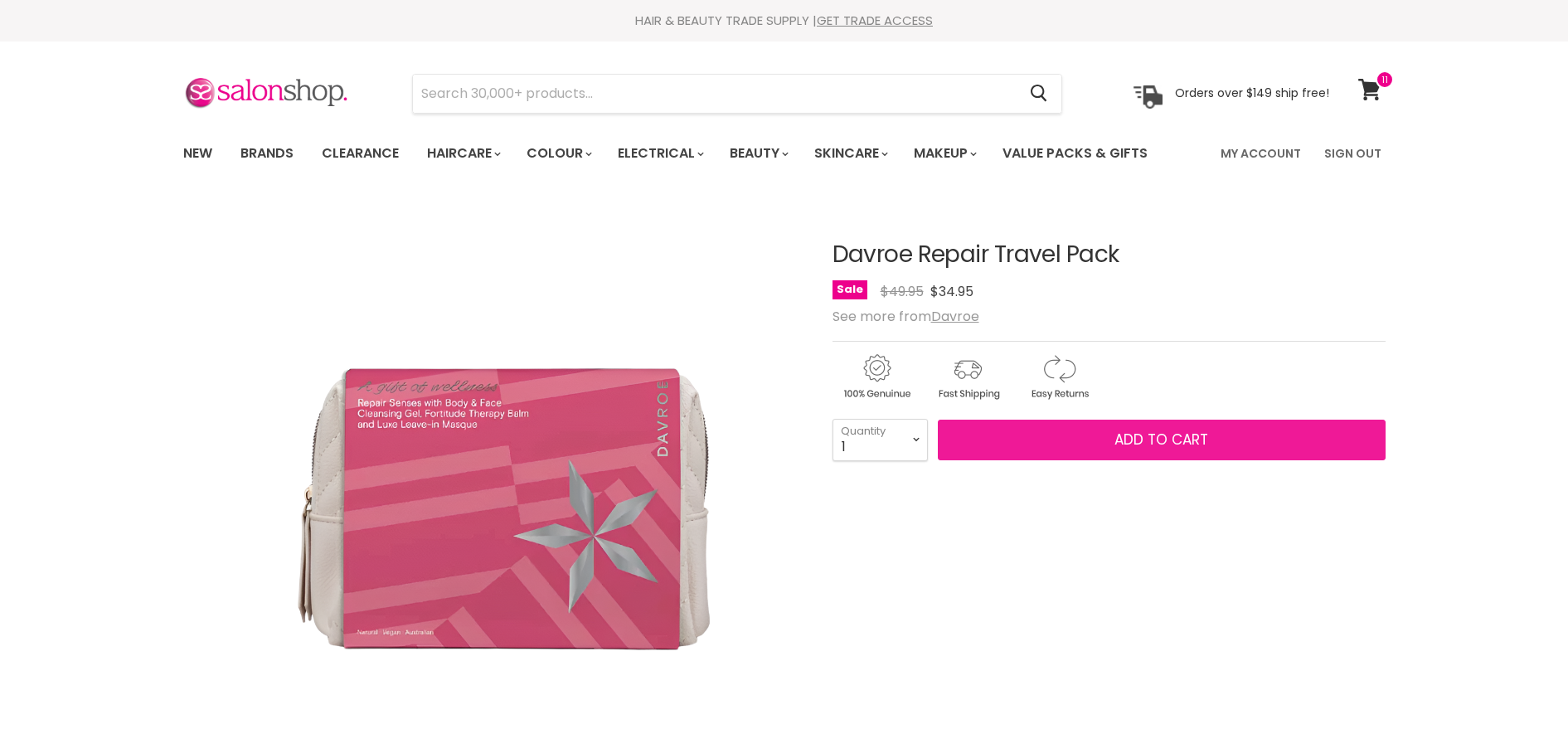
drag, startPoint x: 0, startPoint y: 0, endPoint x: 1052, endPoint y: 441, distance: 1140.7
click at [1052, 441] on button "Add to cart" at bounding box center [1162, 440] width 448 height 42
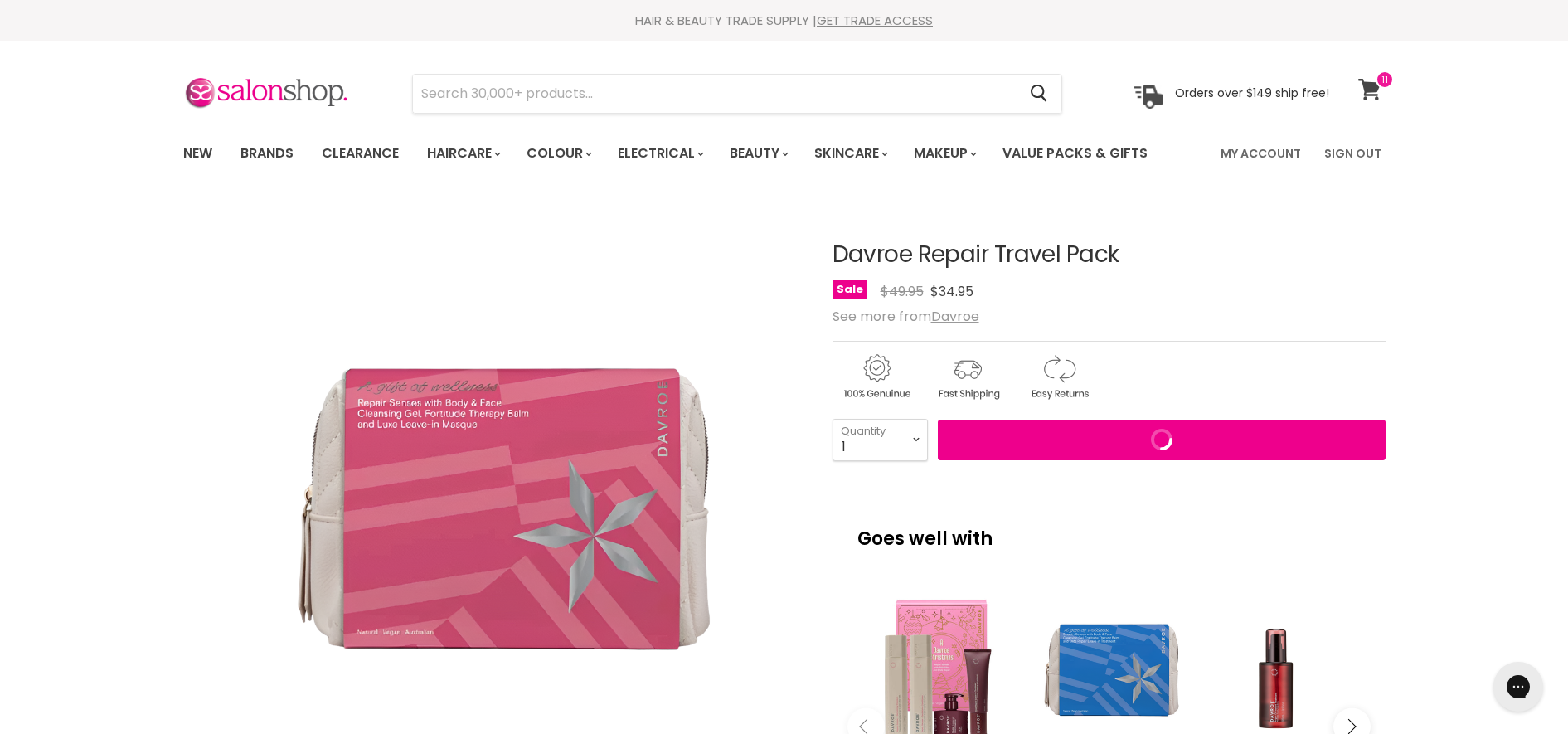
click at [1373, 83] on icon at bounding box center [1370, 89] width 22 height 21
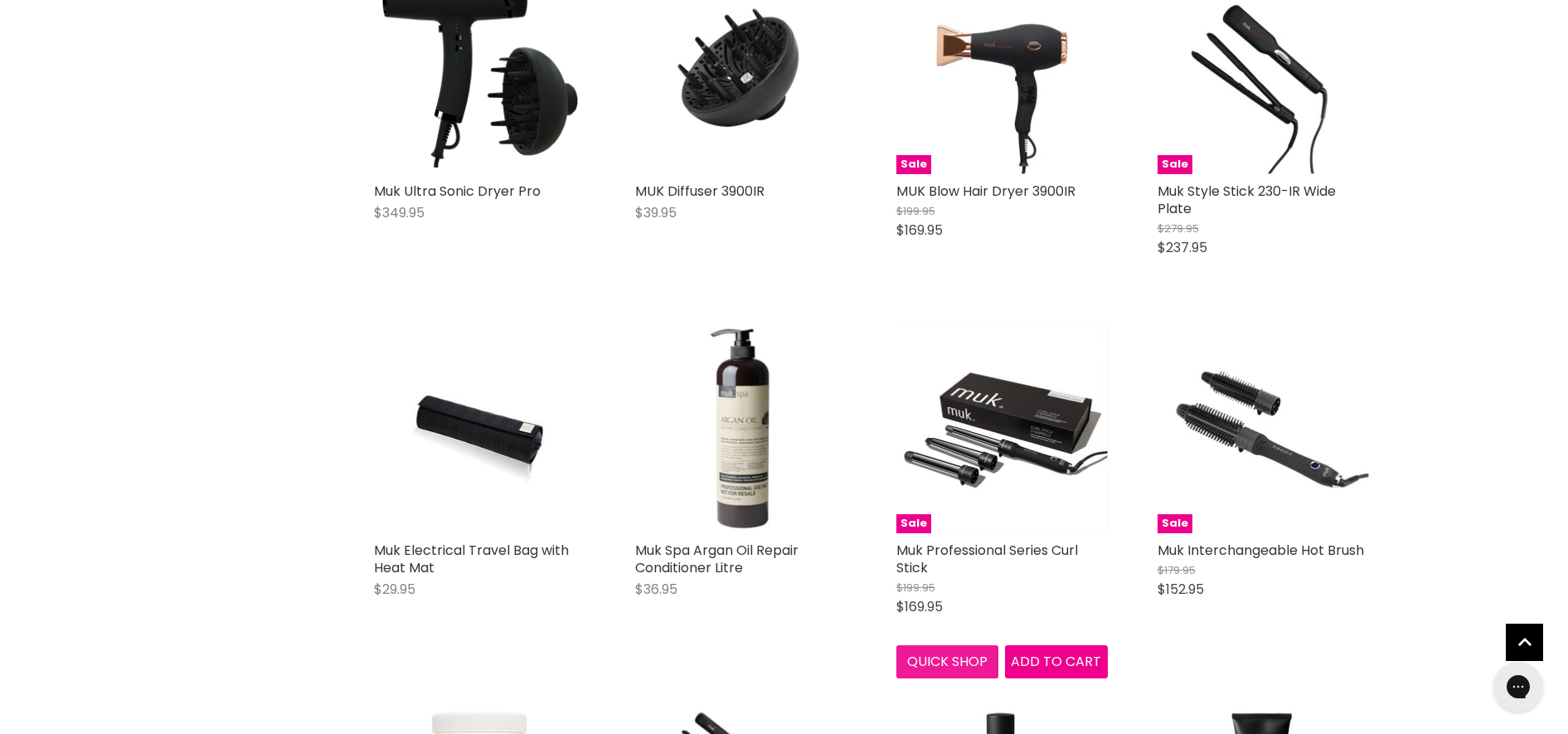
scroll to position [518, 0]
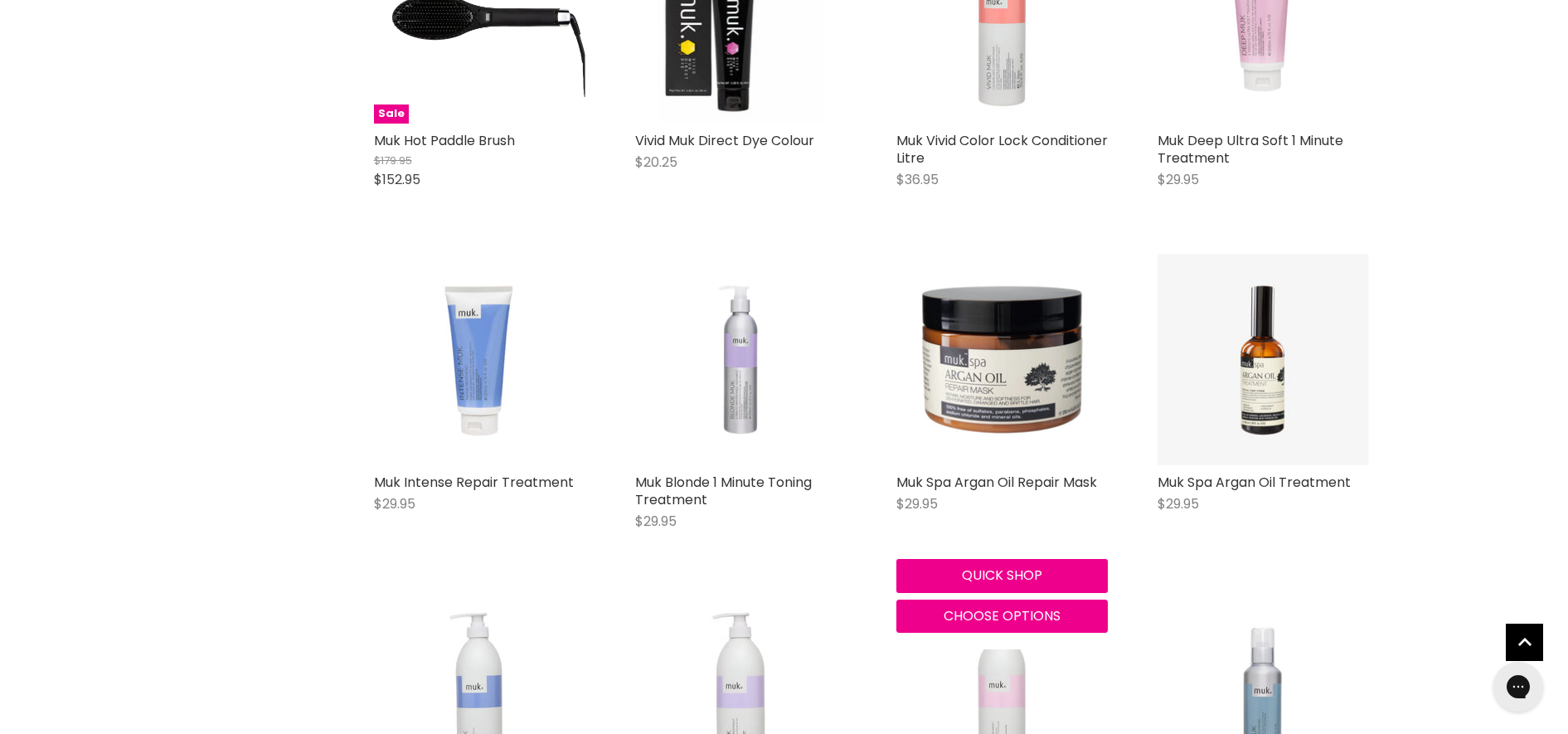
scroll to position [5596, 0]
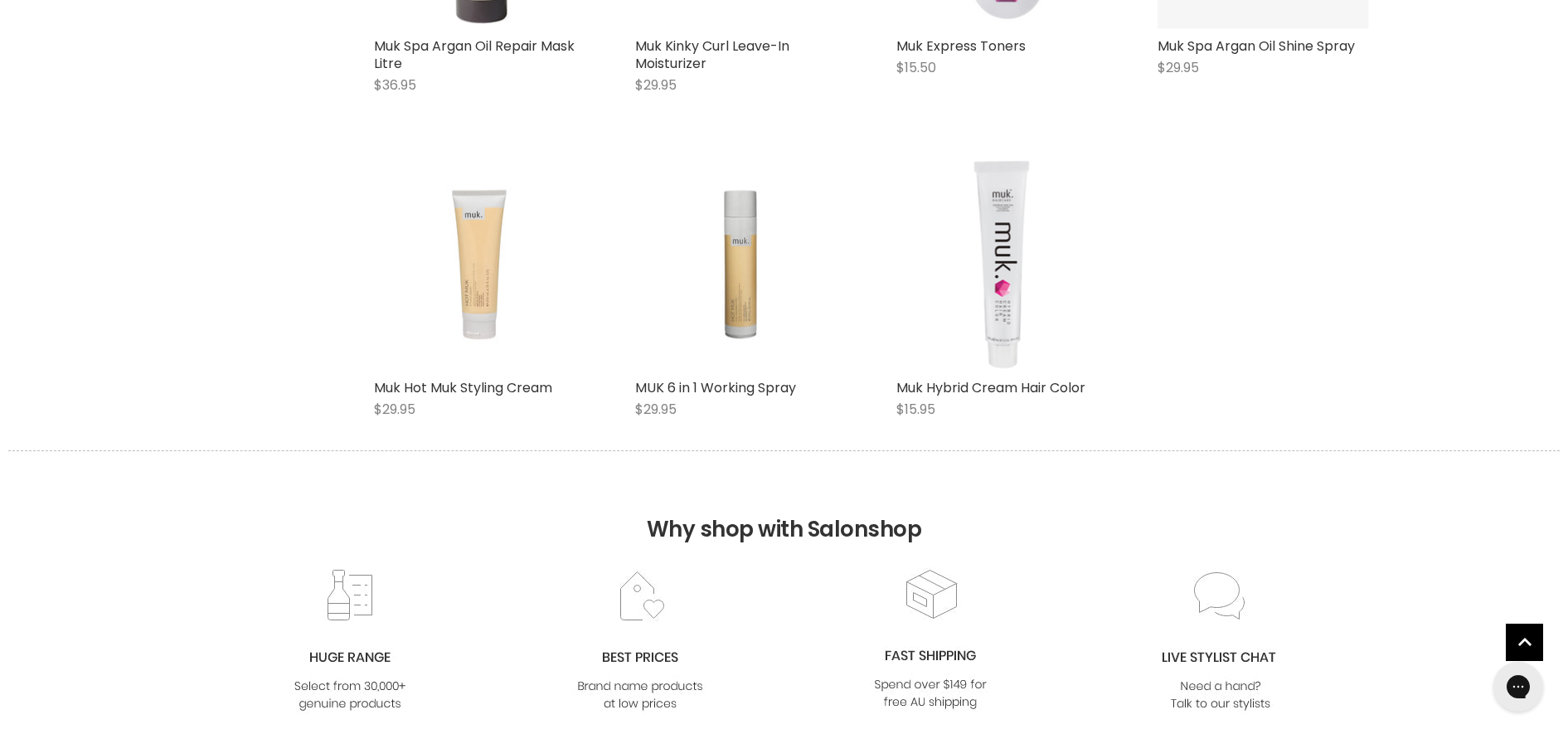
scroll to position [7462, 0]
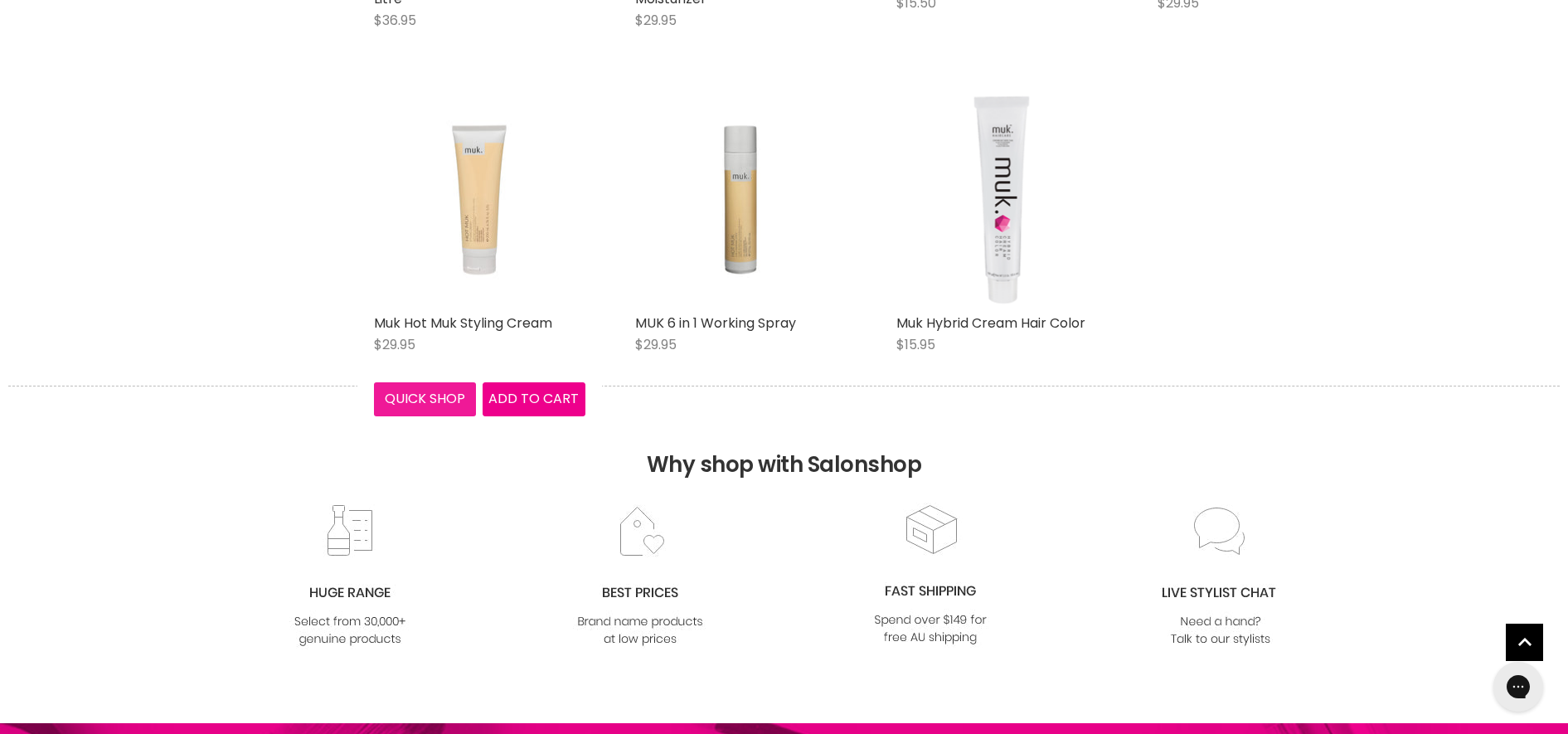
click at [411, 382] on button "Quick shop" at bounding box center [425, 399] width 102 height 34
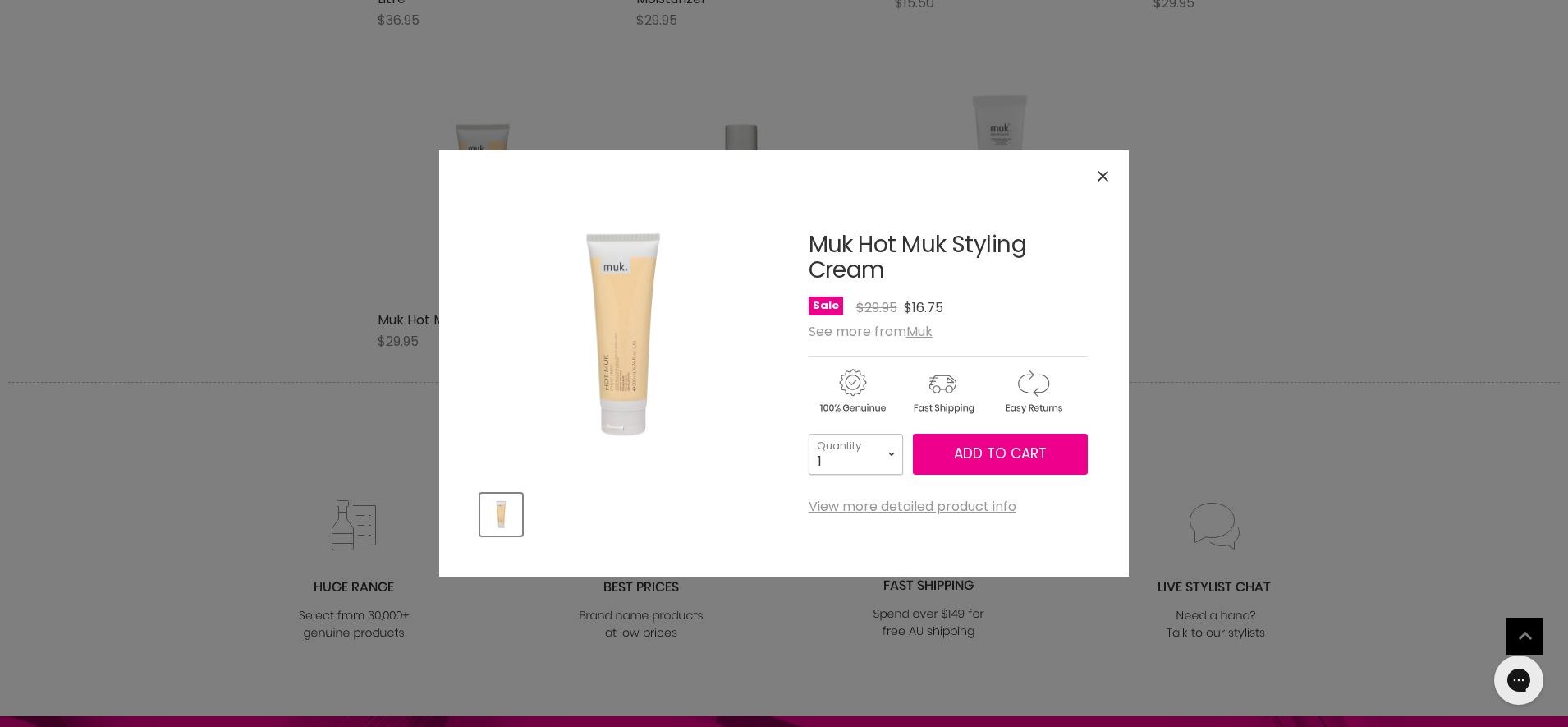
click at [838, 447] on select "1 2 3 4 5 6 7 8 9 10+" at bounding box center [856, 454] width 94 height 42
select select "2"
click at [809, 434] on select "1 2 3 4 5 6 7 8 9 10+" at bounding box center [856, 454] width 94 height 42
type input "2"
click at [986, 460] on span "Add to cart" at bounding box center [1000, 453] width 93 height 19
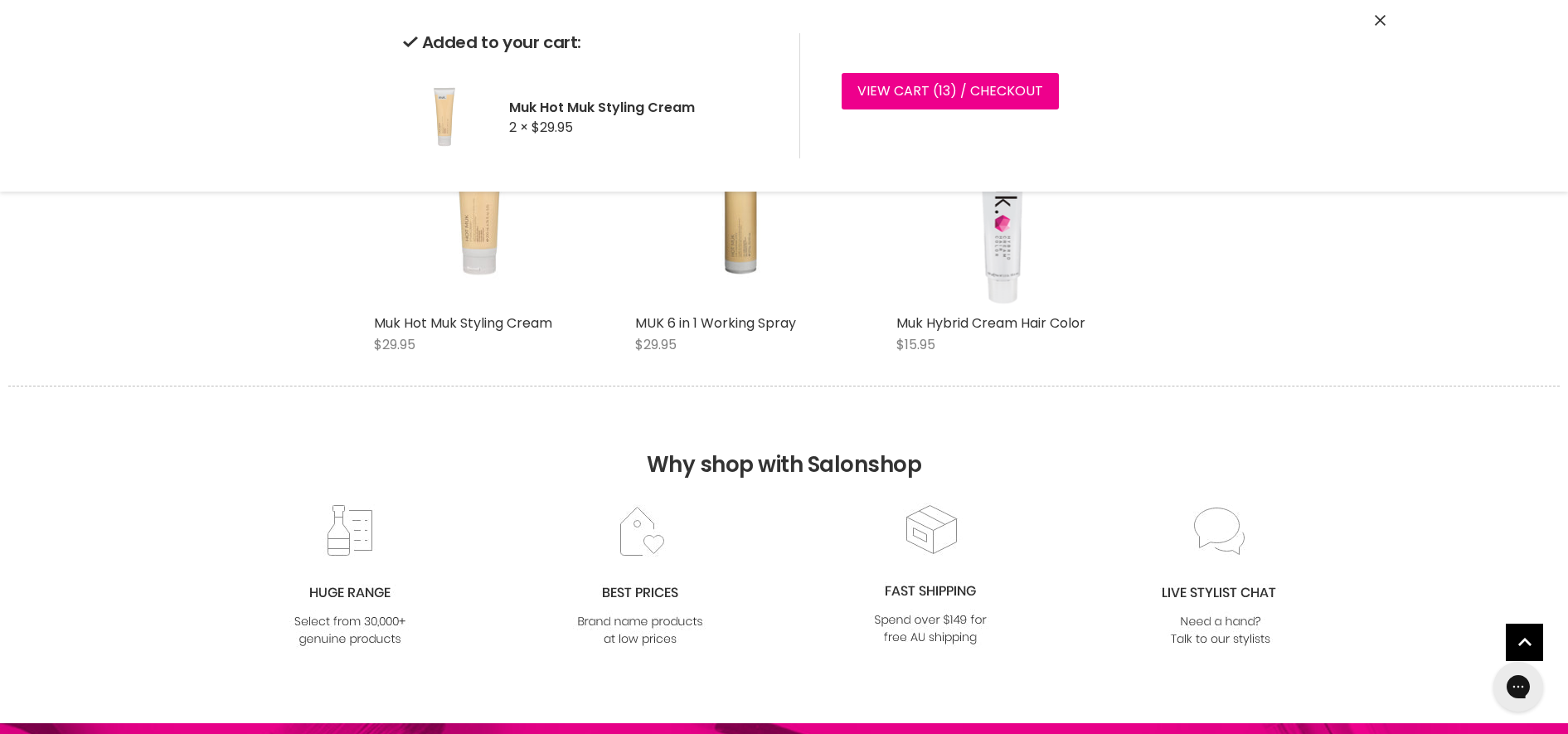
click at [1378, 19] on icon "Close" at bounding box center [1381, 20] width 11 height 11
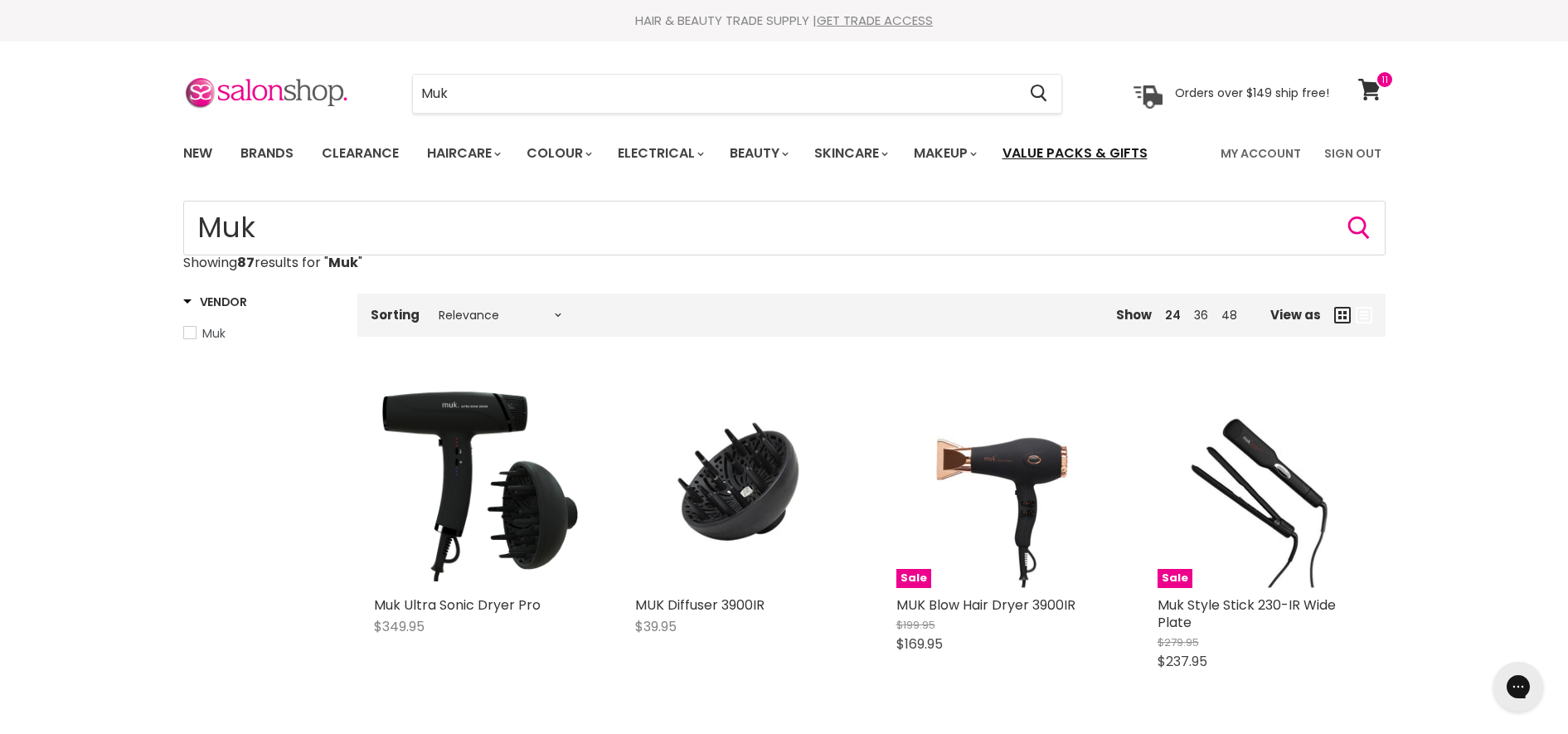
click at [1108, 154] on link "Value Packs & Gifts" at bounding box center [1075, 153] width 170 height 34
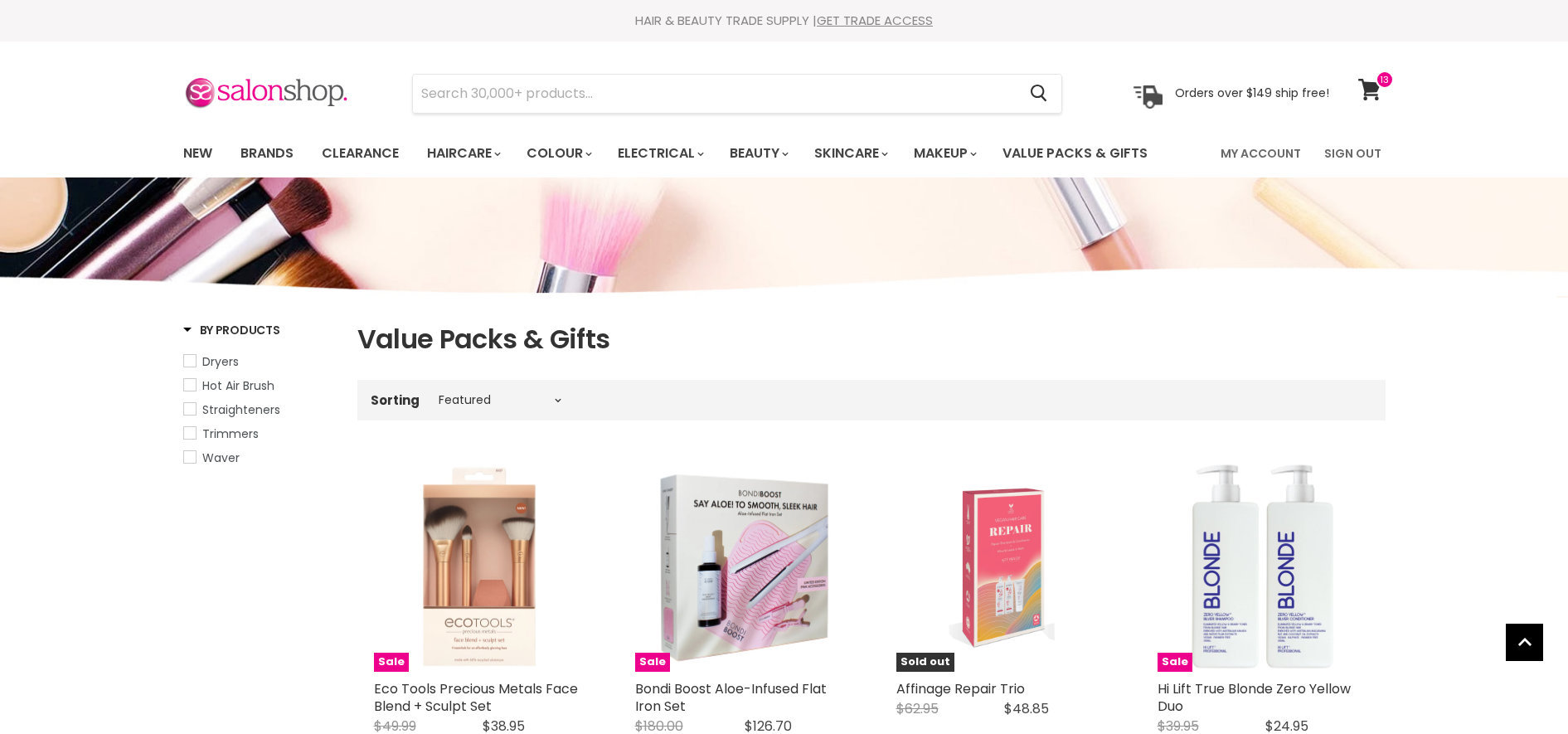
select select "manual"
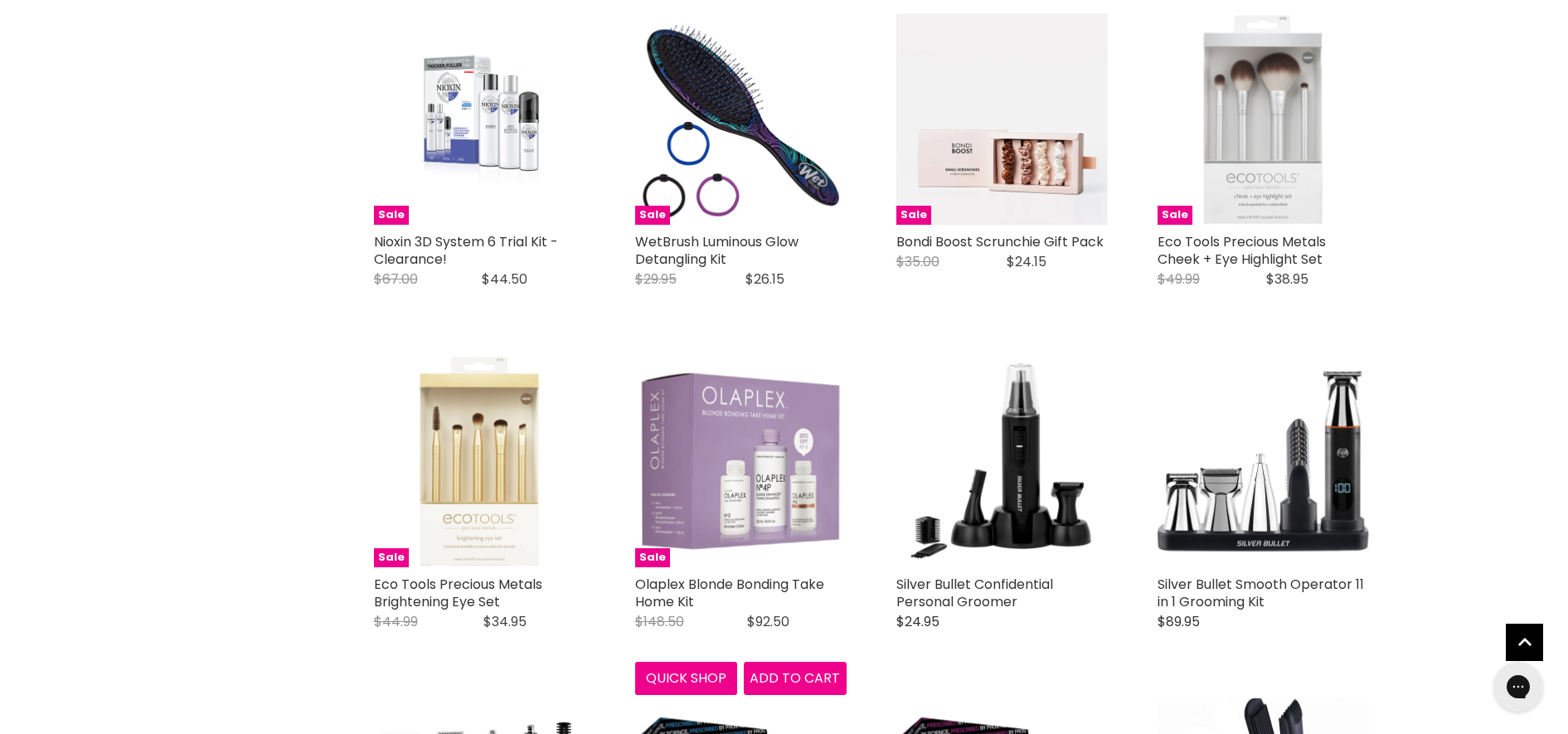
scroll to position [2176, 0]
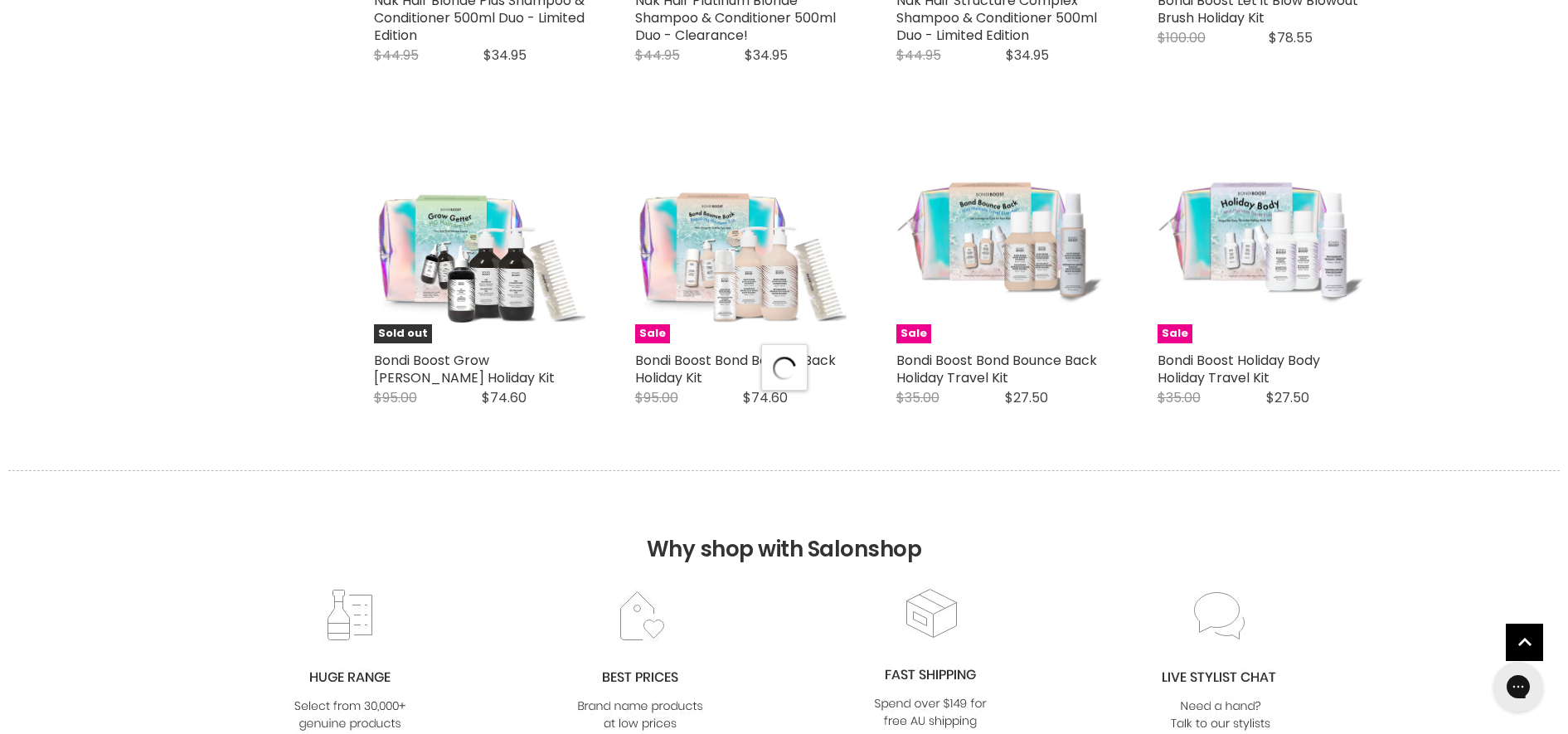
select select "manual"
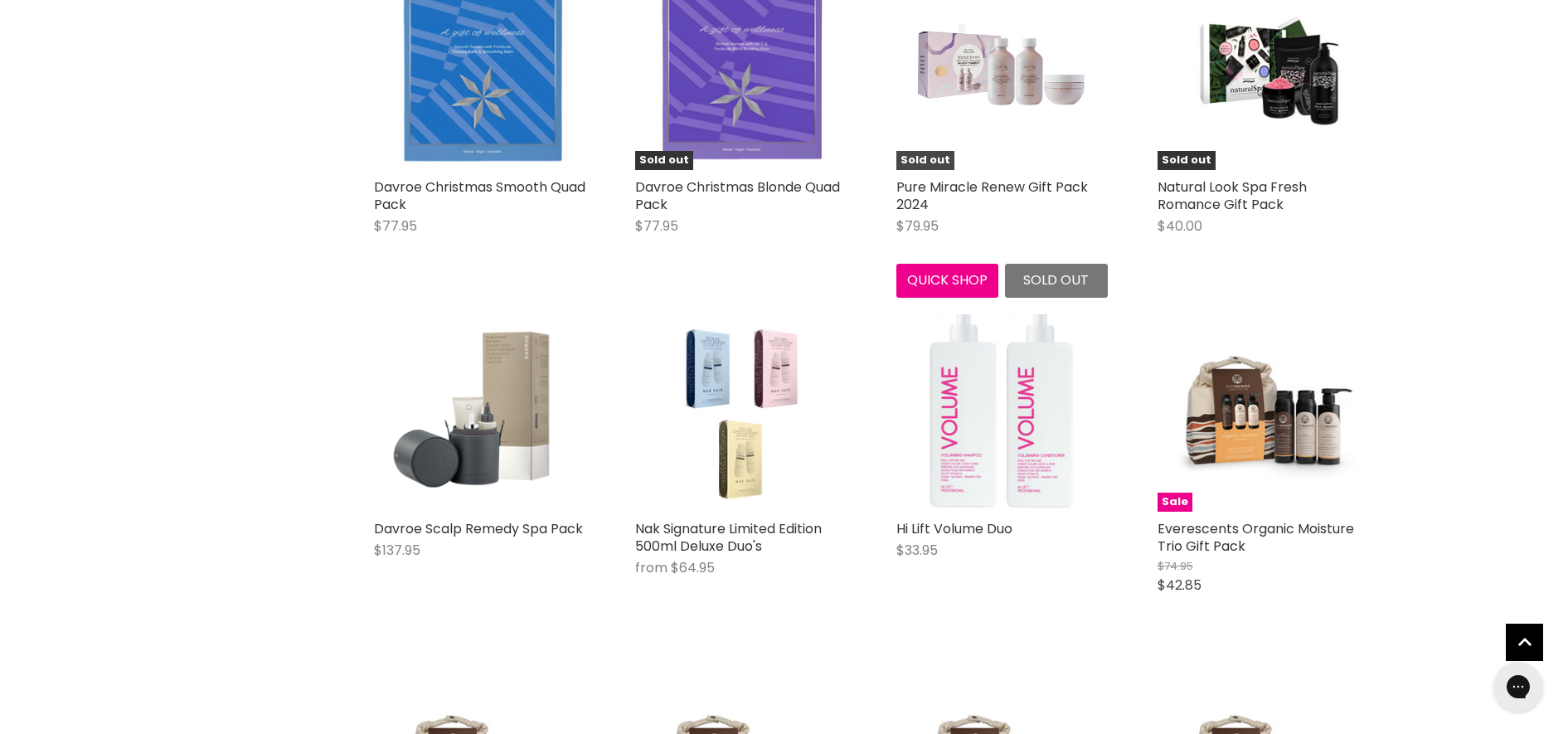
scroll to position [7151, 0]
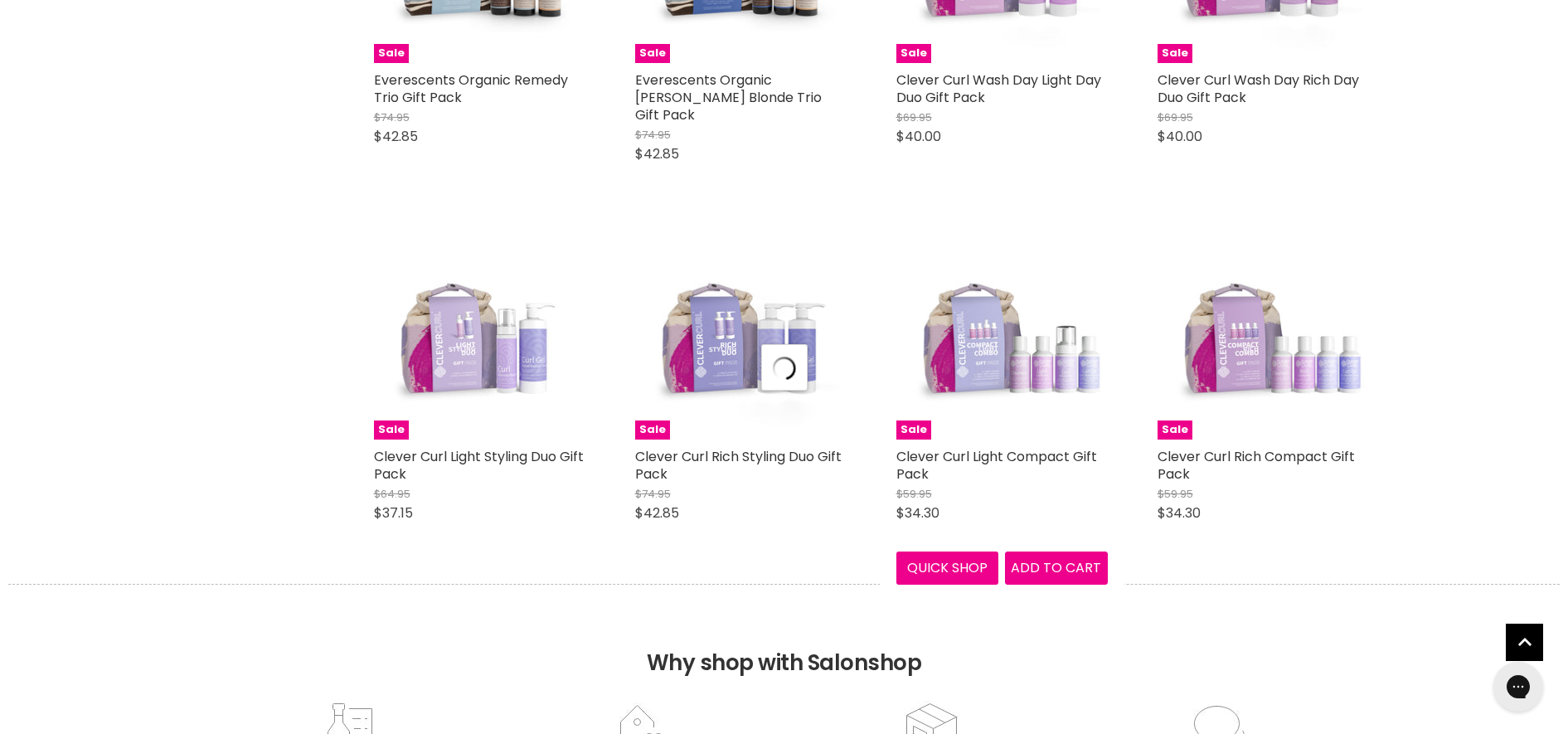
select select "manual"
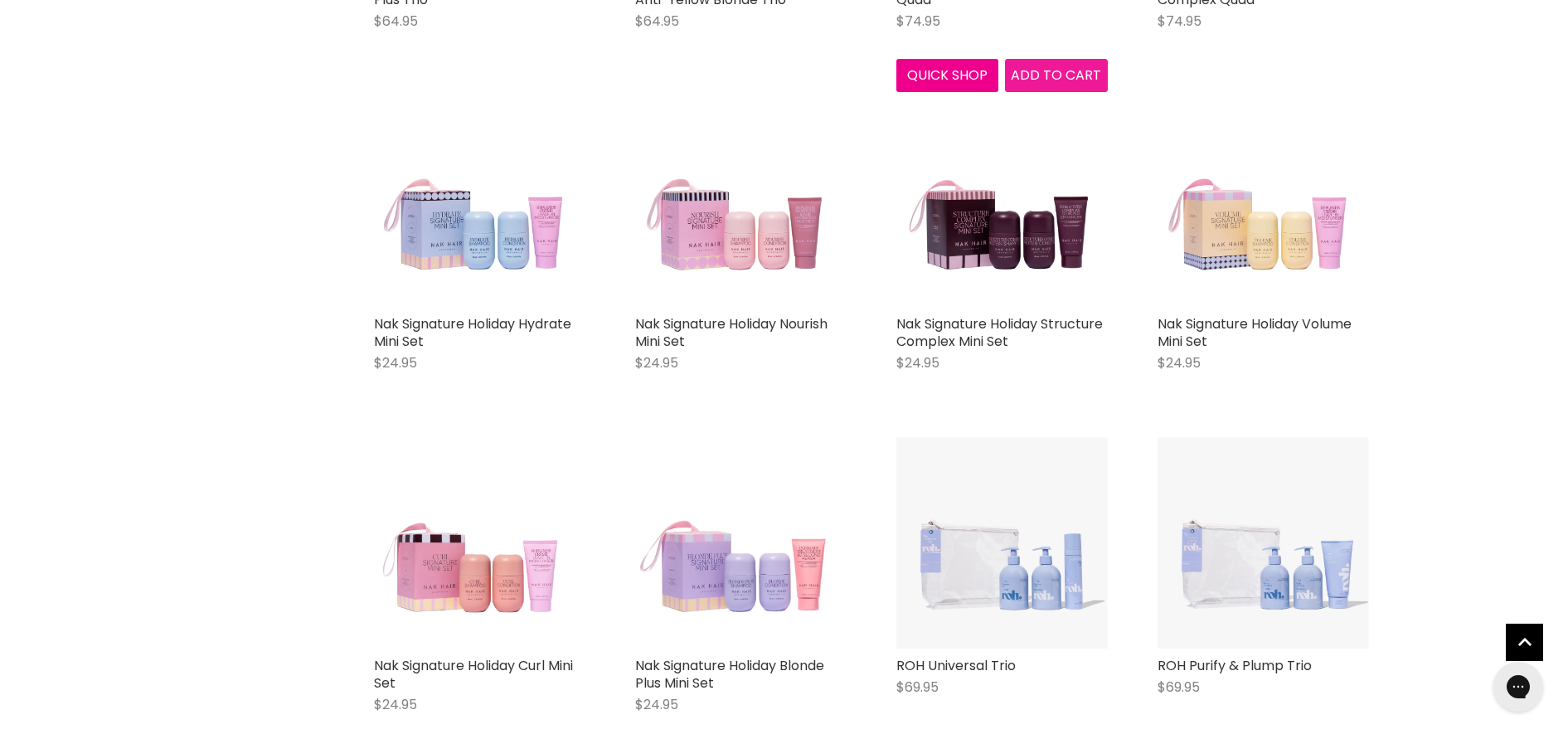
scroll to position [11918, 0]
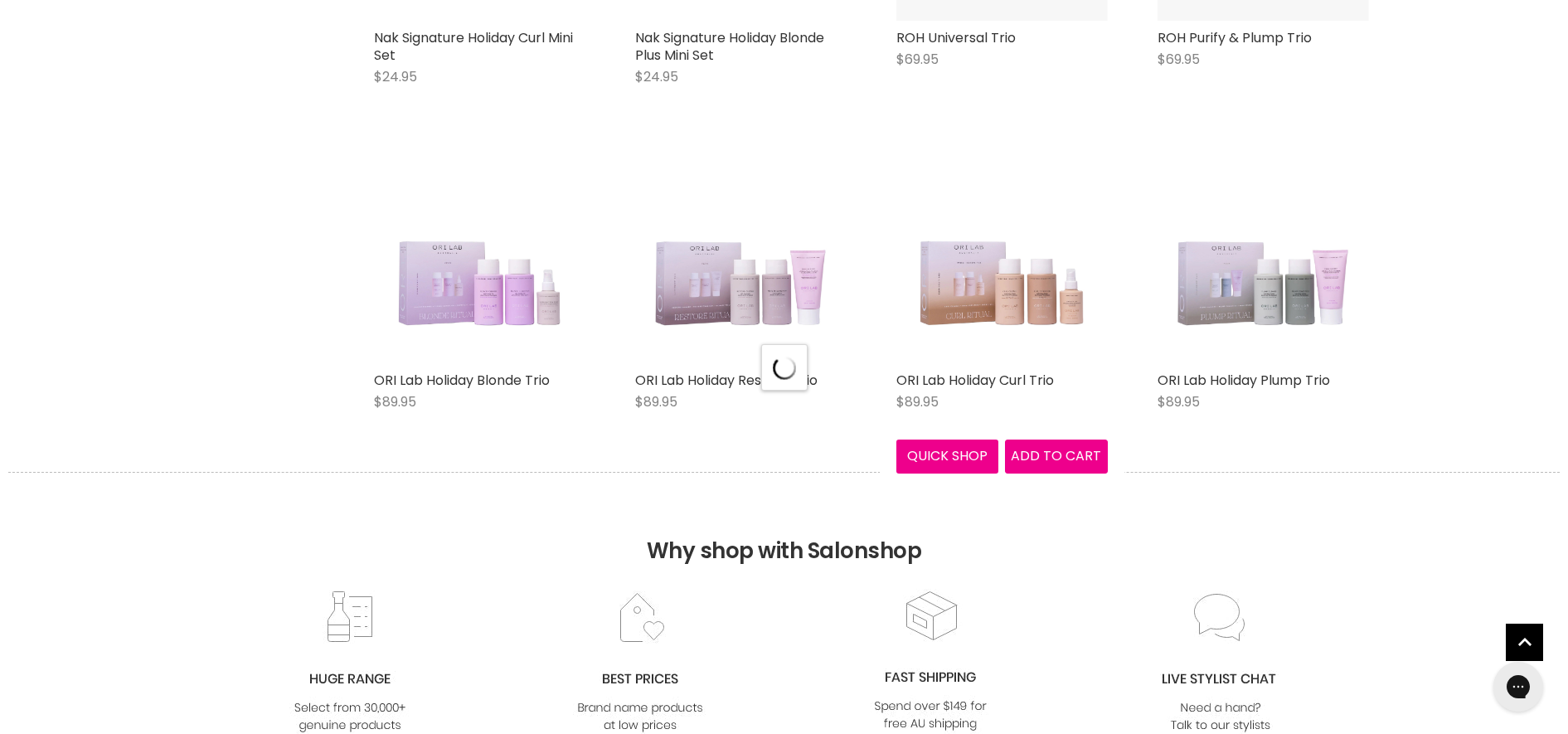
select select "manual"
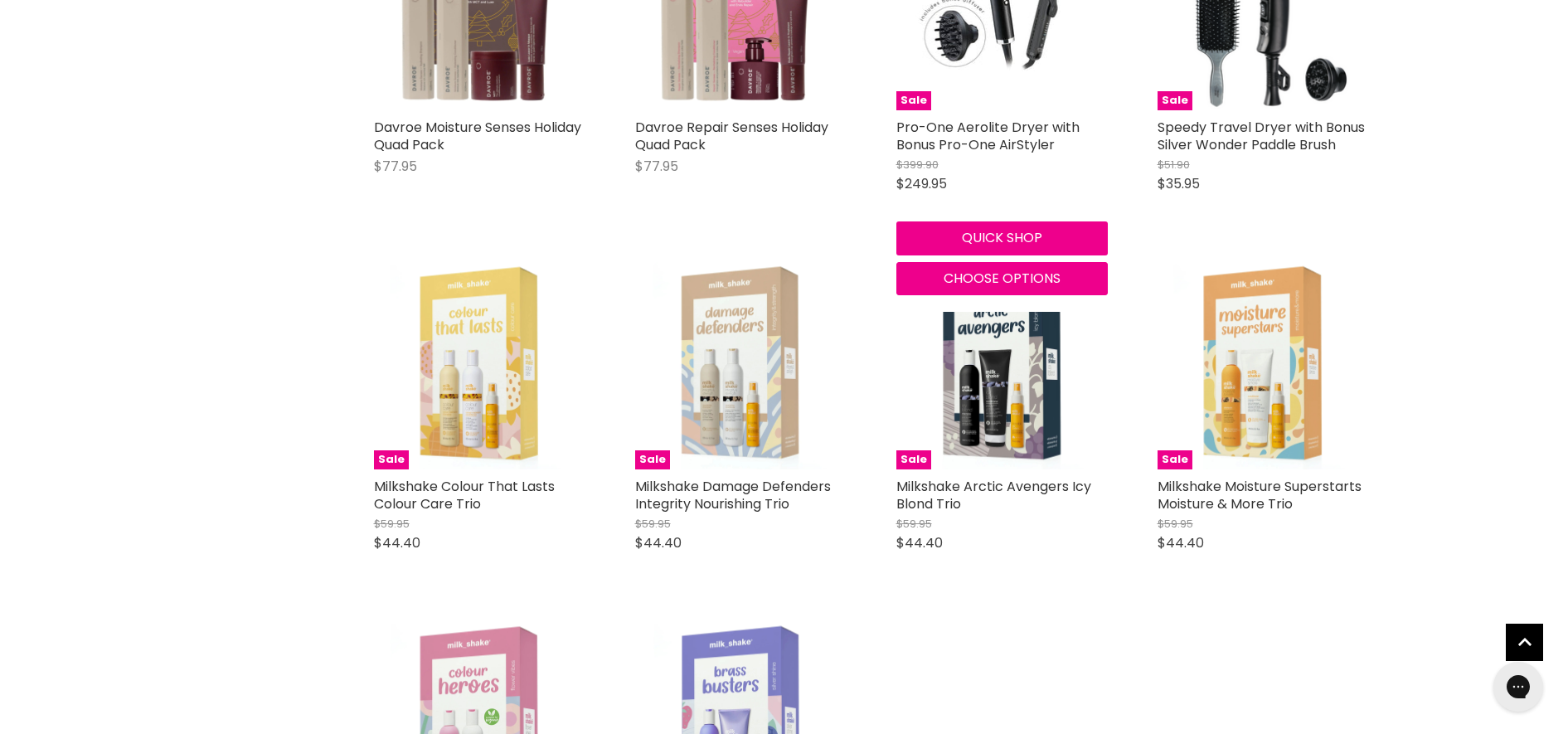
scroll to position [14923, 0]
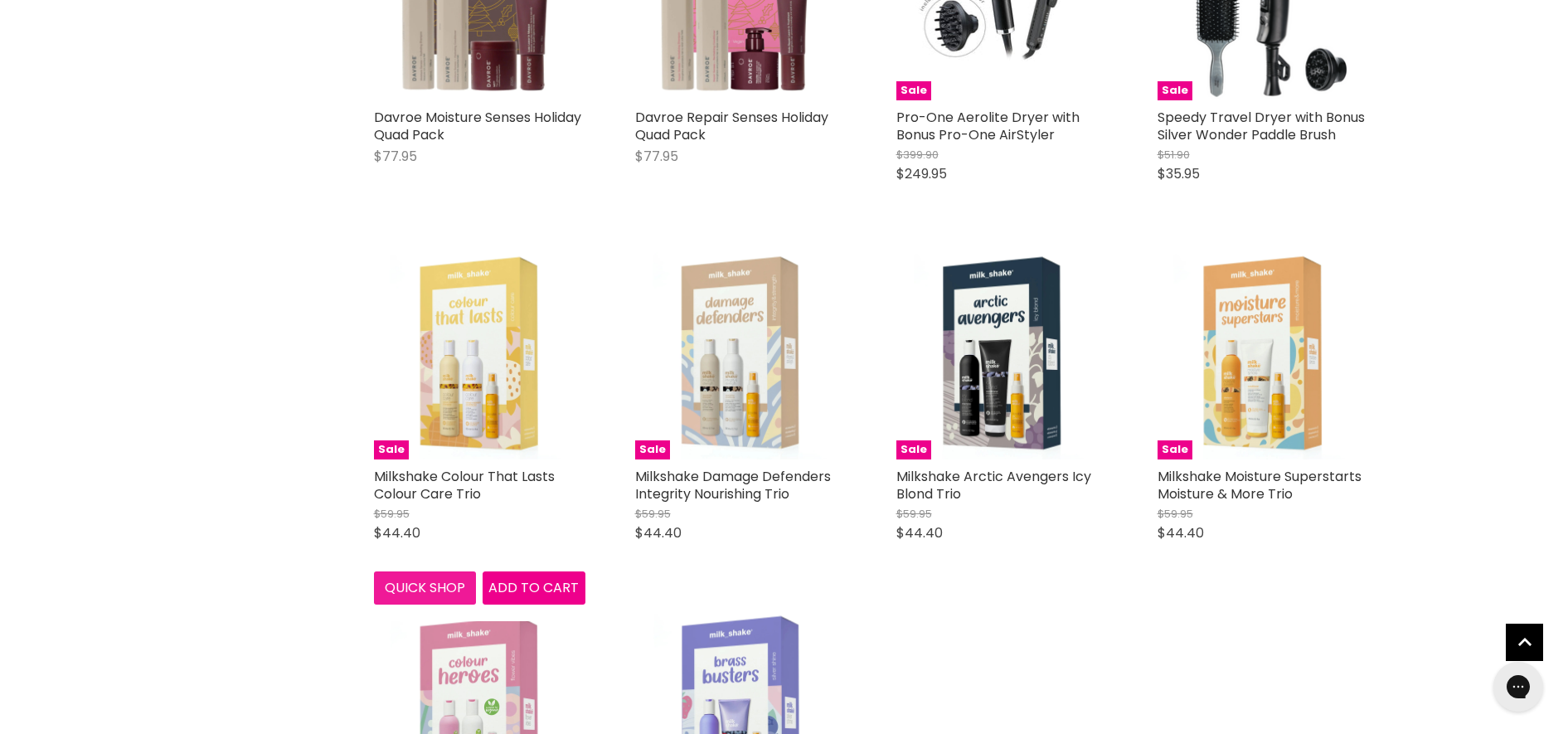
click at [441, 576] on button "Quick shop" at bounding box center [425, 588] width 102 height 34
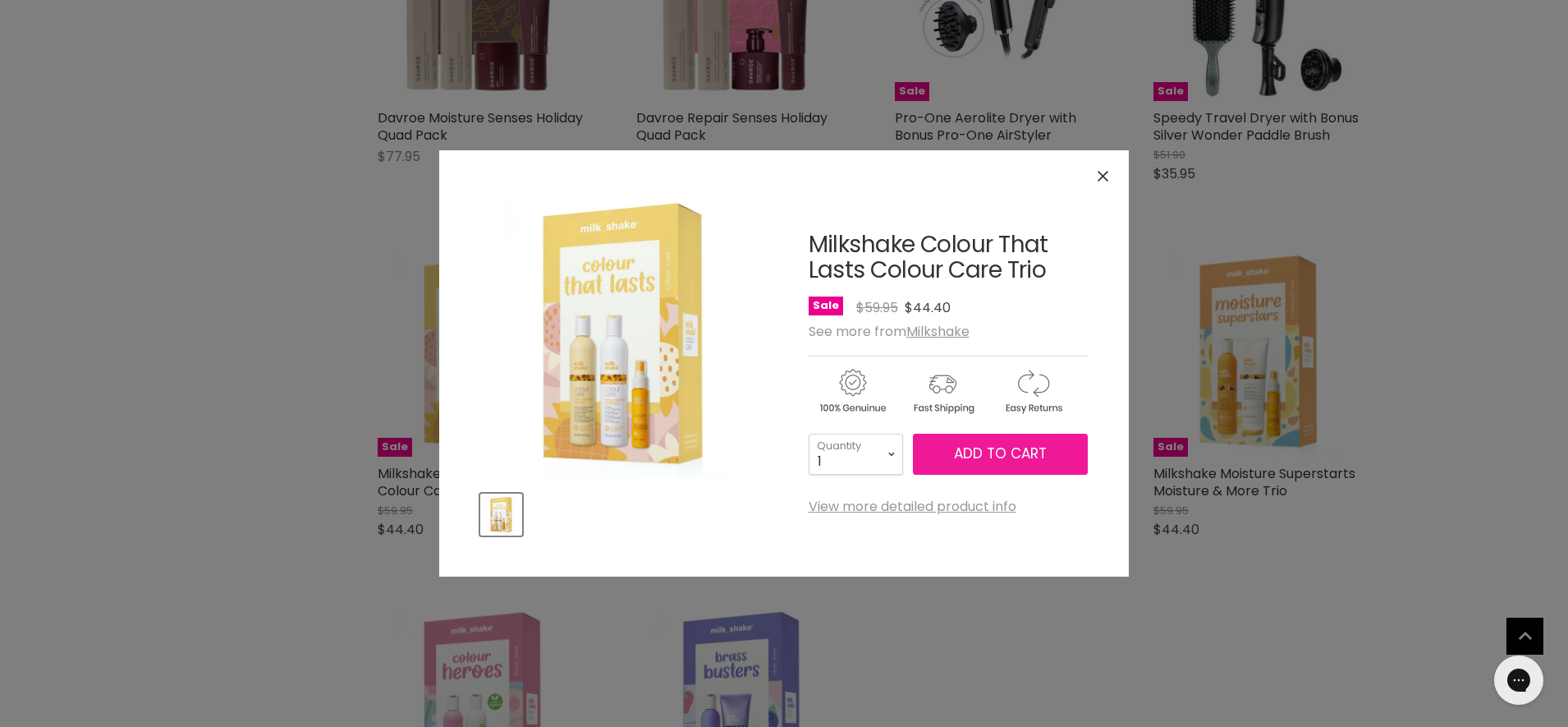
click at [992, 463] on span "Add to cart" at bounding box center [1000, 453] width 93 height 19
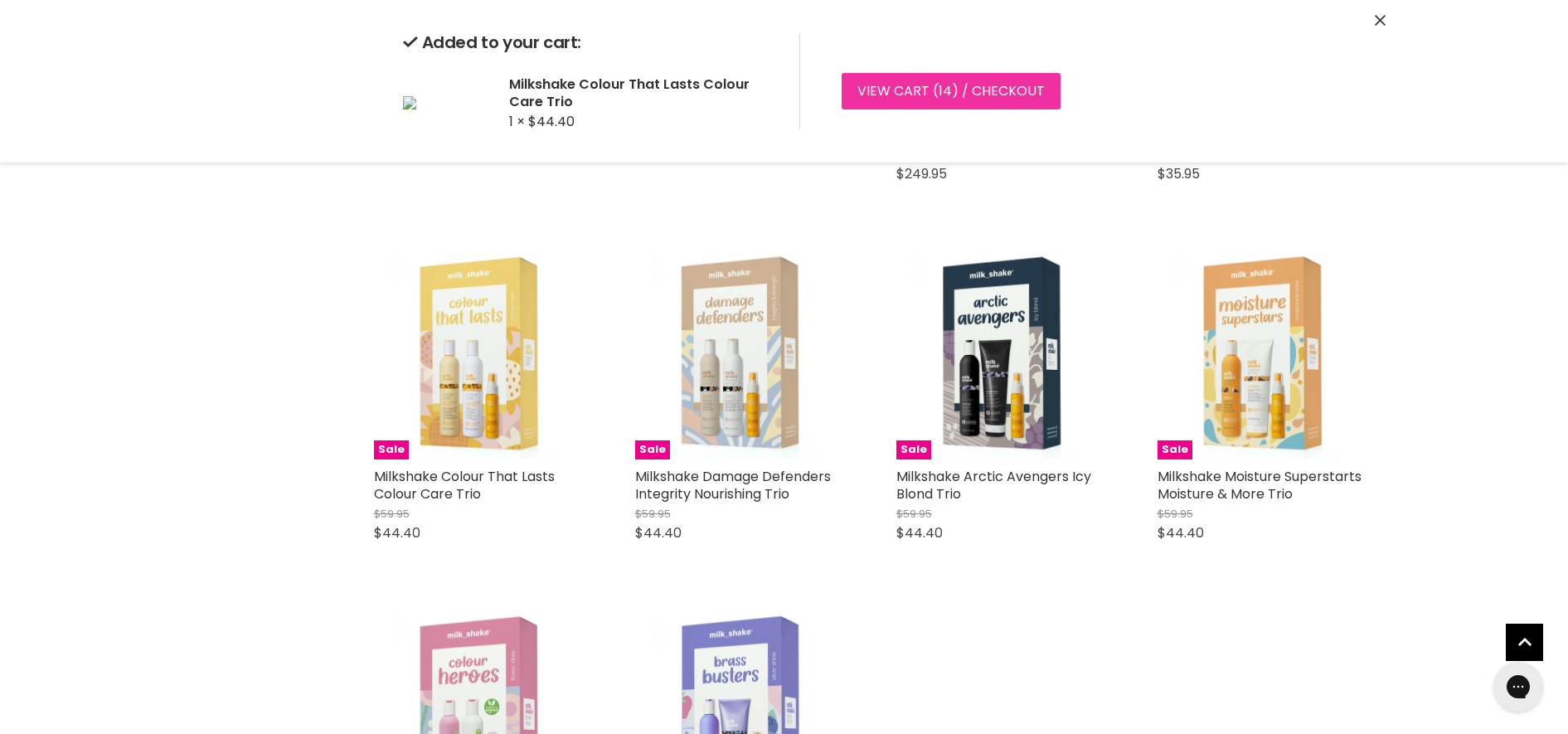
click at [914, 90] on link "View cart ( 14 ) / Checkout" at bounding box center [950, 90] width 219 height 36
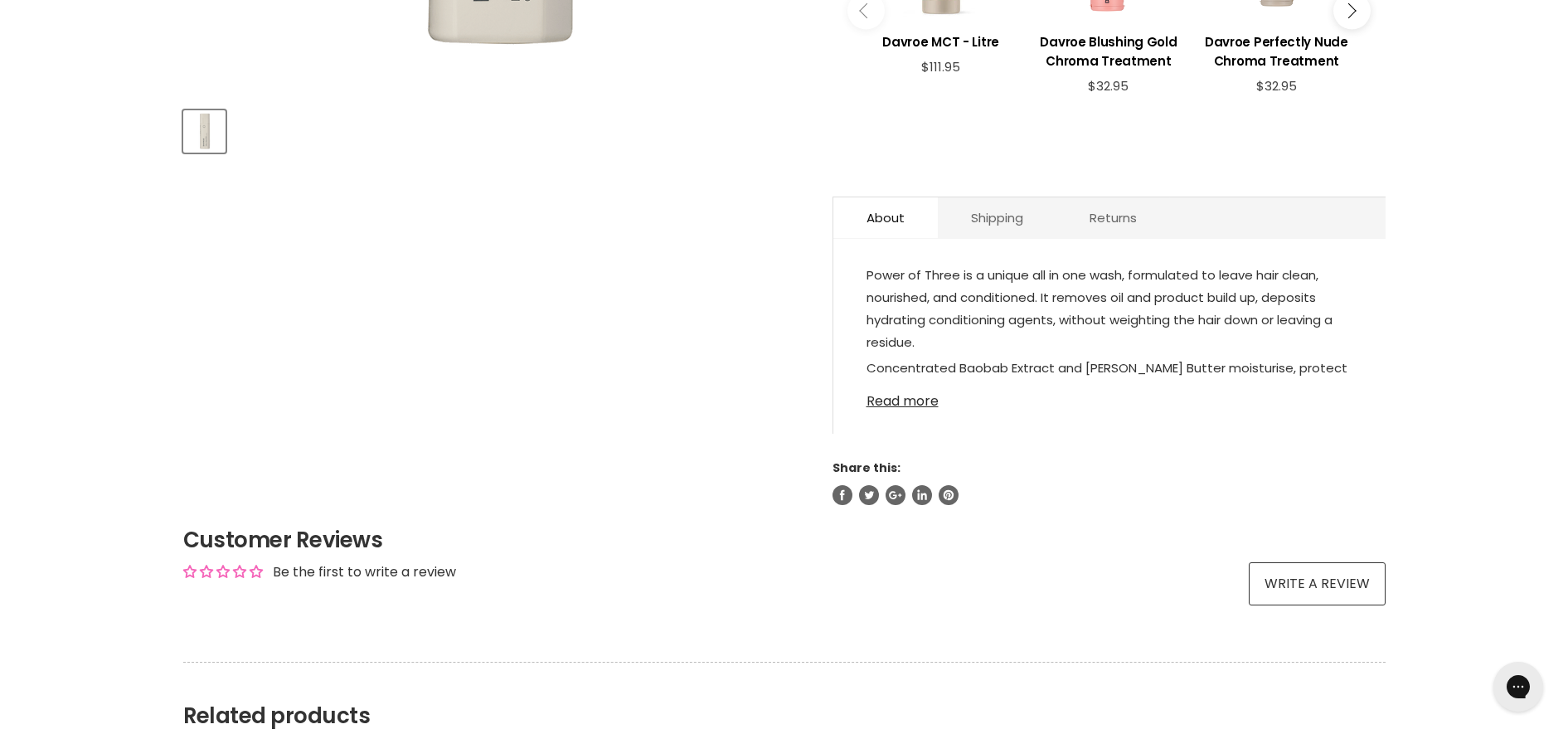
click at [907, 384] on link "Read more" at bounding box center [1110, 396] width 486 height 25
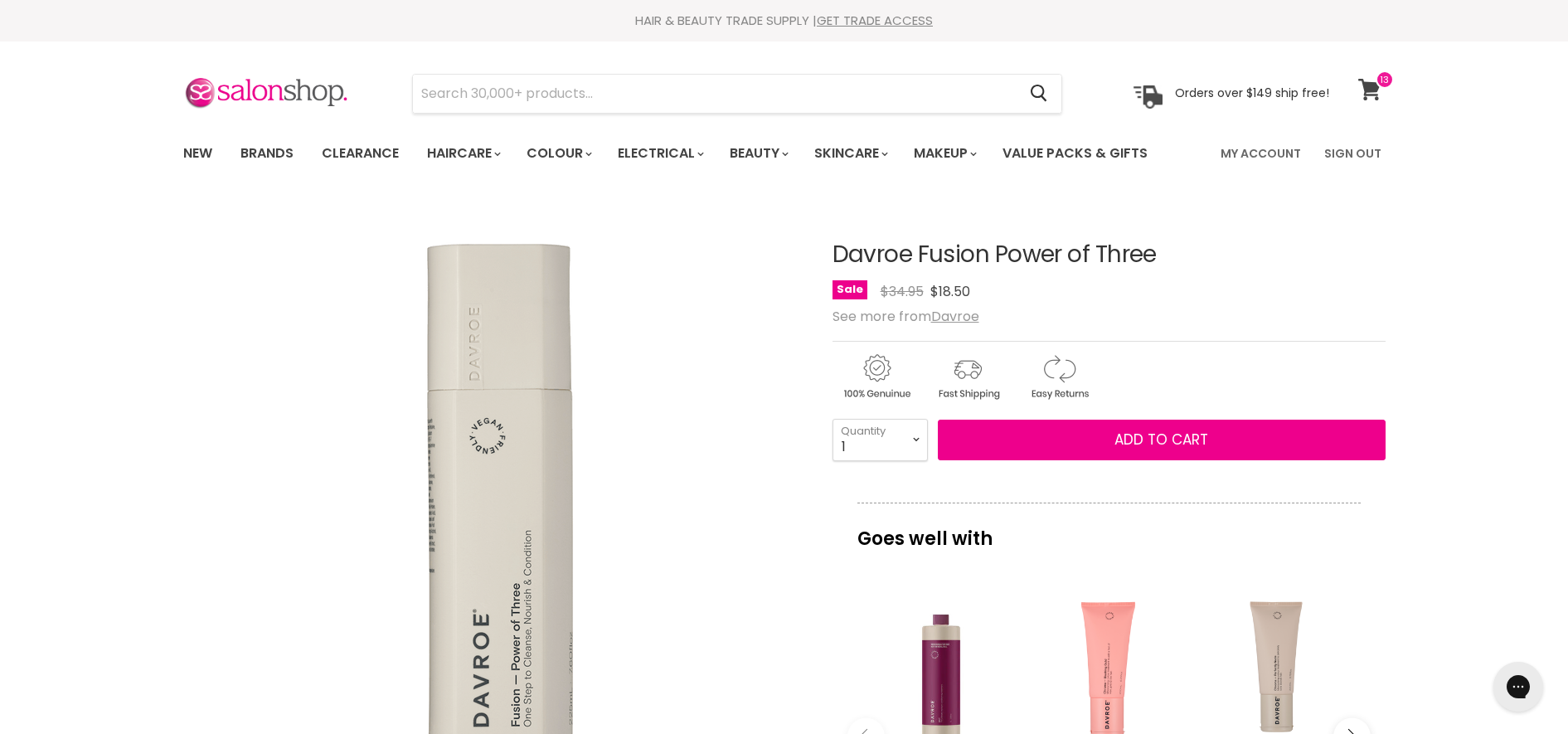
click at [1370, 94] on icon at bounding box center [1370, 89] width 22 height 21
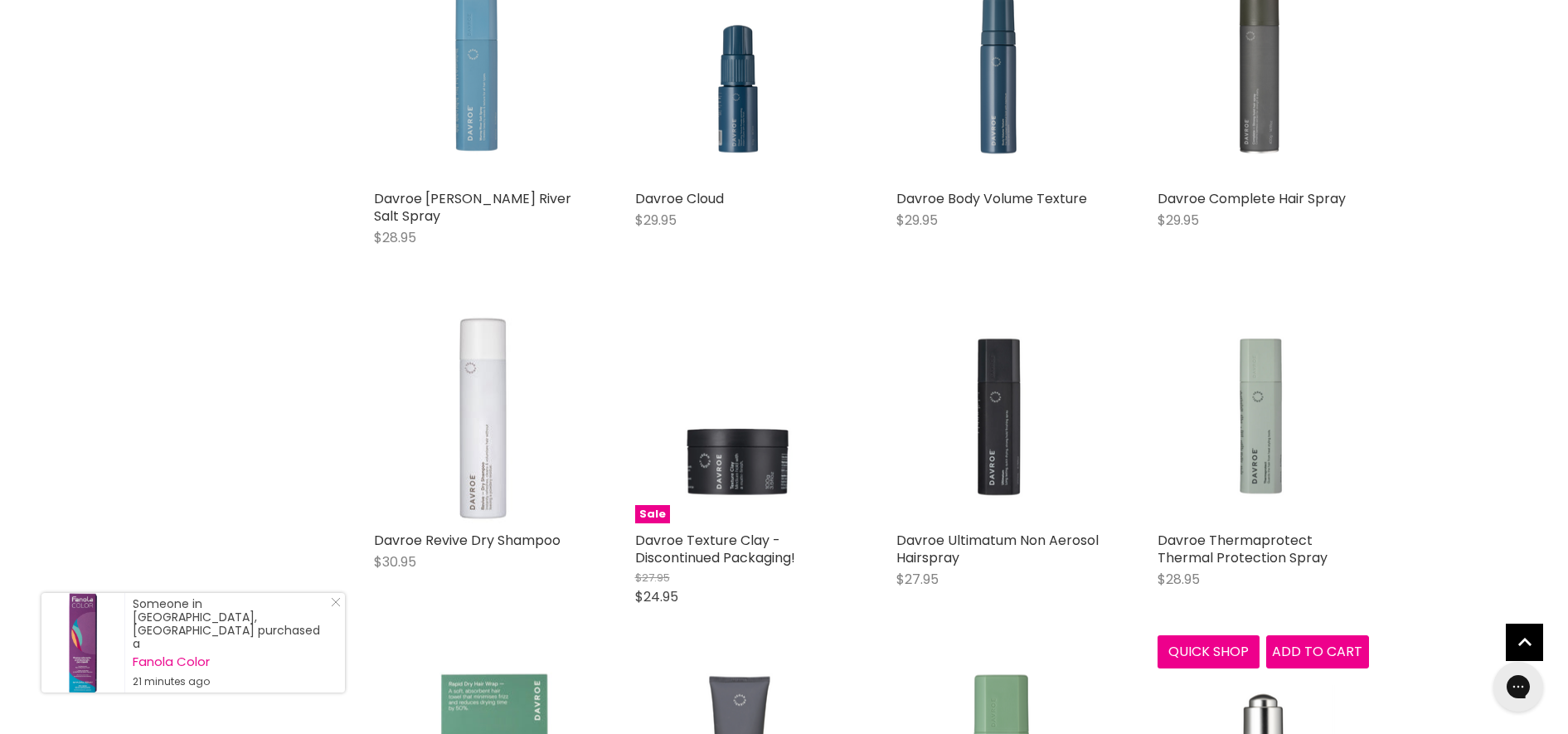
scroll to position [1451, 0]
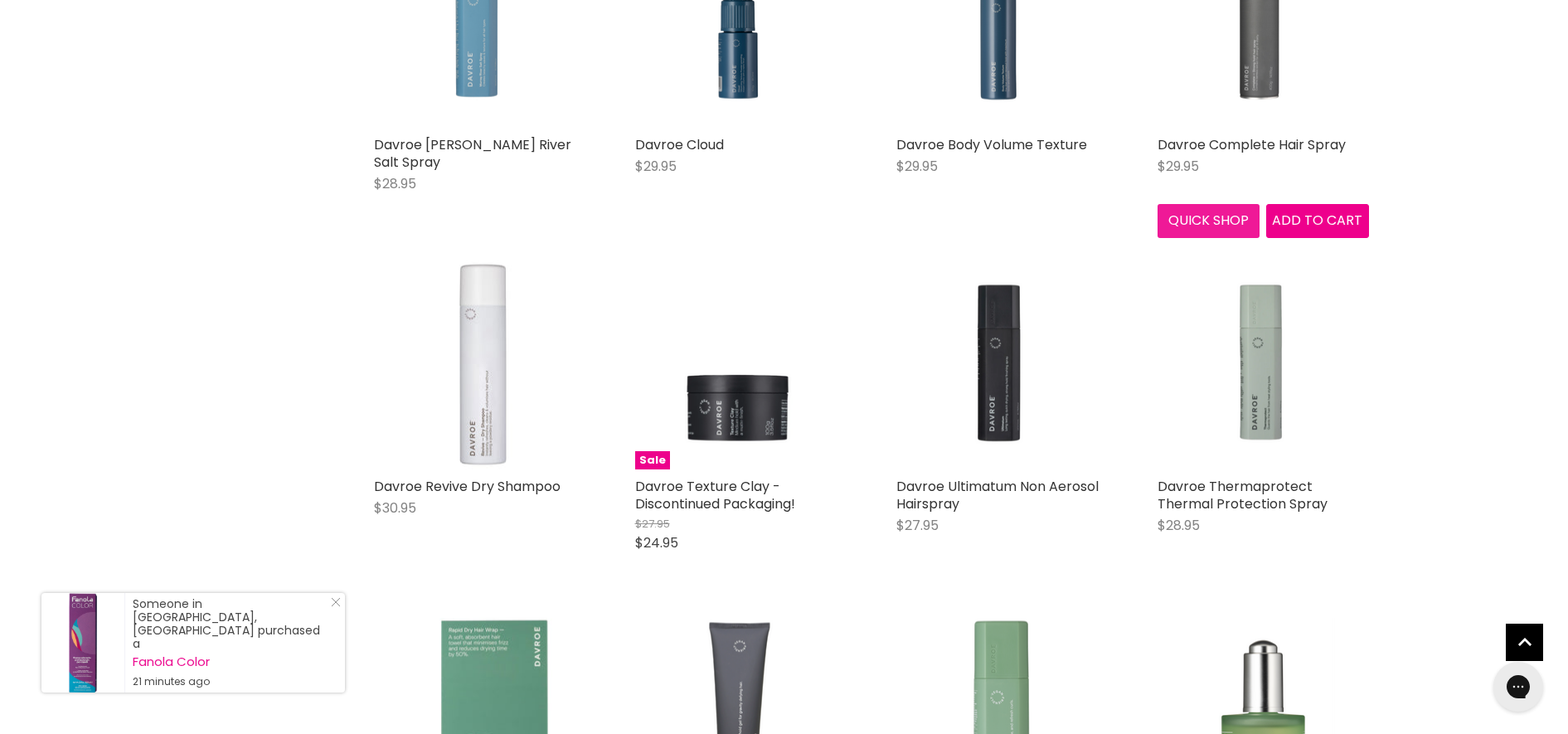
click at [1213, 222] on button "Quick shop" at bounding box center [1209, 221] width 102 height 34
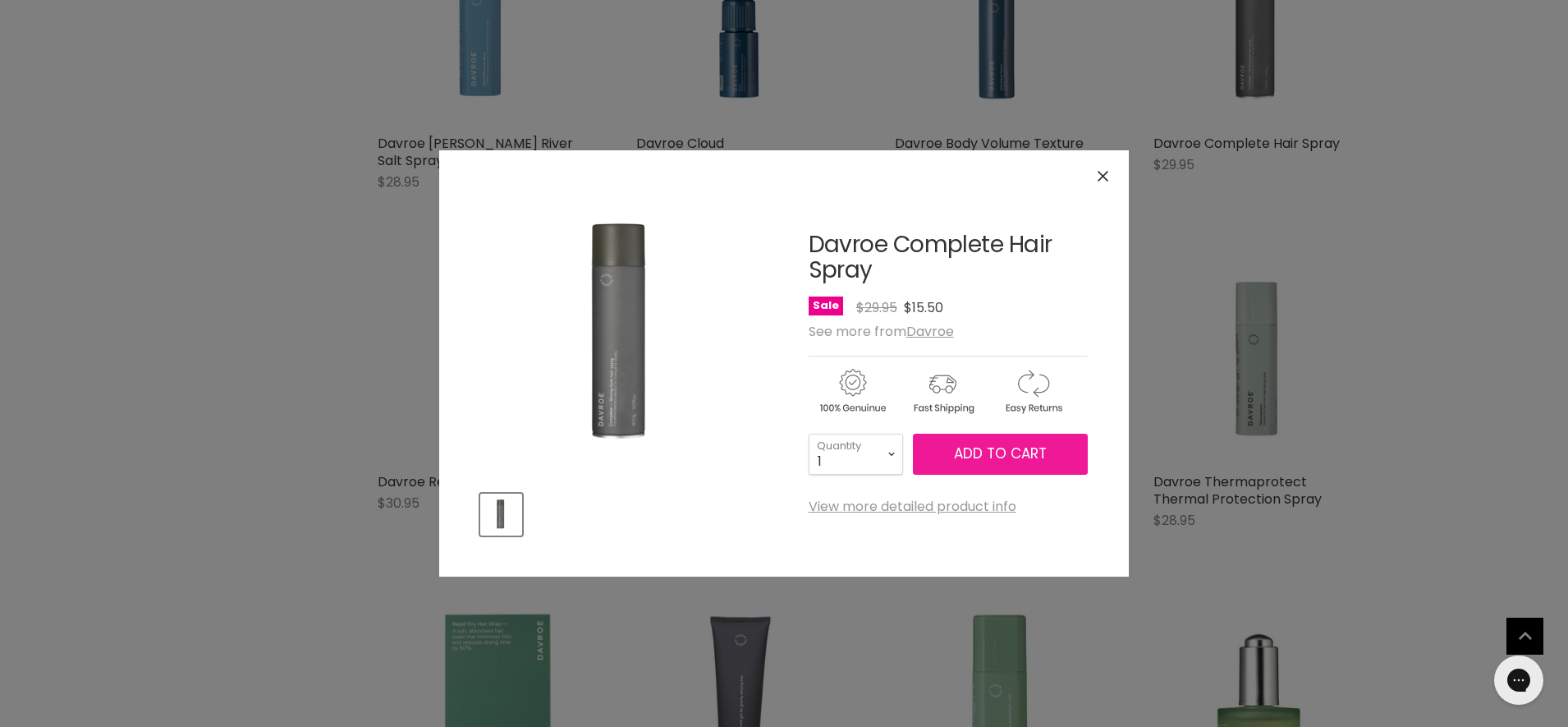
click at [967, 445] on span "Add to cart" at bounding box center [1000, 453] width 93 height 19
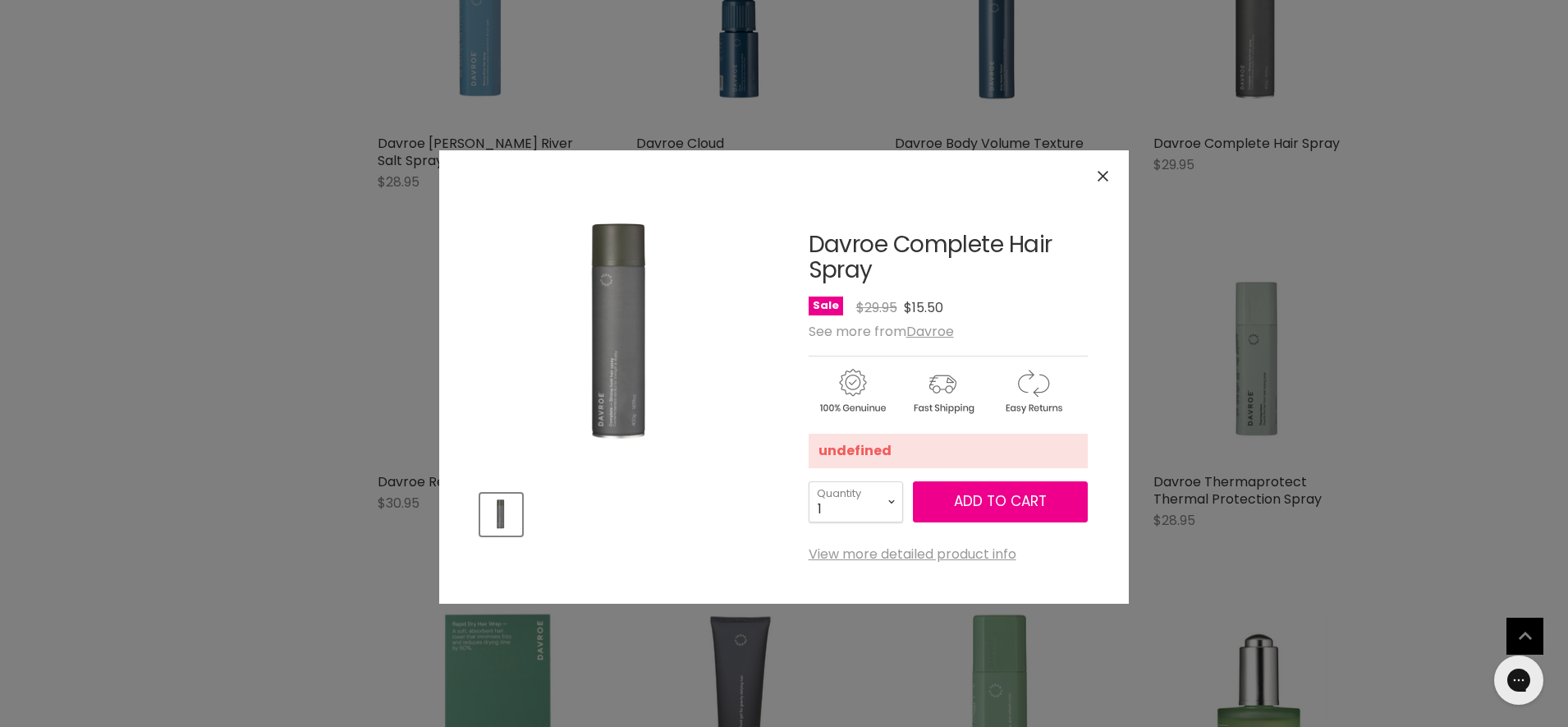
click at [1023, 481] on div "undefined 1 2 3 4 5 6 7 8 9 10+ Quantity 1 Quantity Add to cart" at bounding box center [948, 471] width 279 height 102
click at [1014, 507] on span "Add to cart" at bounding box center [1000, 500] width 93 height 19
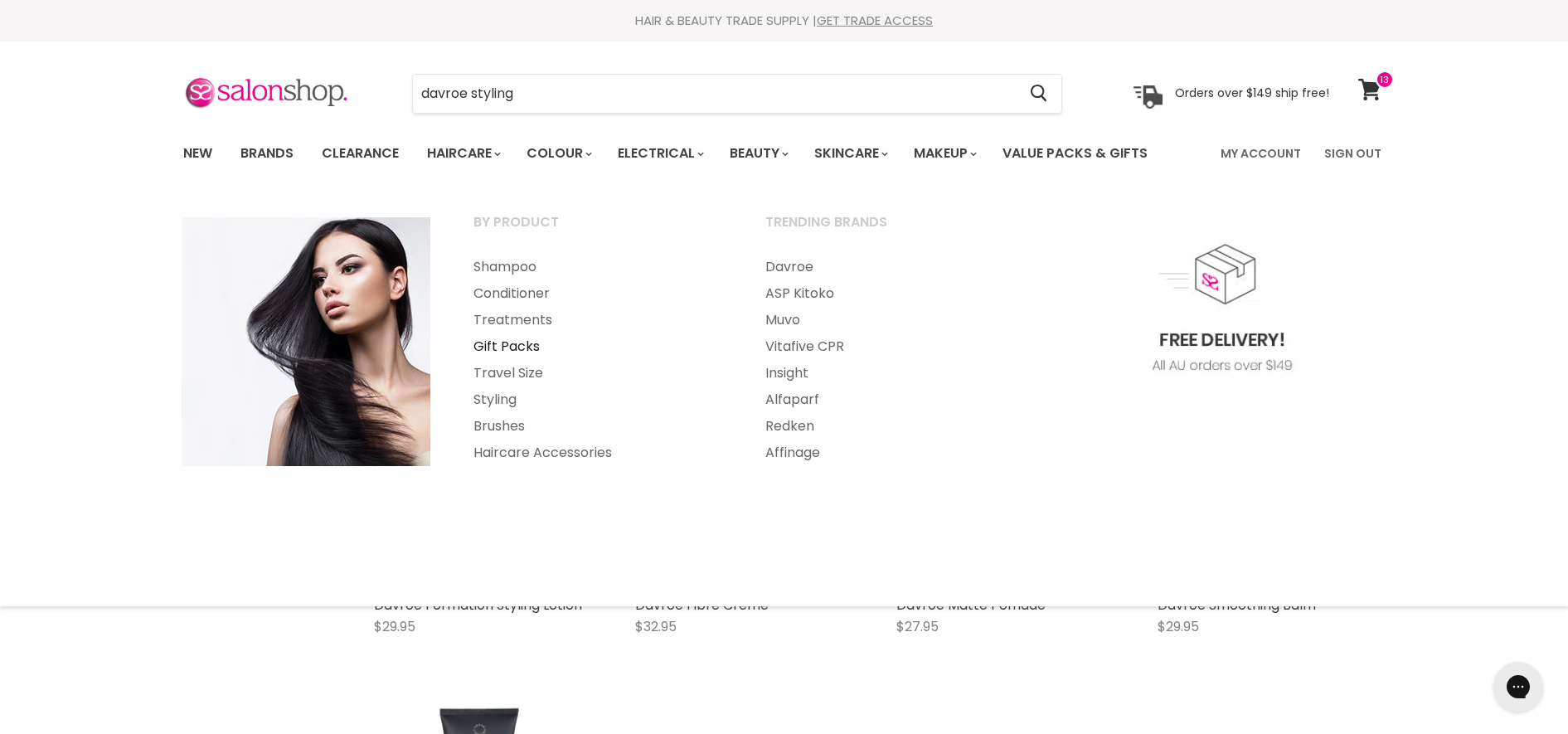
click at [522, 343] on link "Gift Packs" at bounding box center [597, 347] width 289 height 26
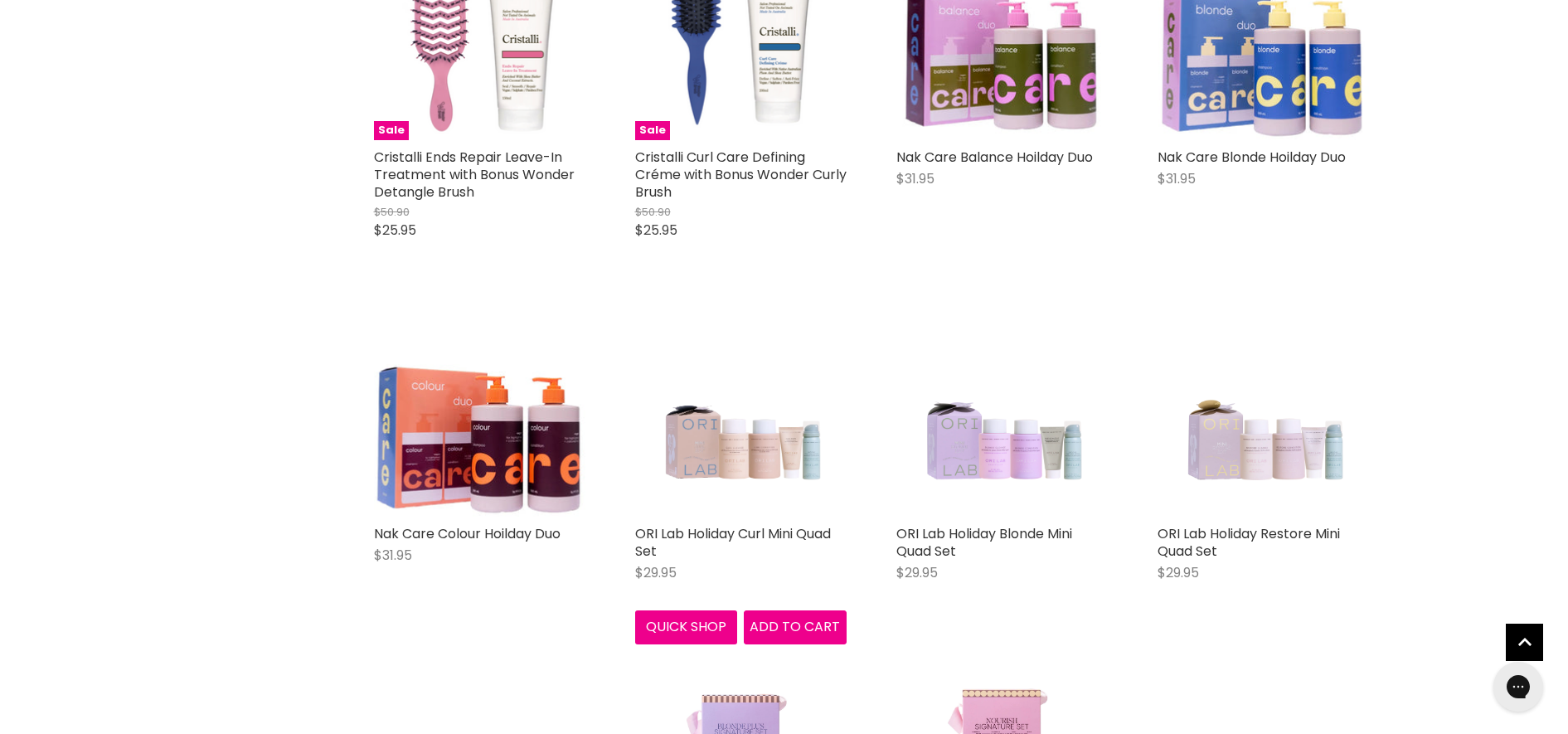
scroll to position [2280, 0]
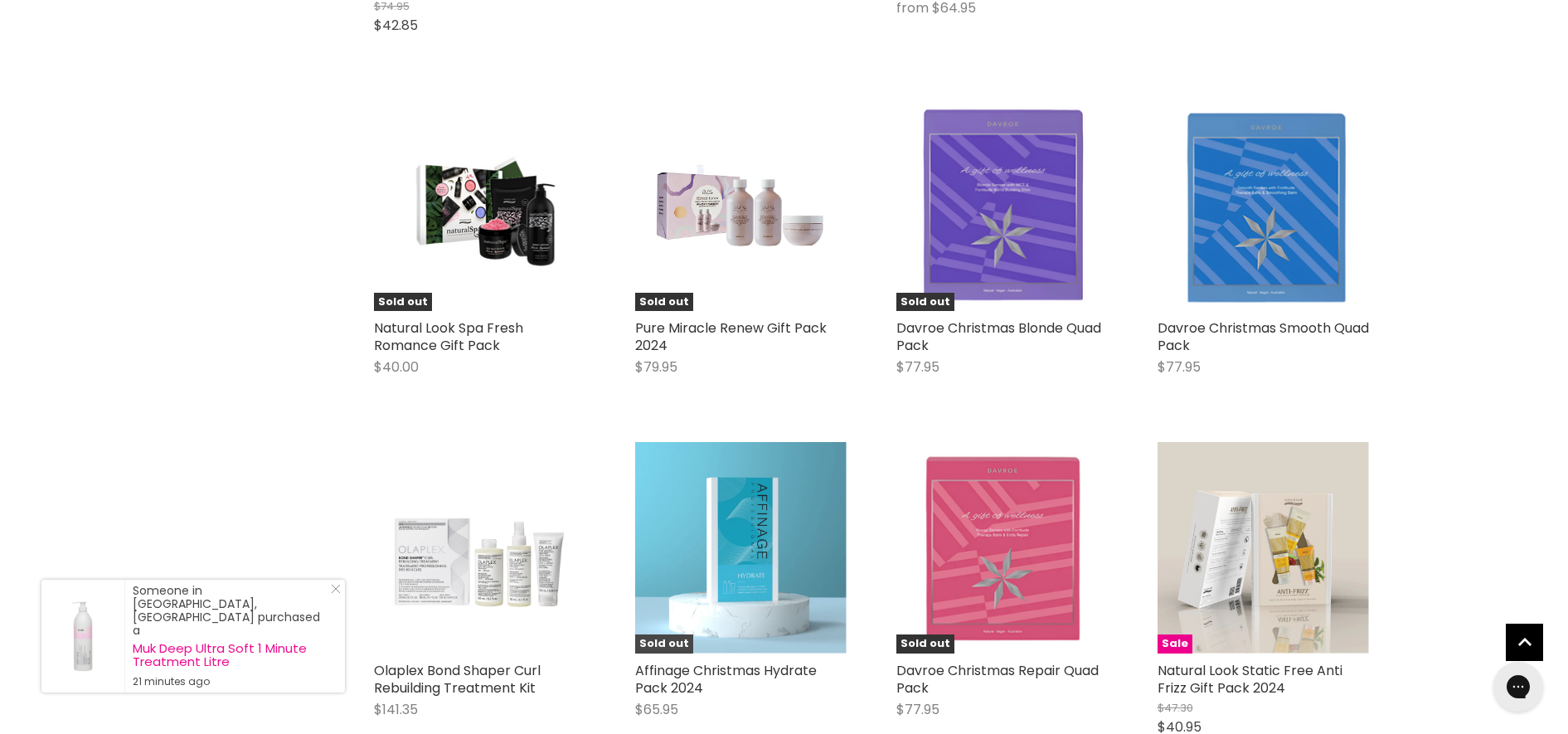
scroll to position [7565, 0]
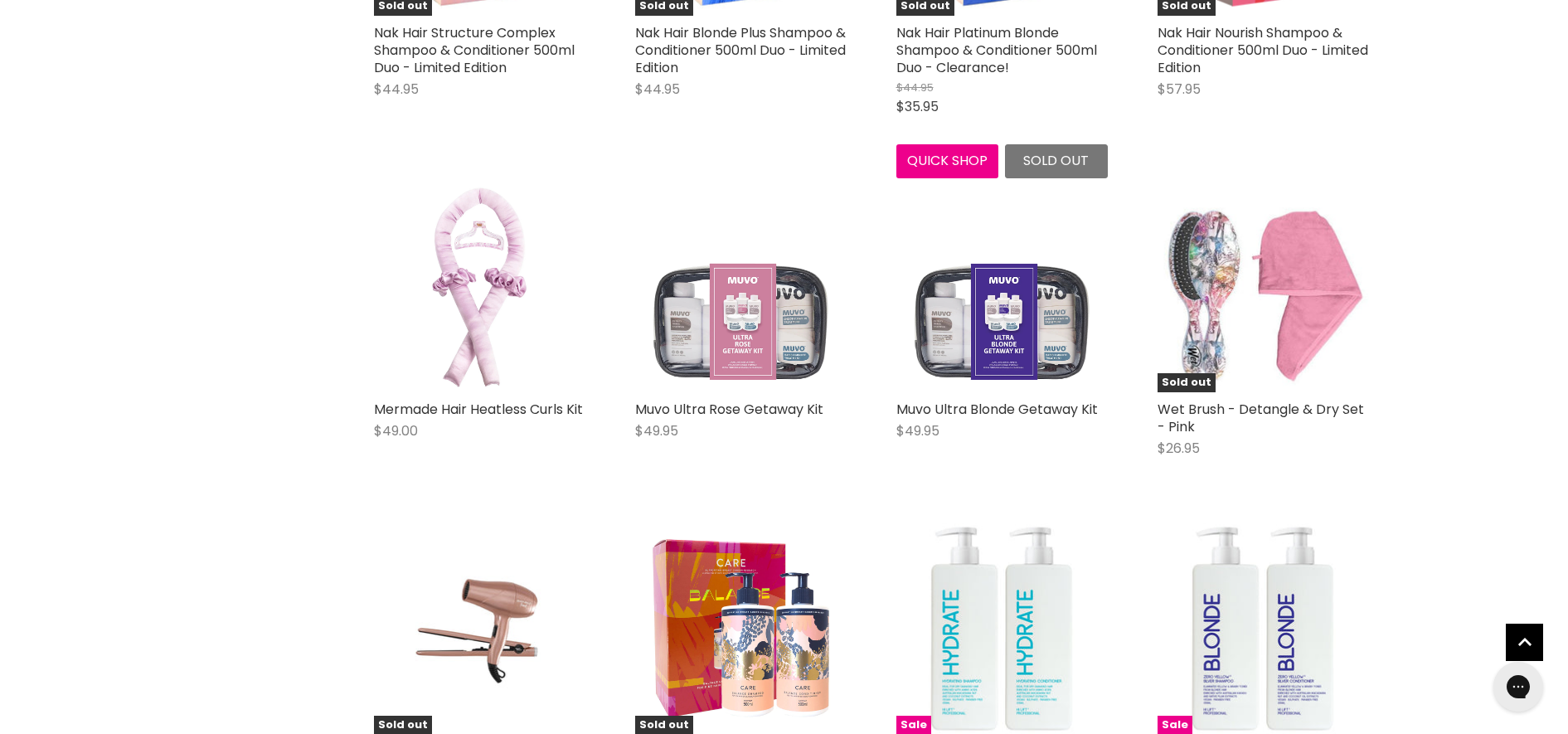
scroll to position [12022, 0]
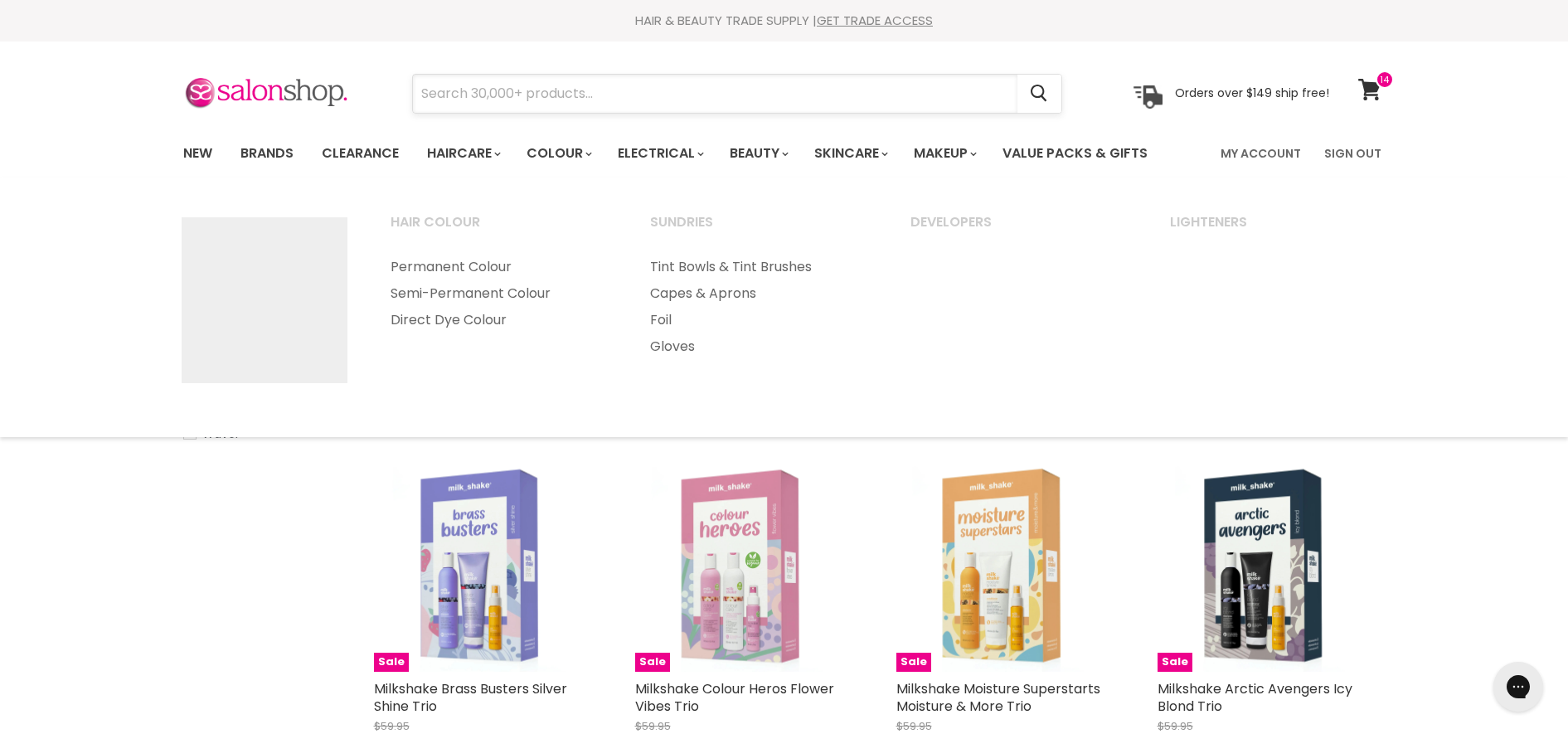
click at [515, 97] on input "Search" at bounding box center [715, 93] width 605 height 38
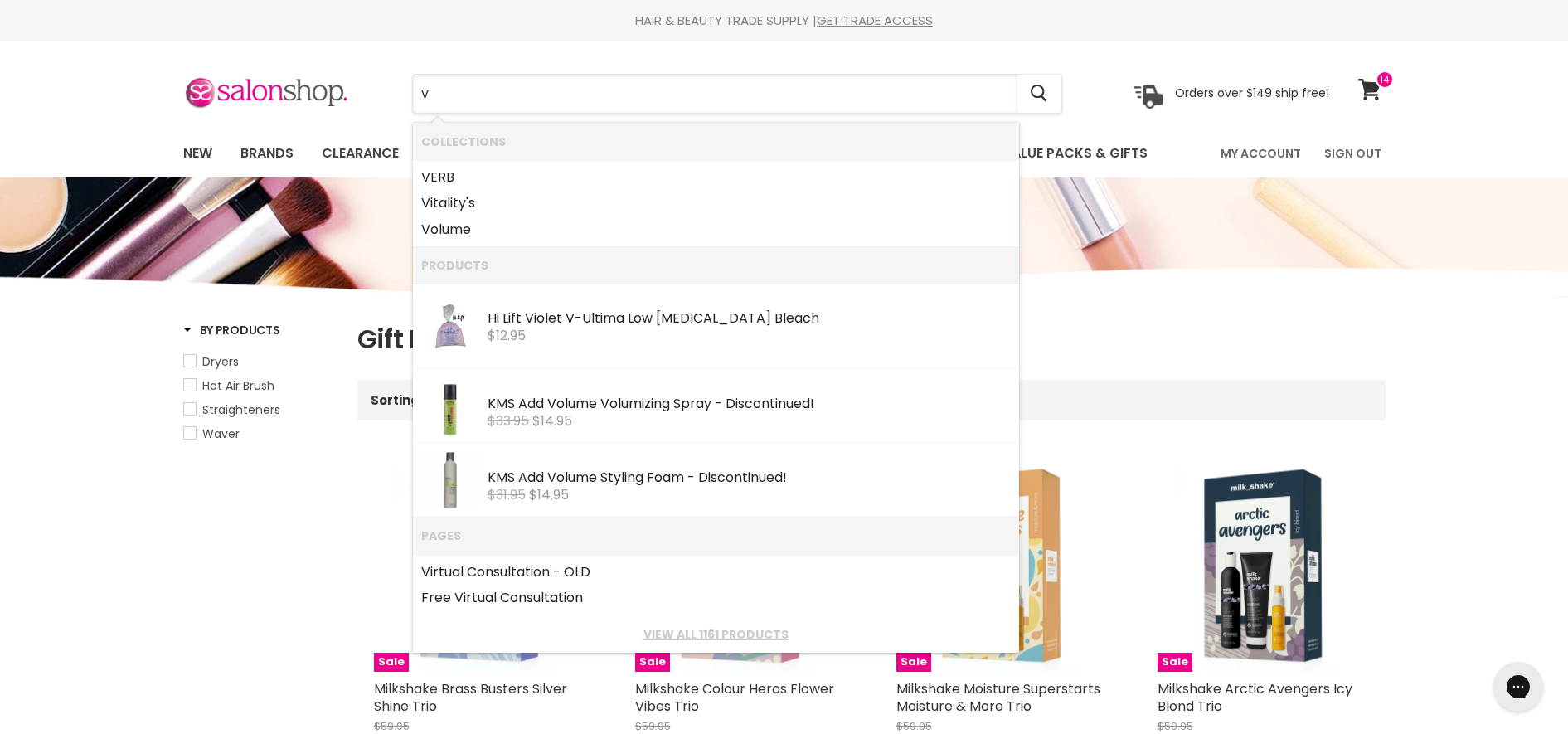
type input "ve"
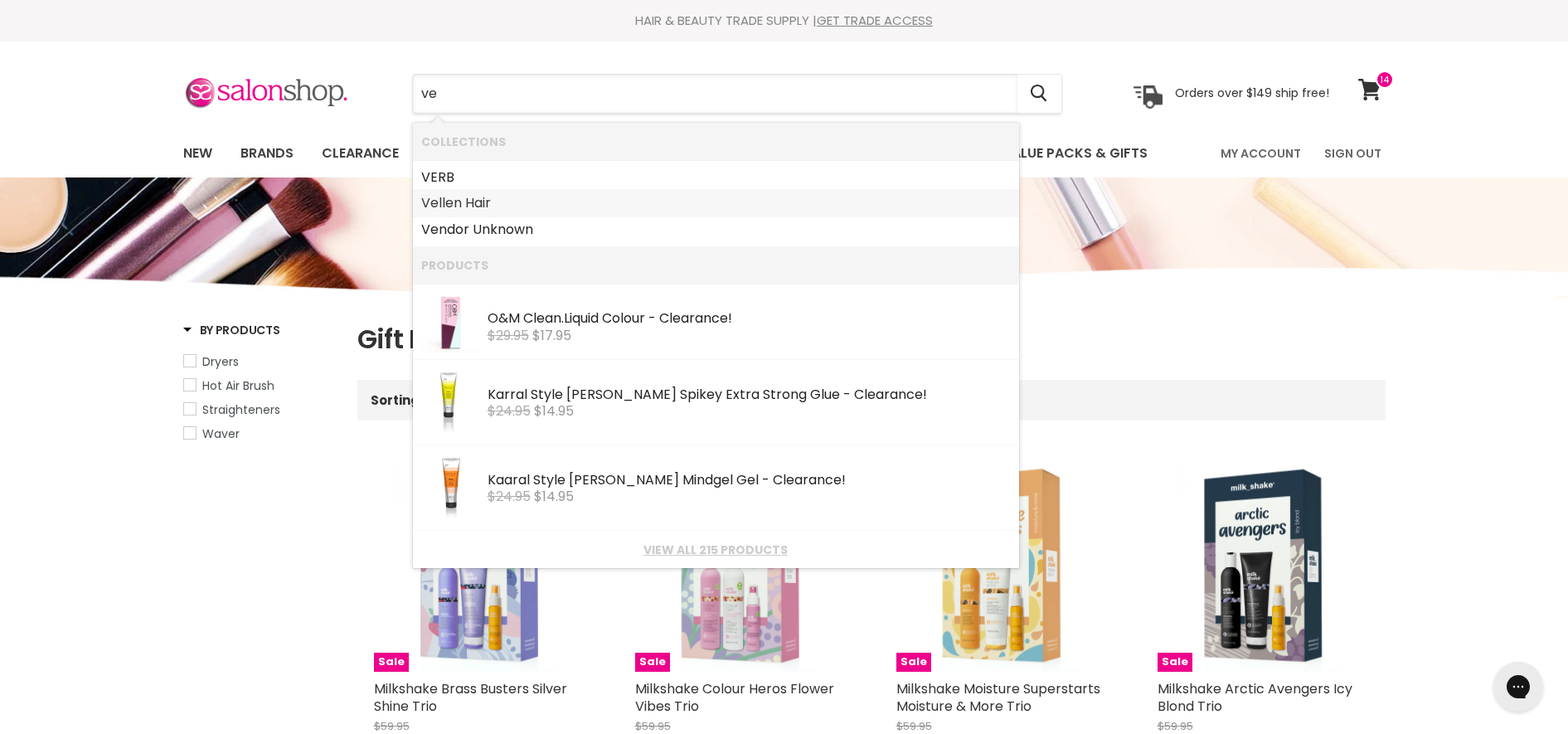
click at [533, 200] on link "Ve llen Hair" at bounding box center [716, 203] width 590 height 26
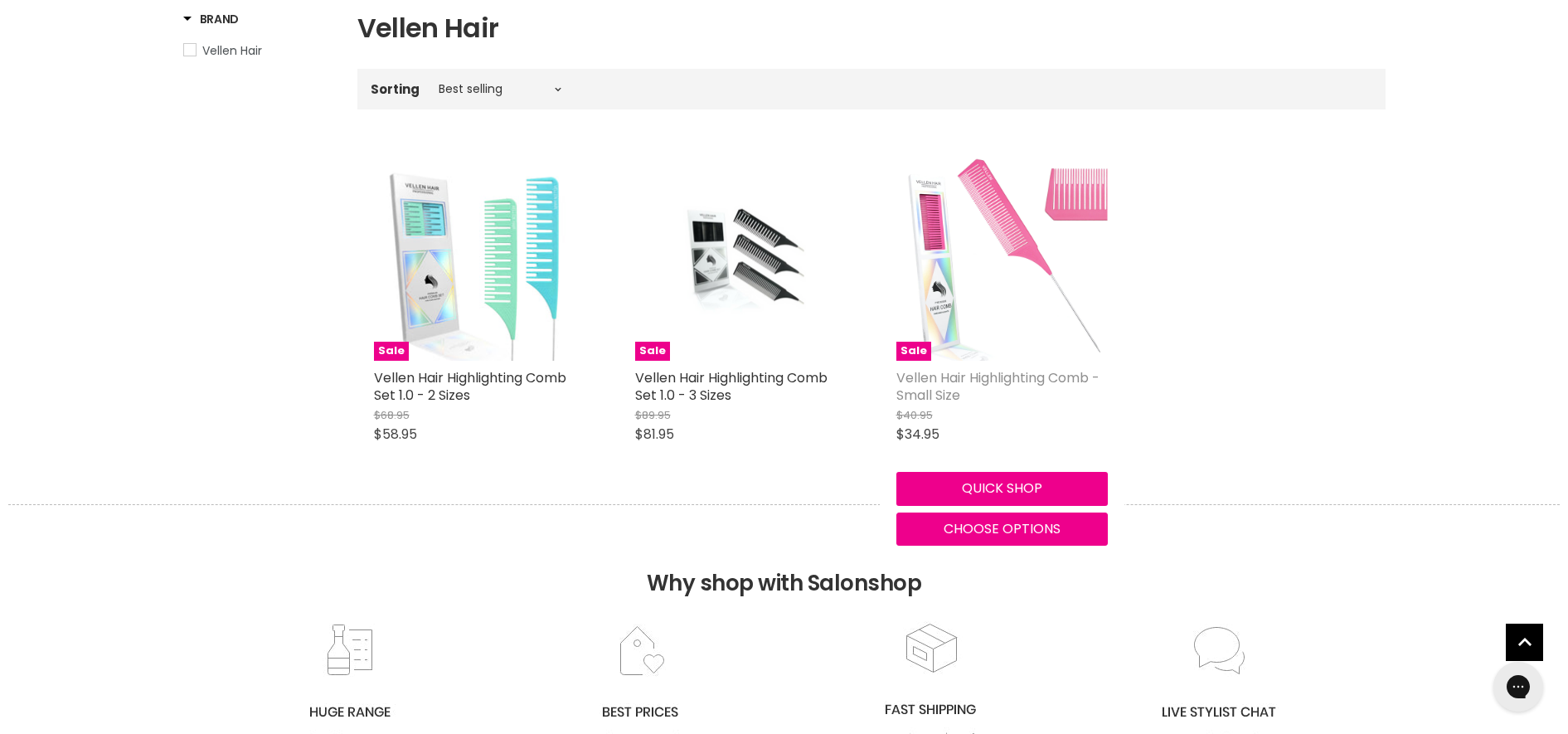
click at [1001, 381] on link "Vellen Hair Highlighting Comb - Small Size" at bounding box center [998, 386] width 203 height 36
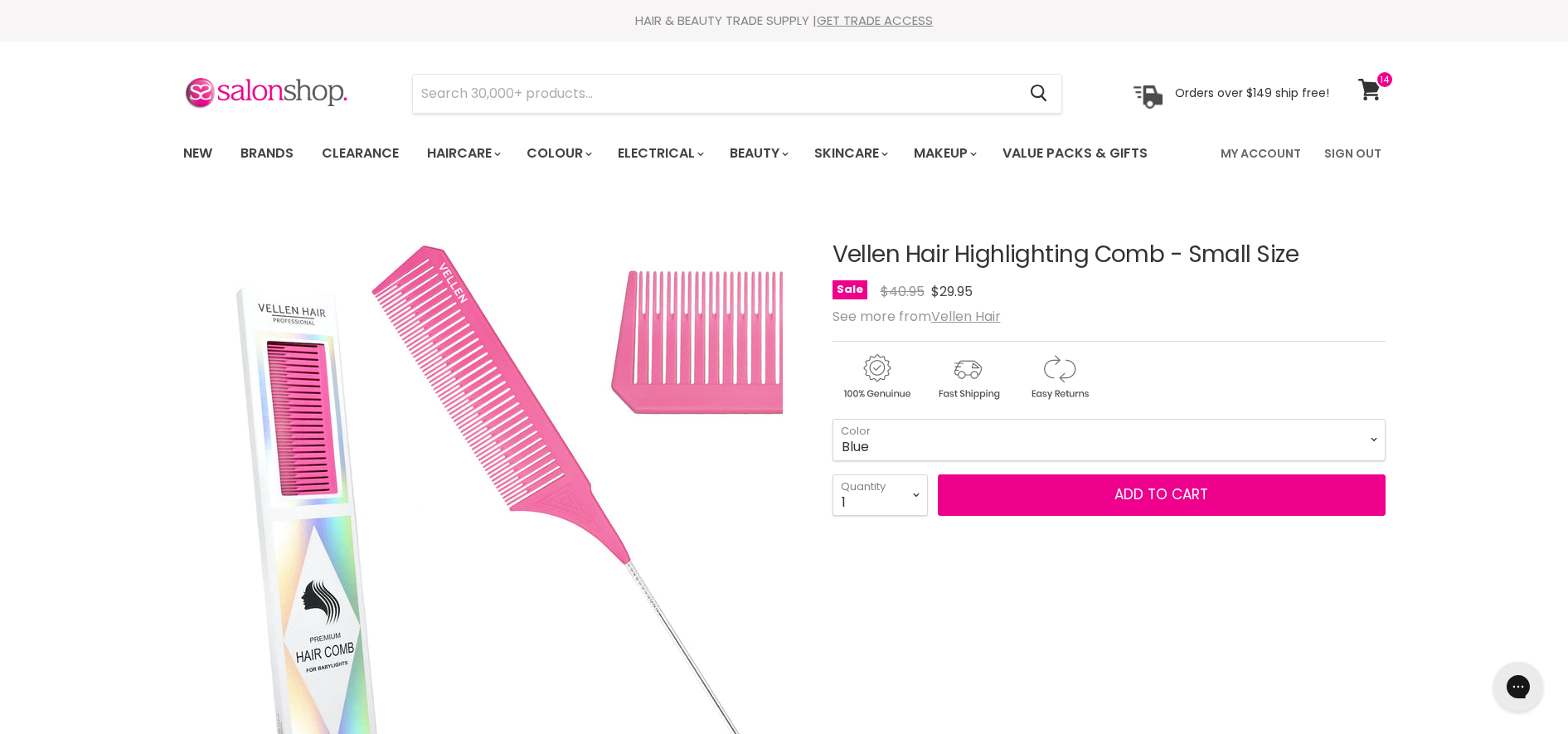
click at [833, 418] on select "Pink Blue Mint" at bounding box center [1110, 439] width 553 height 42
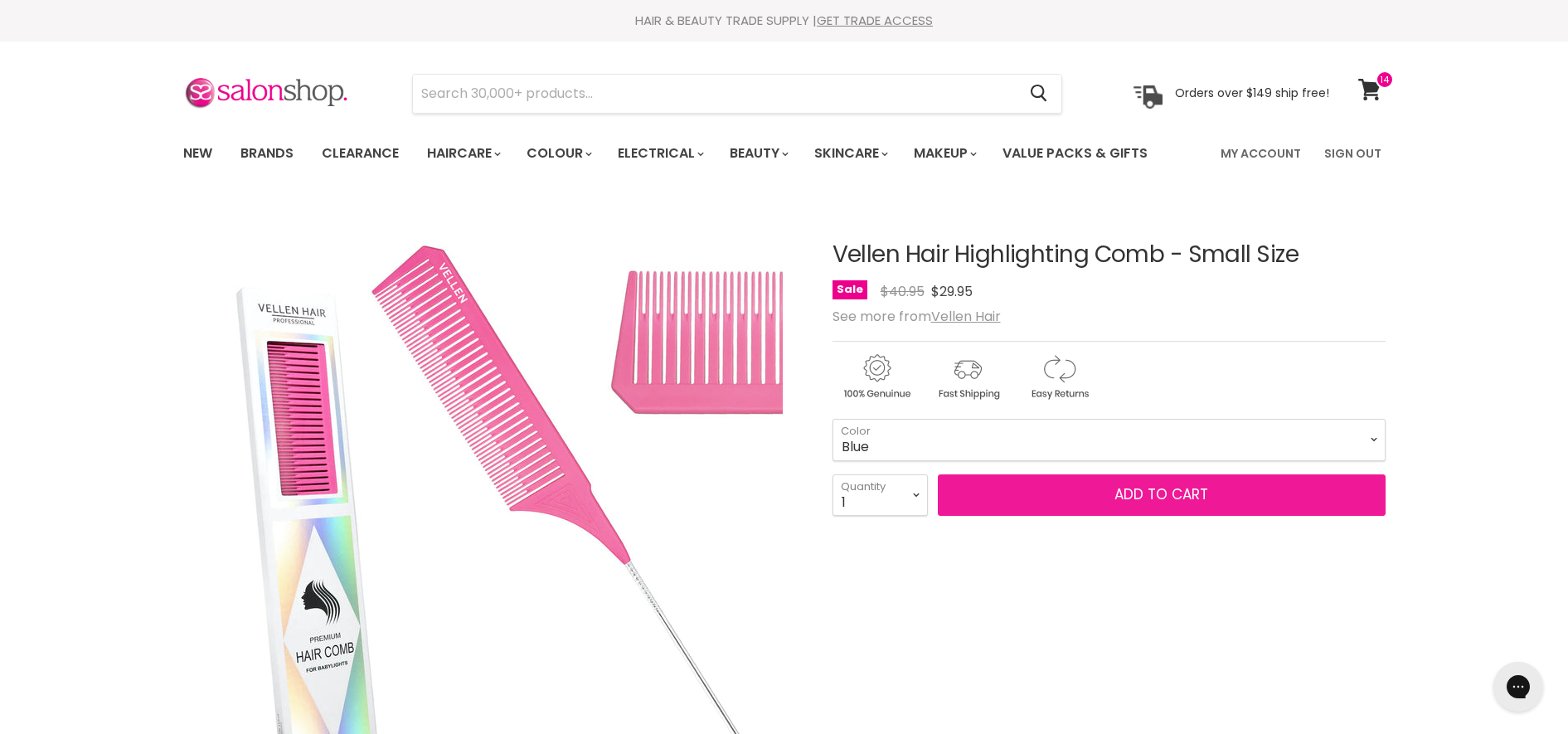
select select "Blue"
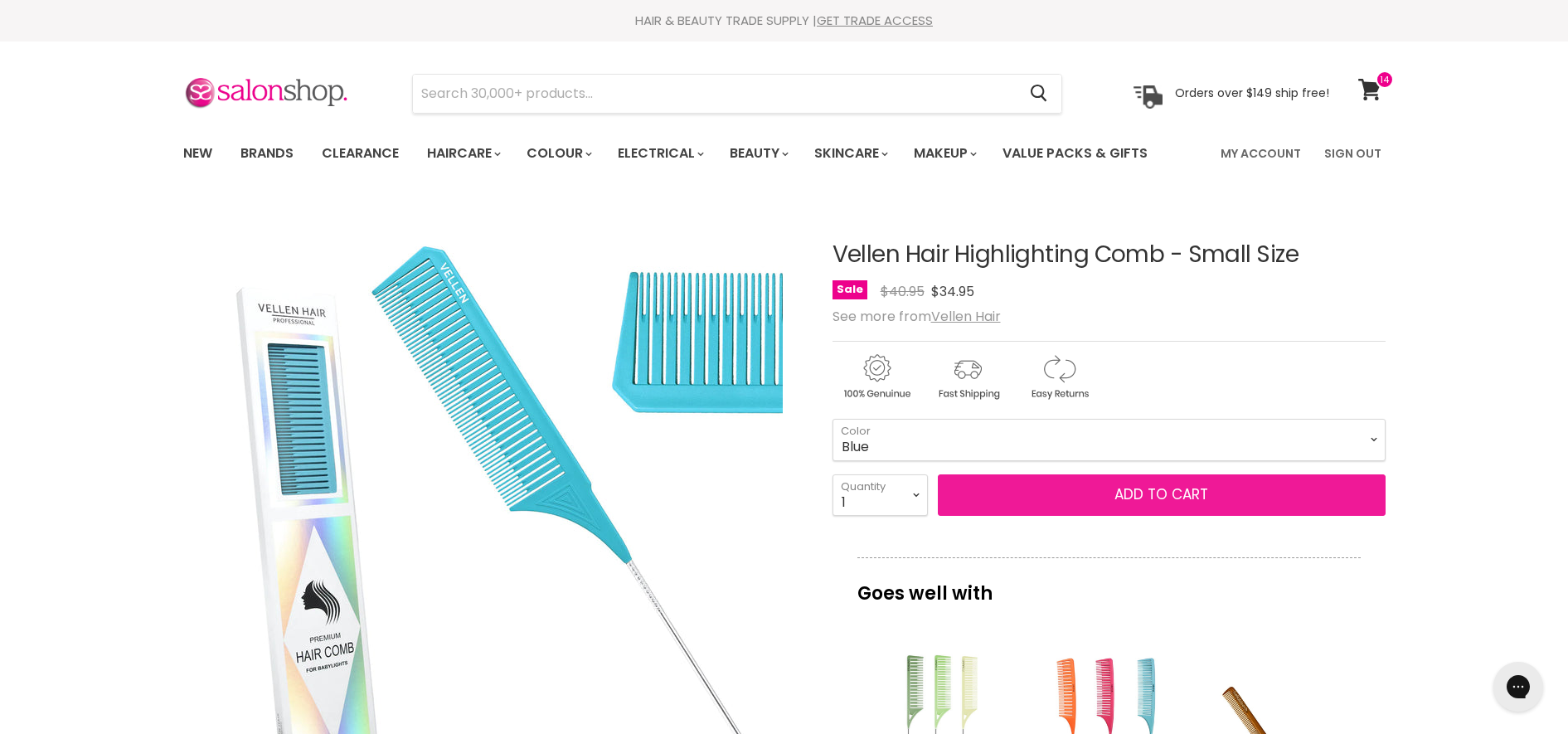
click at [980, 495] on button "Add to cart" at bounding box center [1162, 495] width 448 height 42
click at [1069, 504] on button "Add to cart" at bounding box center [1162, 495] width 448 height 42
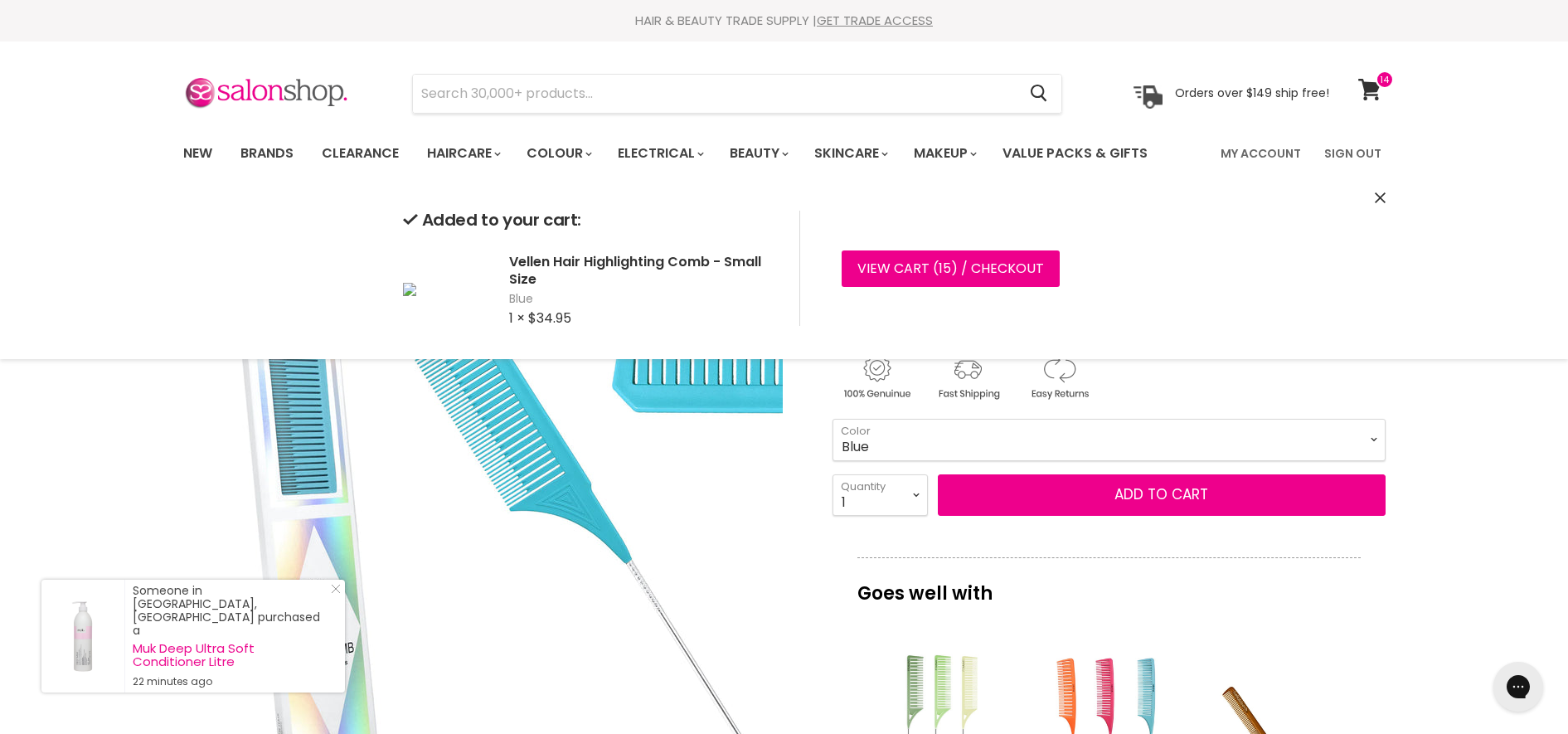
click at [1384, 194] on icon "Close" at bounding box center [1381, 197] width 11 height 11
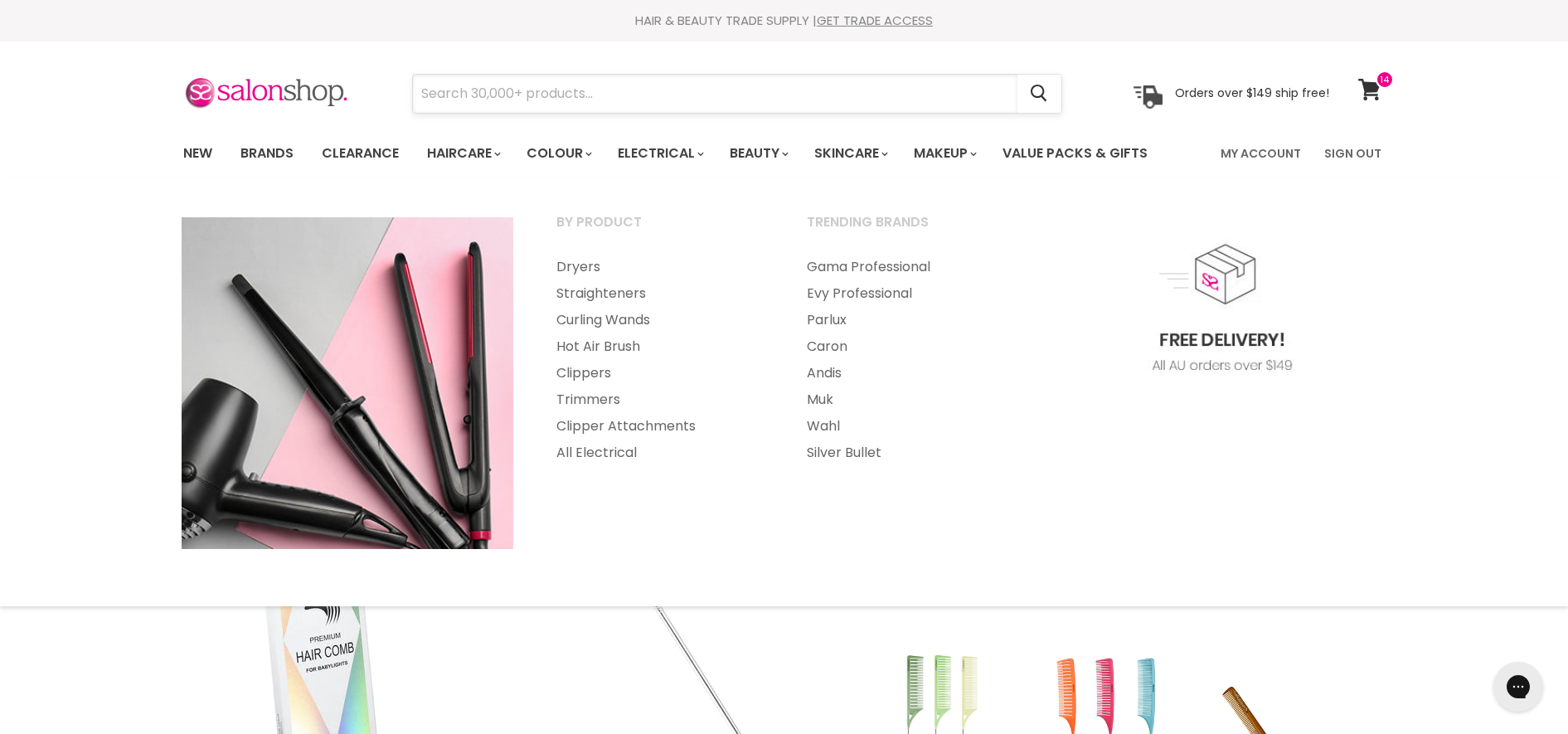
click at [633, 76] on input "Search" at bounding box center [715, 93] width 605 height 38
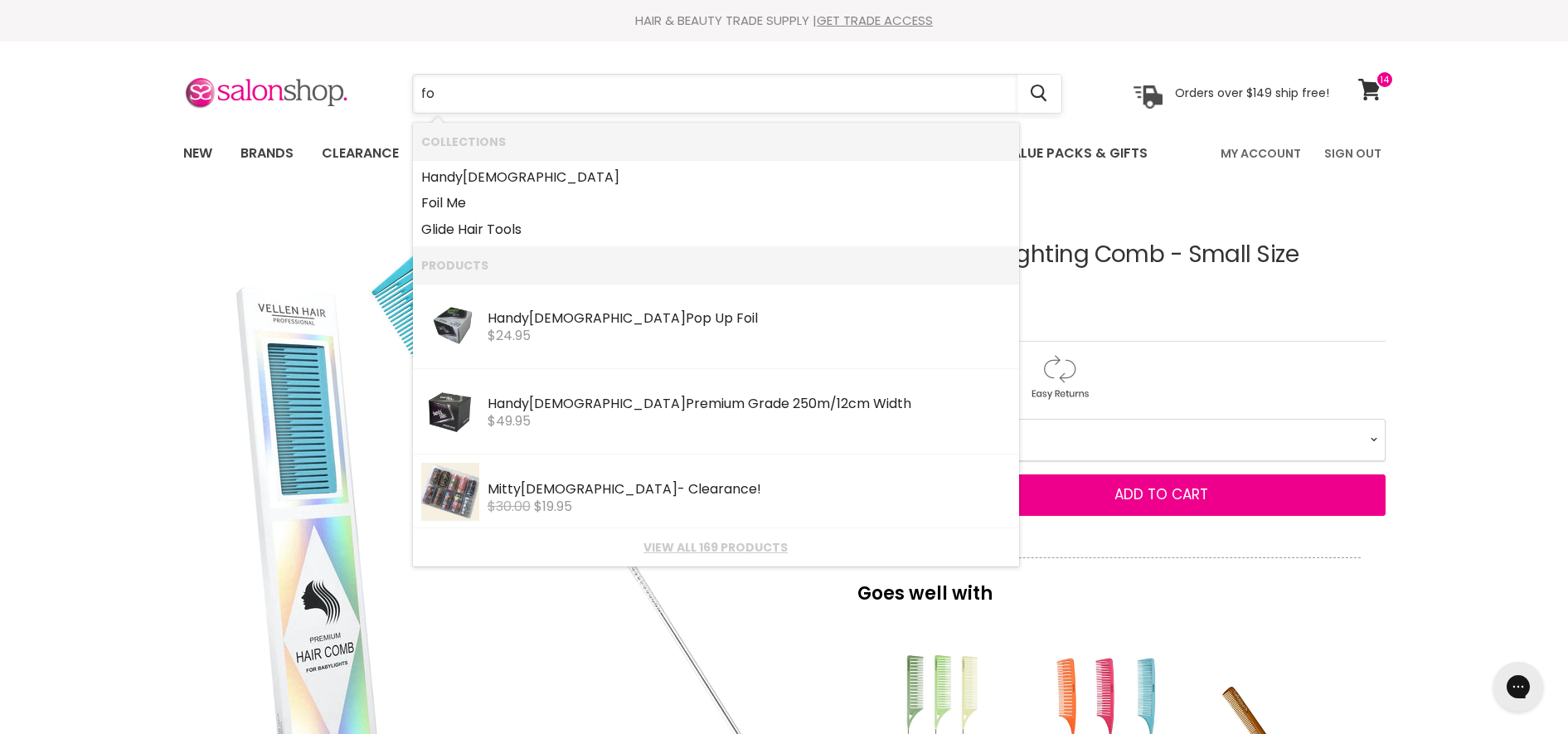
type input "f"
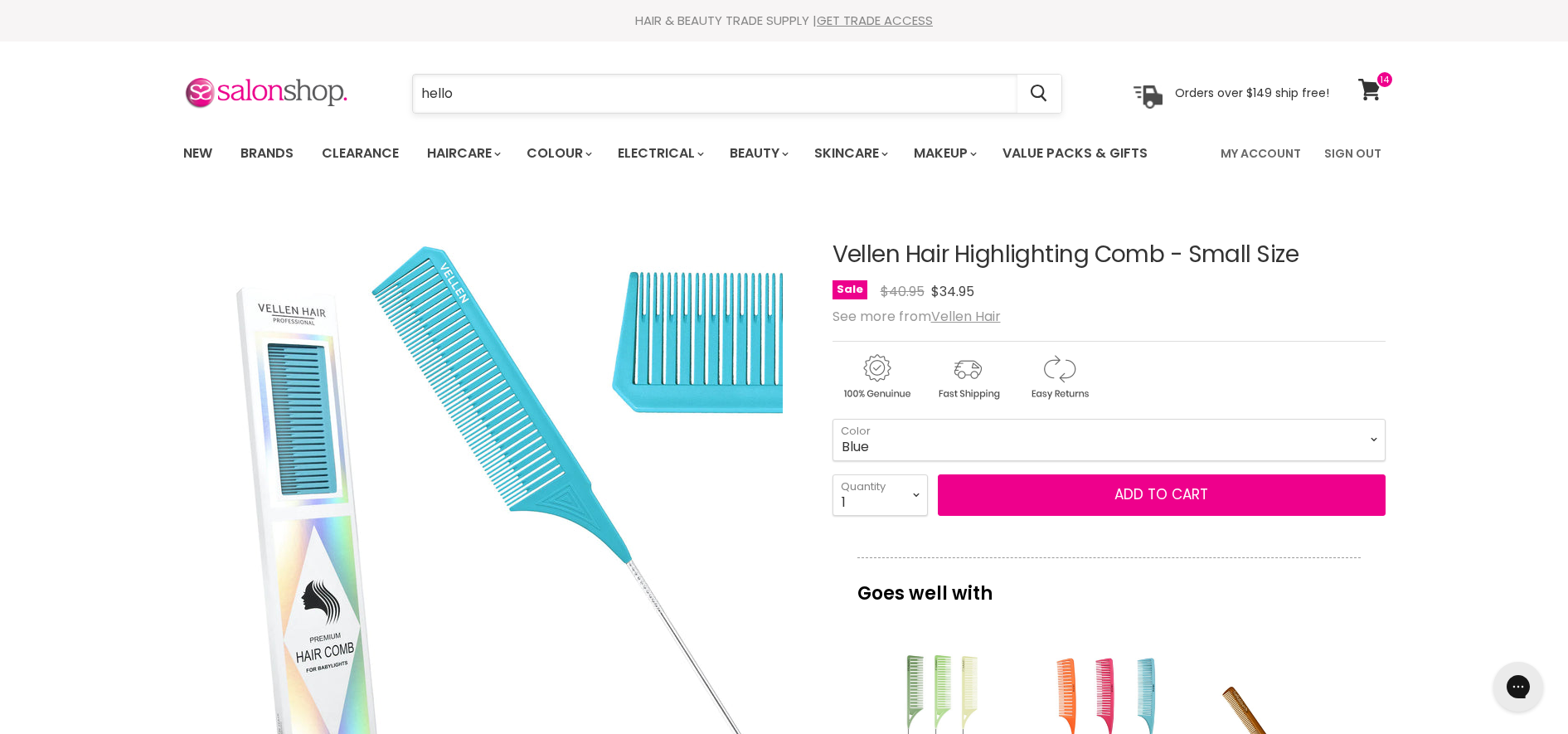
type input "hello"
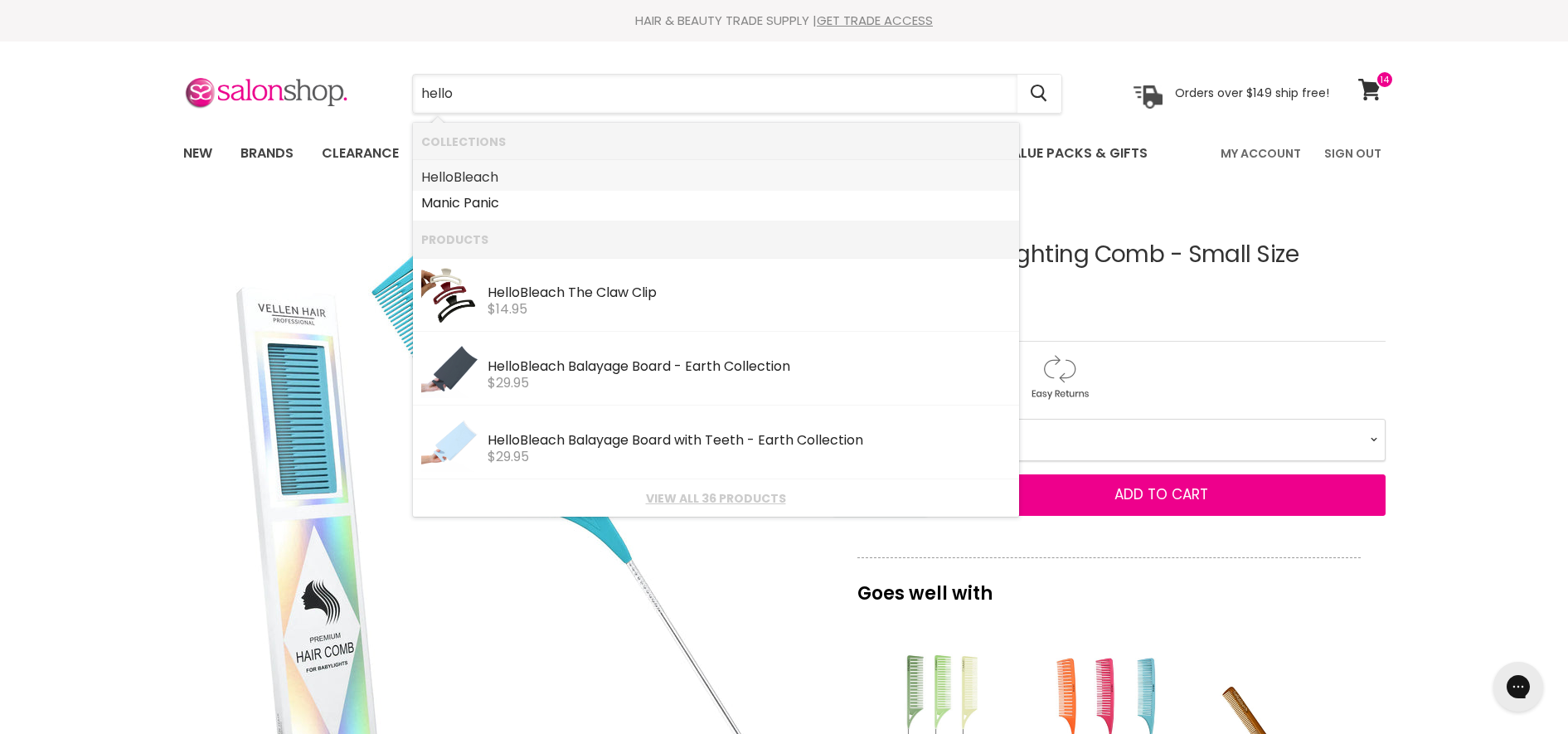
click at [555, 170] on link "Hello Bleach" at bounding box center [716, 177] width 590 height 26
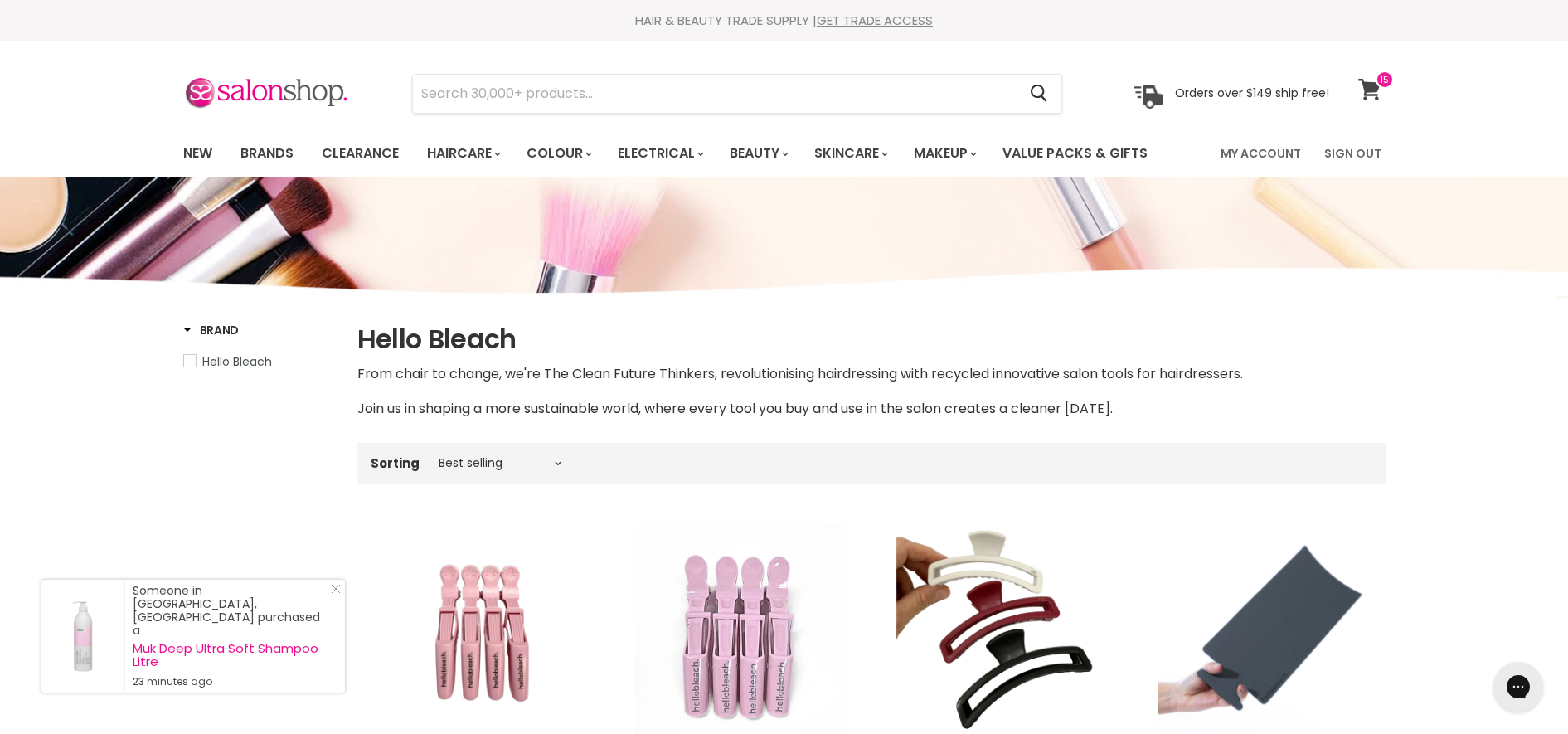
click at [1376, 88] on span at bounding box center [1385, 80] width 19 height 19
